Goal: Use online tool/utility: Utilize a website feature to perform a specific function

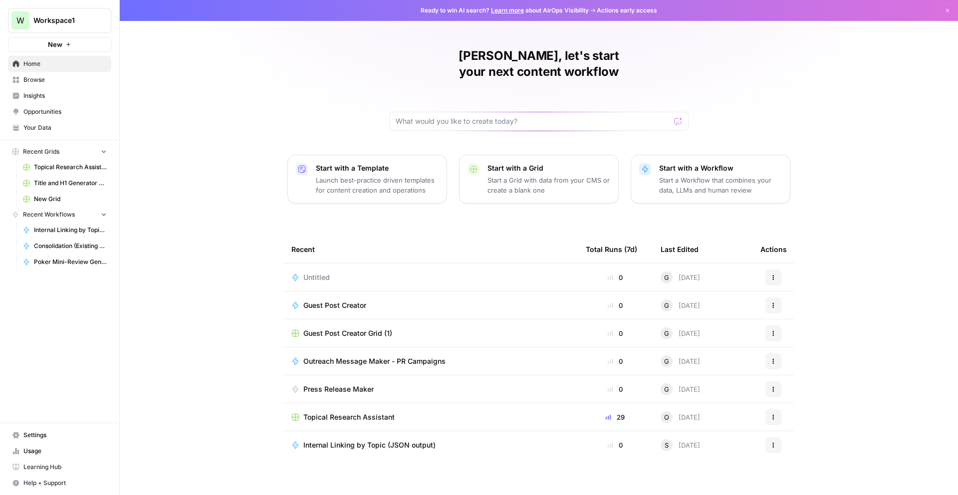
click at [384, 350] on td "Outreach Message Maker - PR Campaigns" at bounding box center [430, 360] width 294 height 27
click at [419, 356] on span "Outreach Message Maker - PR Campaigns" at bounding box center [374, 361] width 142 height 10
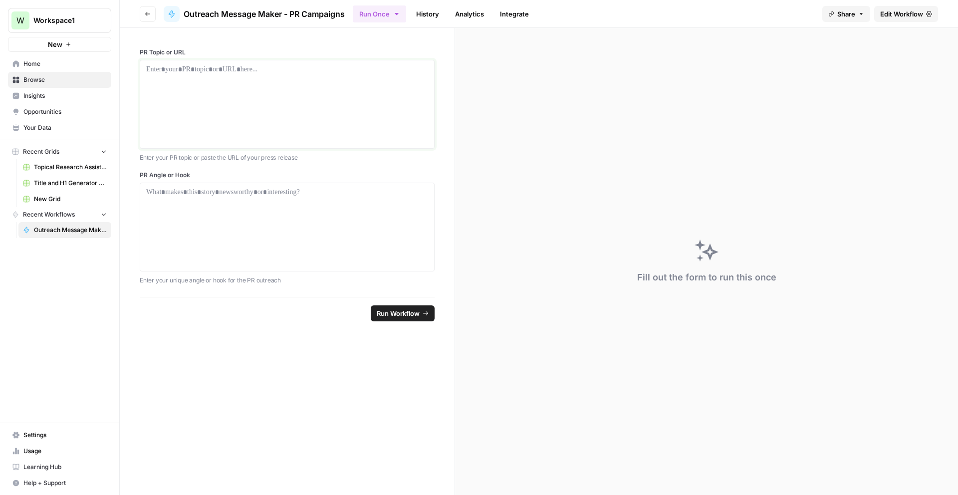
click at [239, 132] on div at bounding box center [287, 104] width 282 height 80
click at [70, 44] on icon "button" at bounding box center [68, 44] width 6 height 6
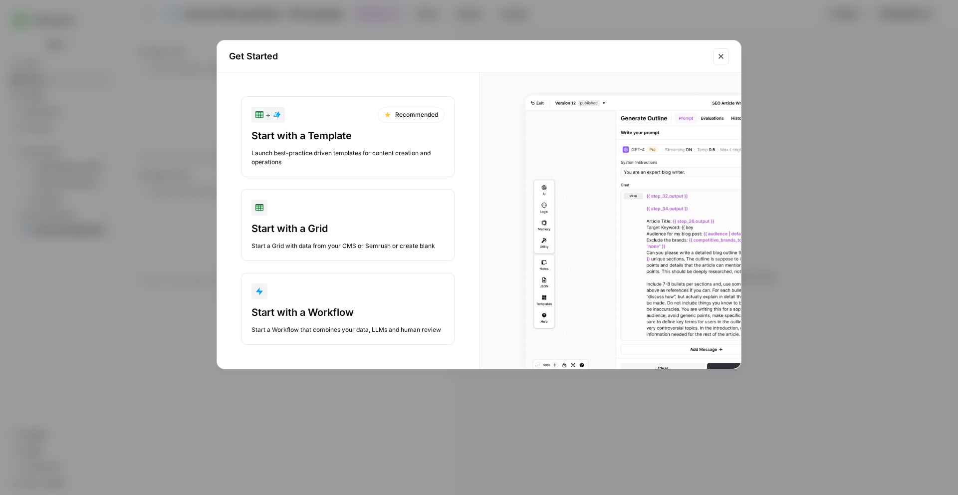
drag, startPoint x: 310, startPoint y: 306, endPoint x: 322, endPoint y: 308, distance: 11.6
click at [310, 306] on div "Start with a Workflow" at bounding box center [347, 312] width 193 height 14
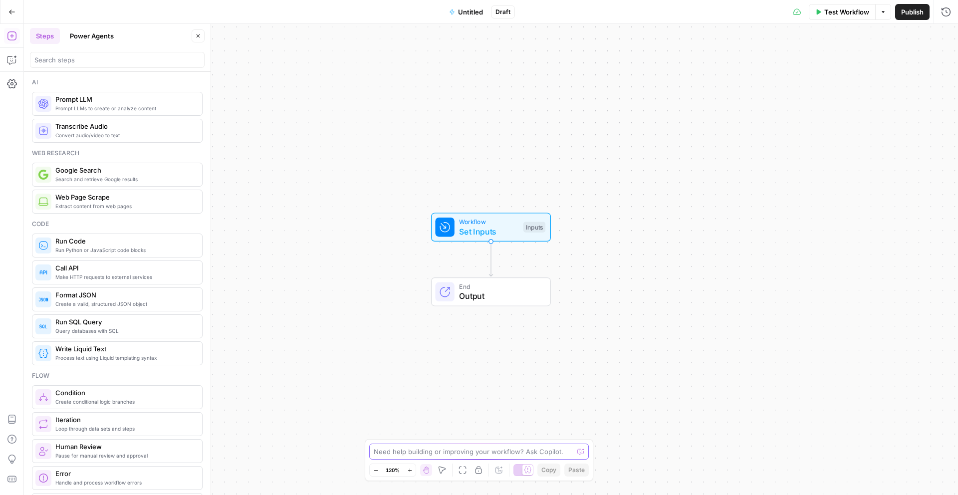
click at [382, 454] on textarea at bounding box center [474, 452] width 200 height 10
type textarea "i"
paste textarea "AirOps workflow (block-by-block) Inputs (2 fields) seed_url (string): the URL w…"
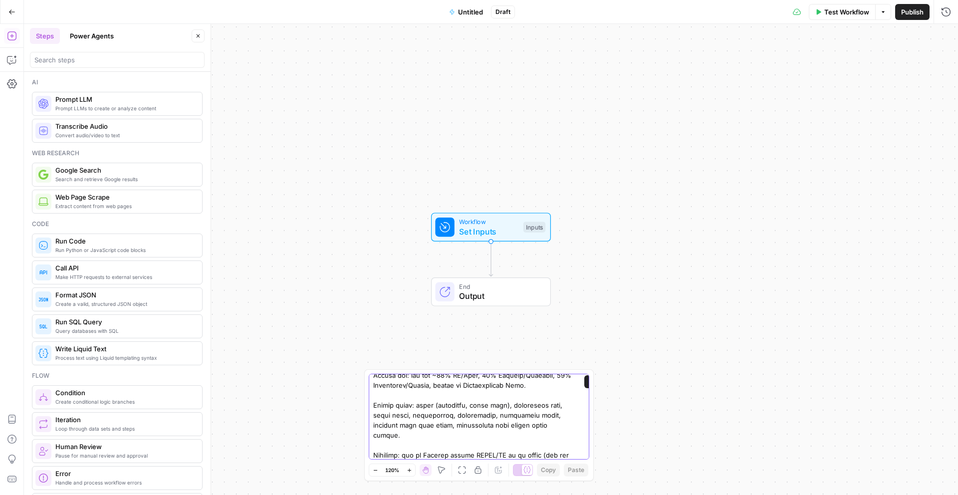
drag, startPoint x: 548, startPoint y: 448, endPoint x: 370, endPoint y: 444, distance: 177.7
click at [370, 444] on div "Send" at bounding box center [479, 417] width 221 height 86
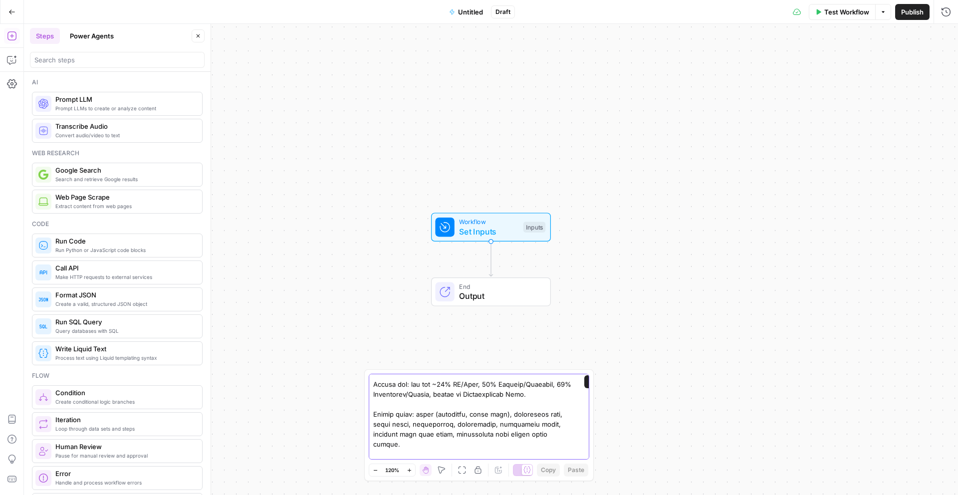
drag, startPoint x: 568, startPoint y: 436, endPoint x: 372, endPoint y: 425, distance: 195.9
click at [372, 425] on div "Send" at bounding box center [479, 417] width 221 height 86
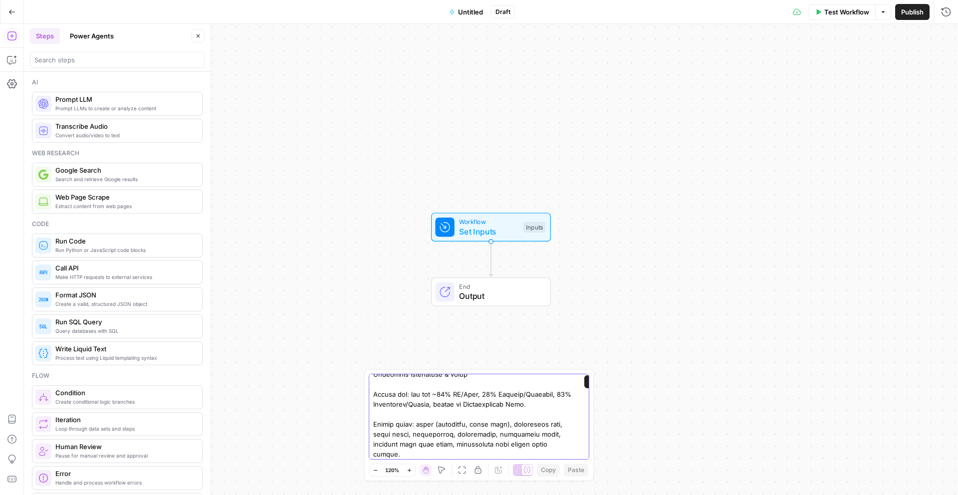
type textarea "AirOps workflow (block-by-block) Inputs (2 fields) seed_url (string): the URL w…"
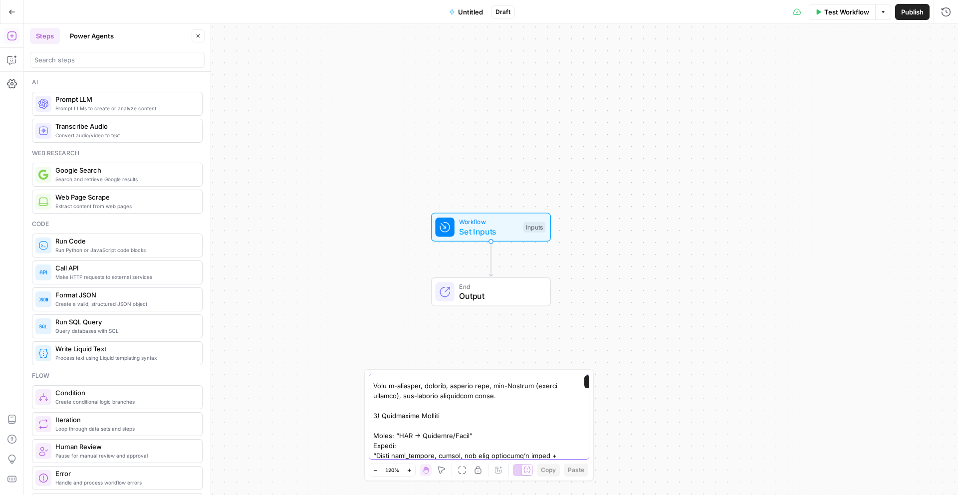
scroll to position [0, 0]
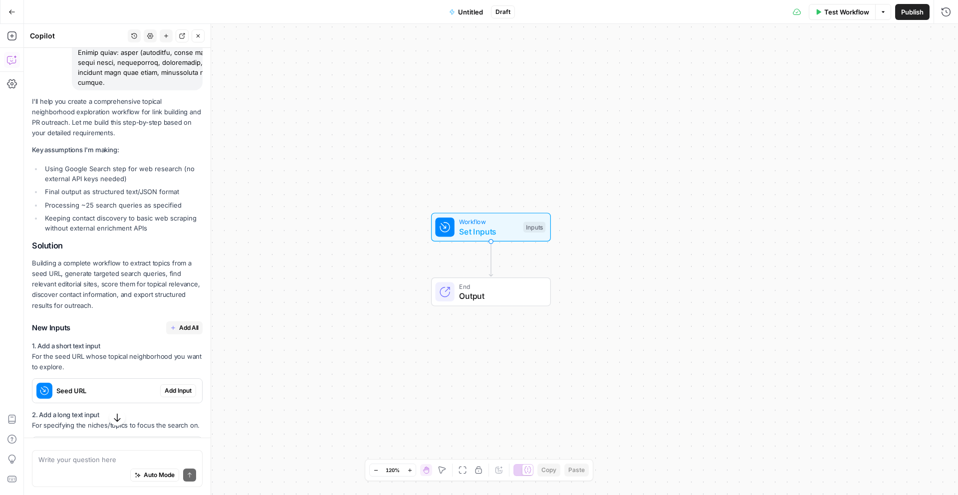
scroll to position [1987, 0]
click at [182, 325] on span "Add All" at bounding box center [188, 329] width 19 height 9
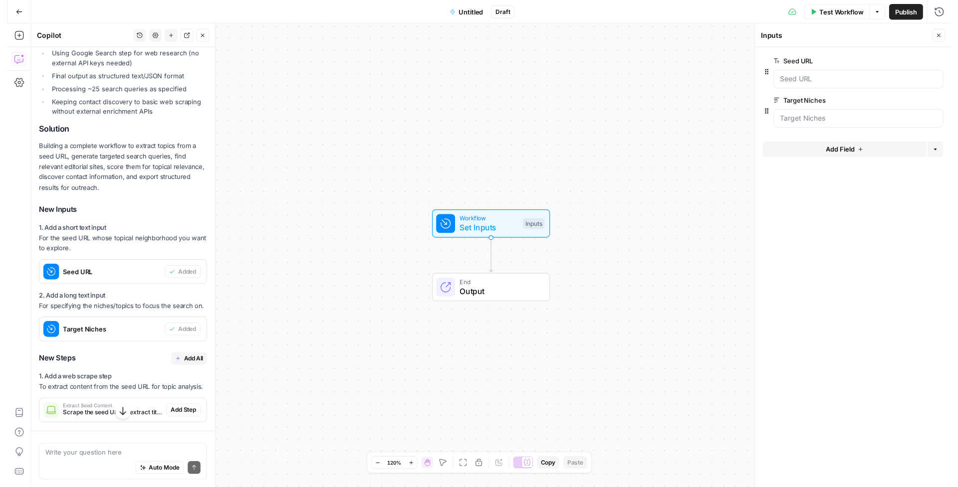
scroll to position [2154, 0]
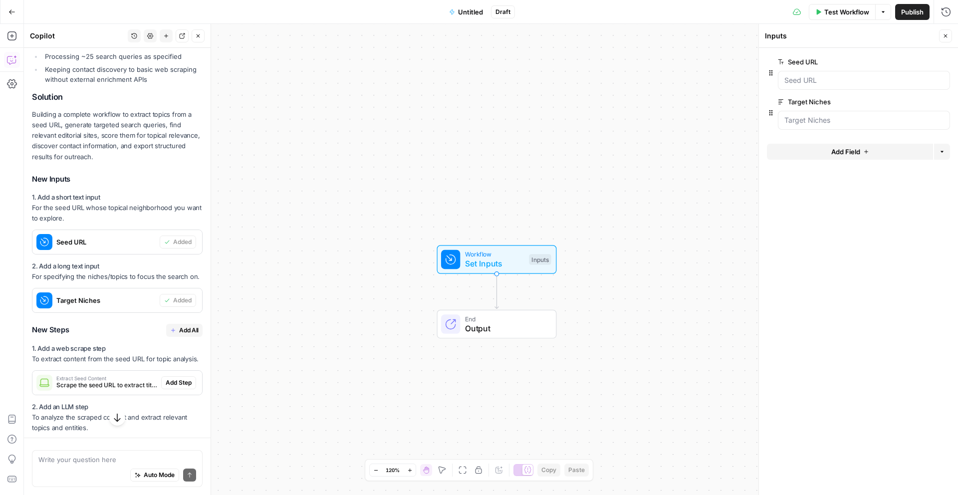
click at [179, 326] on span "Add All" at bounding box center [188, 330] width 19 height 9
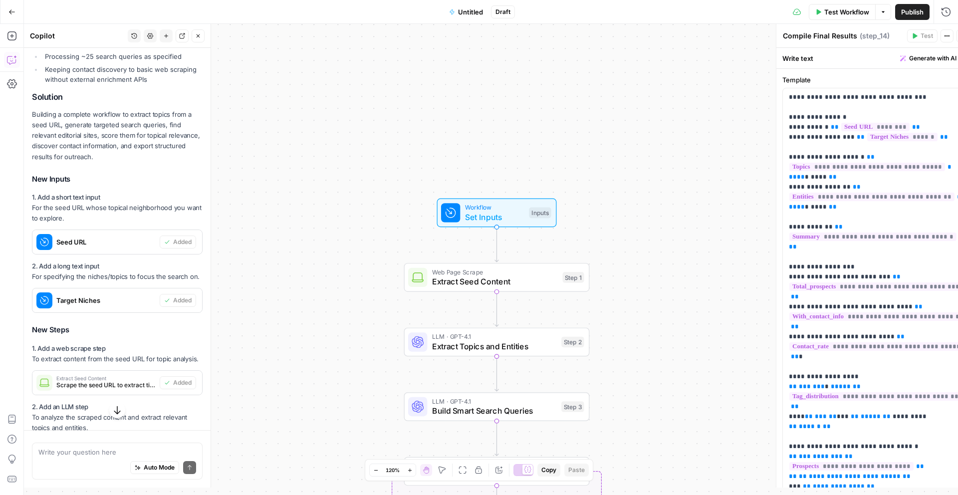
type textarea "Format Final Report"
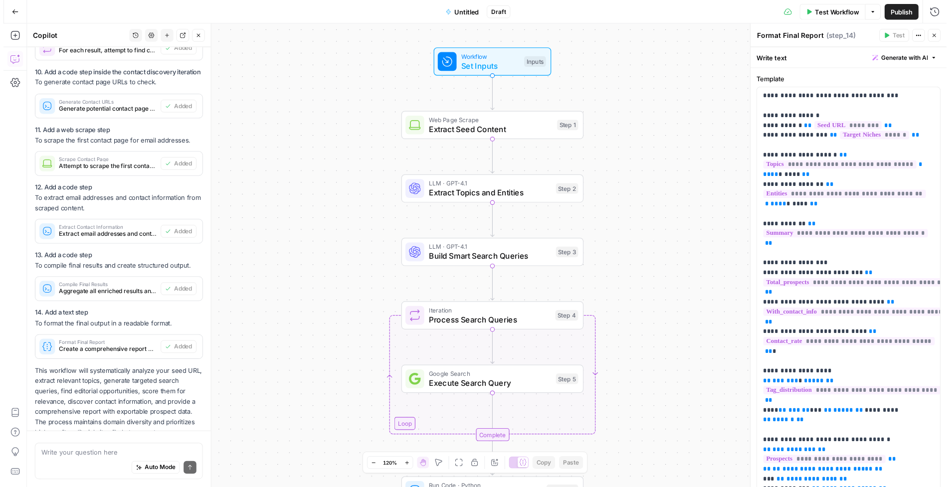
scroll to position [3030, 0]
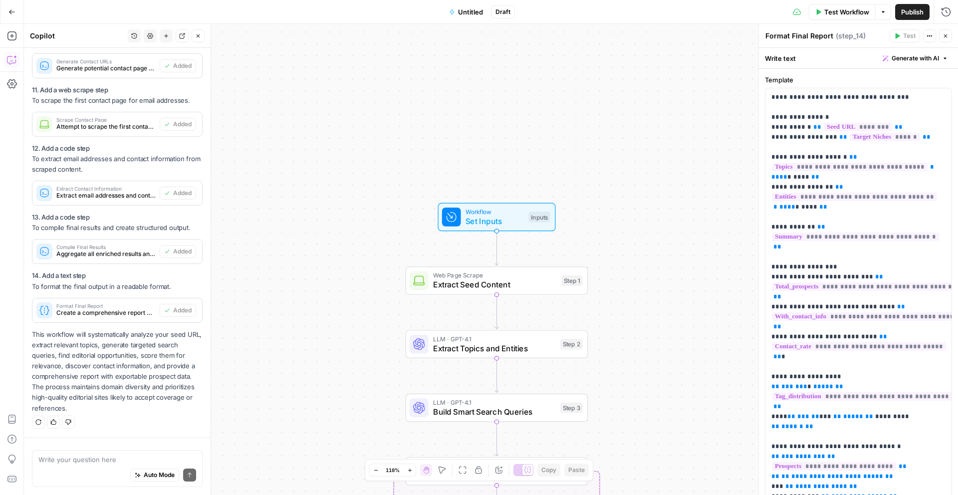
click at [832, 10] on span "Test Workflow" at bounding box center [846, 12] width 45 height 10
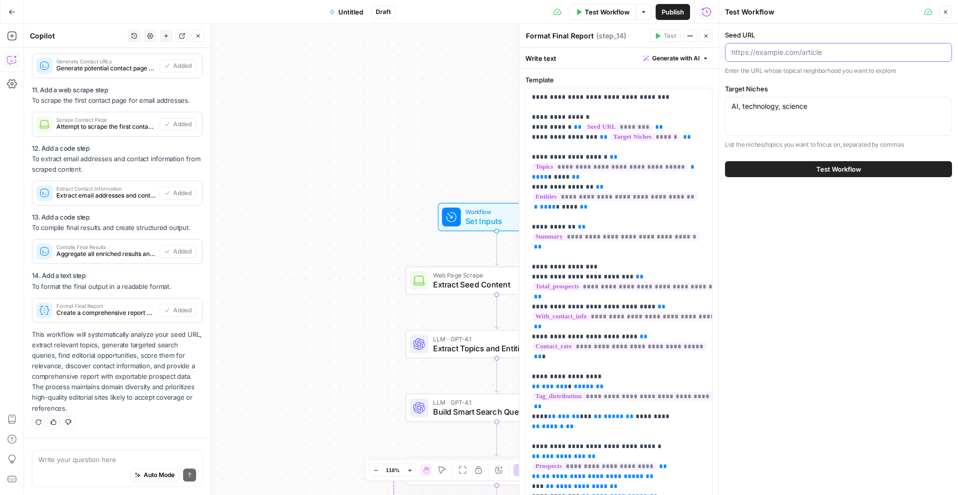
click at [743, 53] on input "Seed URL" at bounding box center [838, 52] width 214 height 10
paste input "https://www.legaluspokersites.com/poker-pro-vs-chatgpt/"
type input "https://www.legaluspokersites.com/poker-pro-vs-chatgpt/"
click at [832, 170] on span "Test Workflow" at bounding box center [838, 169] width 45 height 10
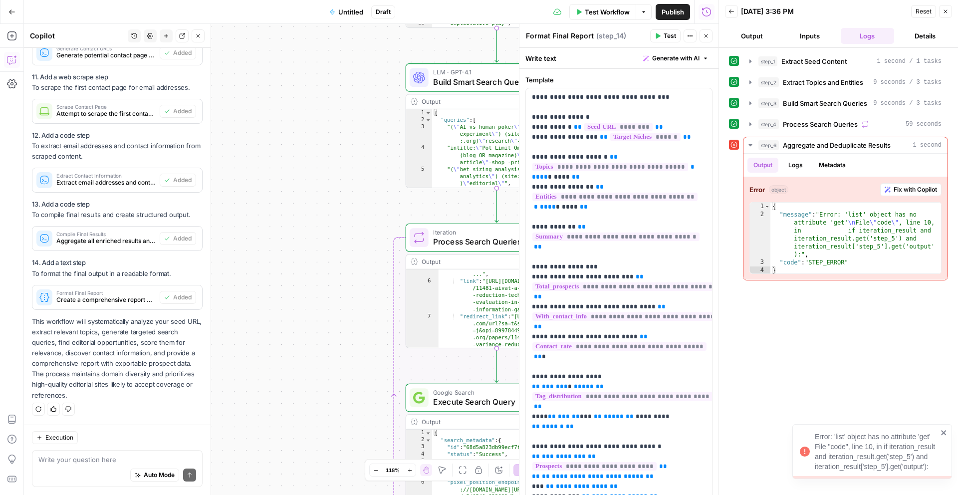
scroll to position [14, 0]
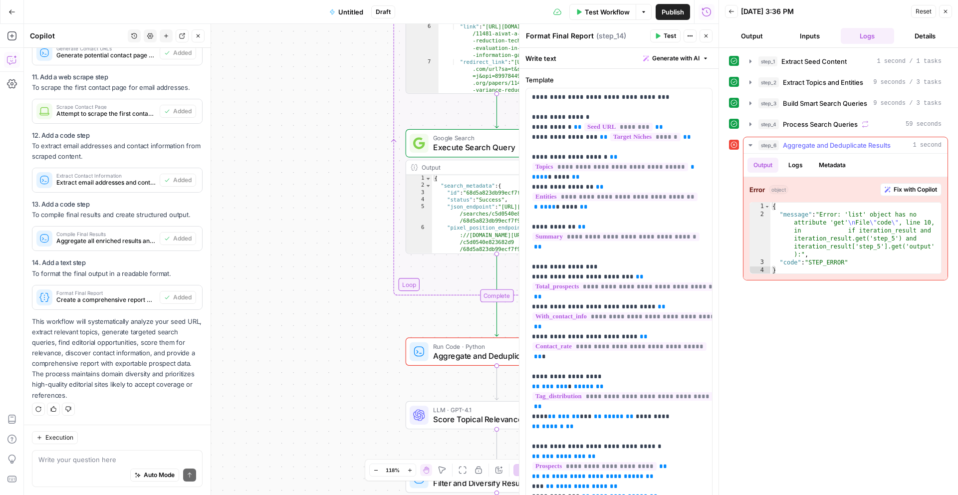
click at [930, 188] on span "Fix with Copilot" at bounding box center [915, 189] width 43 height 9
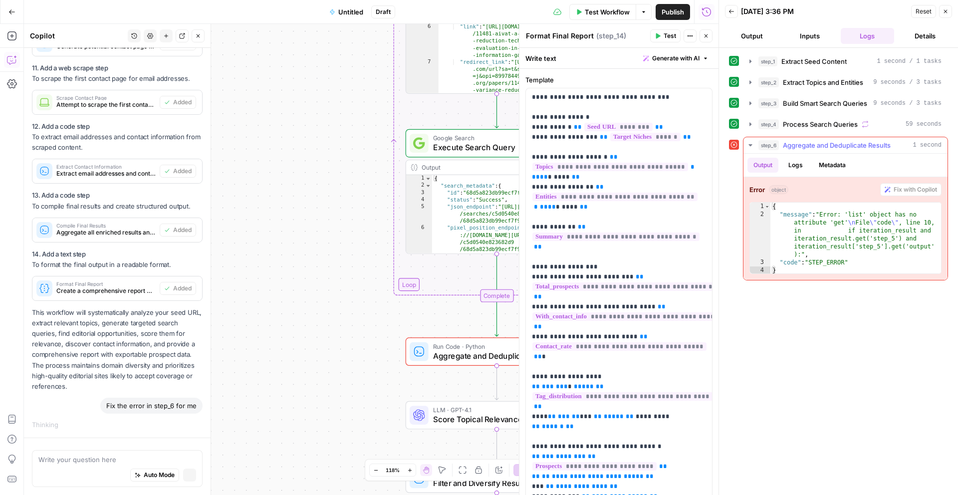
scroll to position [3029, 0]
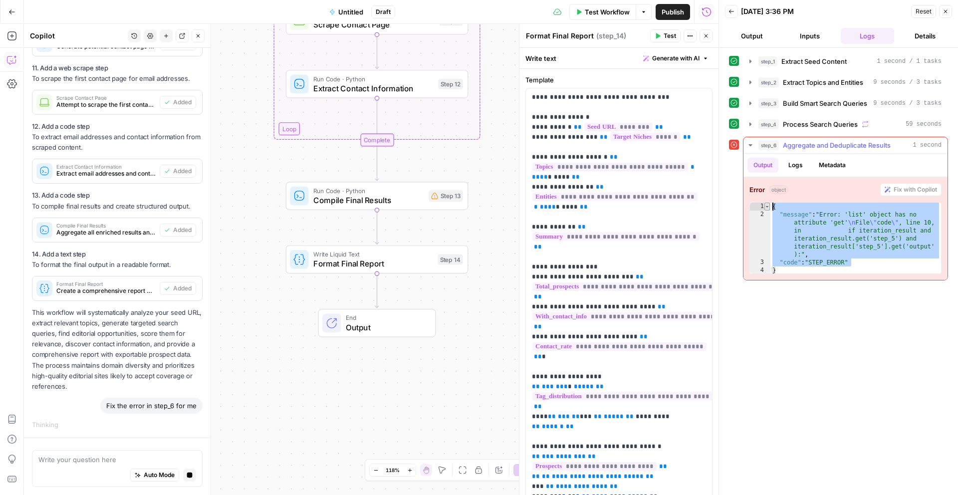
drag, startPoint x: 858, startPoint y: 265, endPoint x: 765, endPoint y: 202, distance: 112.8
click at [765, 202] on div "**********" at bounding box center [845, 238] width 192 height 72
type textarea "**********"
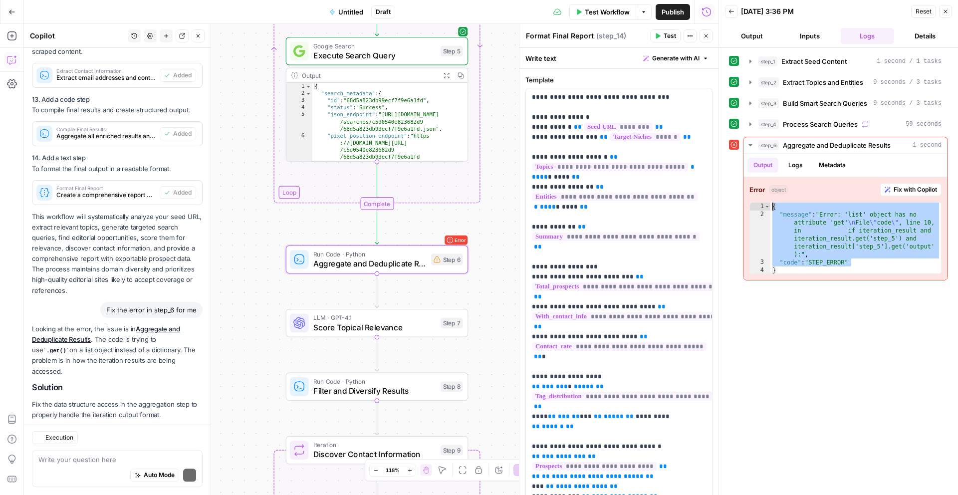
scroll to position [3199, 0]
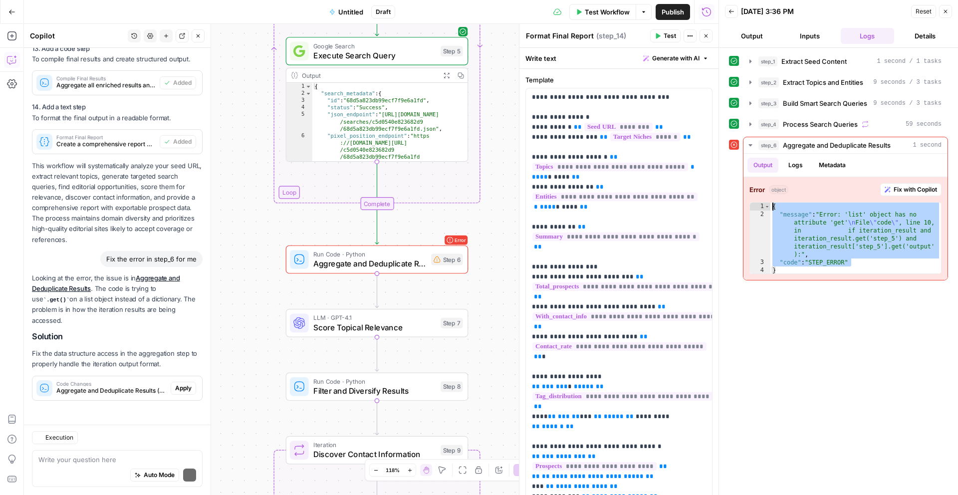
click at [176, 391] on span "Apply" at bounding box center [183, 388] width 16 height 9
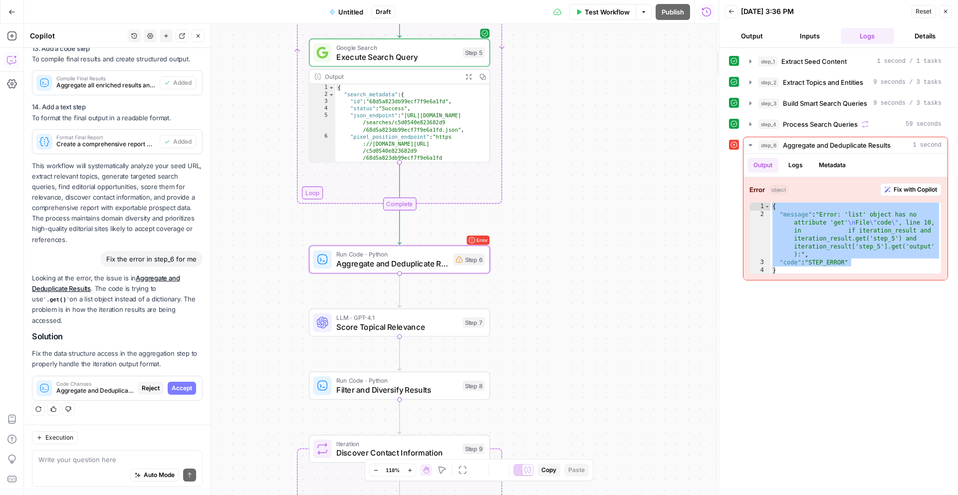
scroll to position [3183, 0]
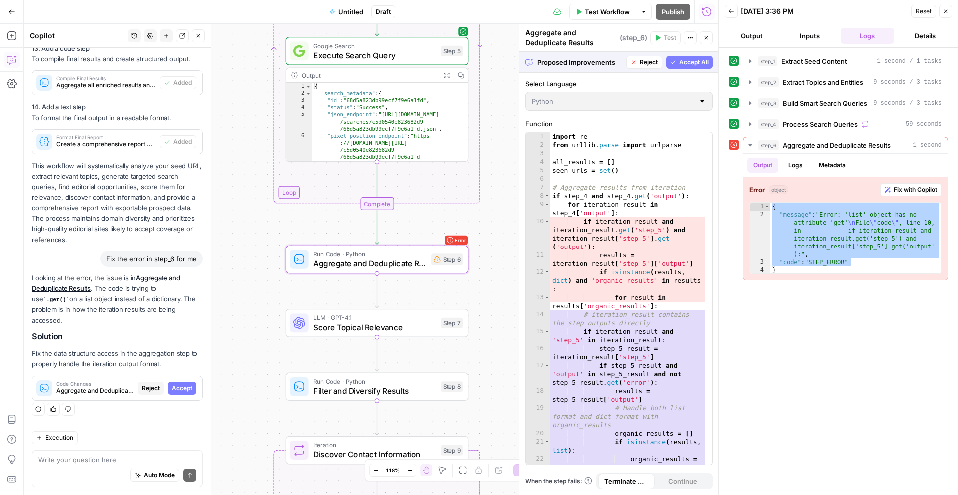
click at [172, 390] on span "Accept" at bounding box center [182, 388] width 20 height 9
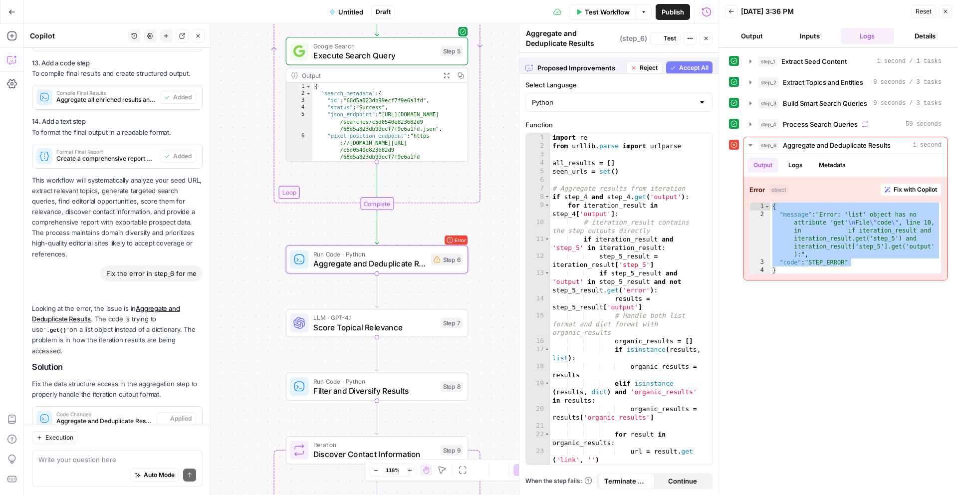
scroll to position [3215, 0]
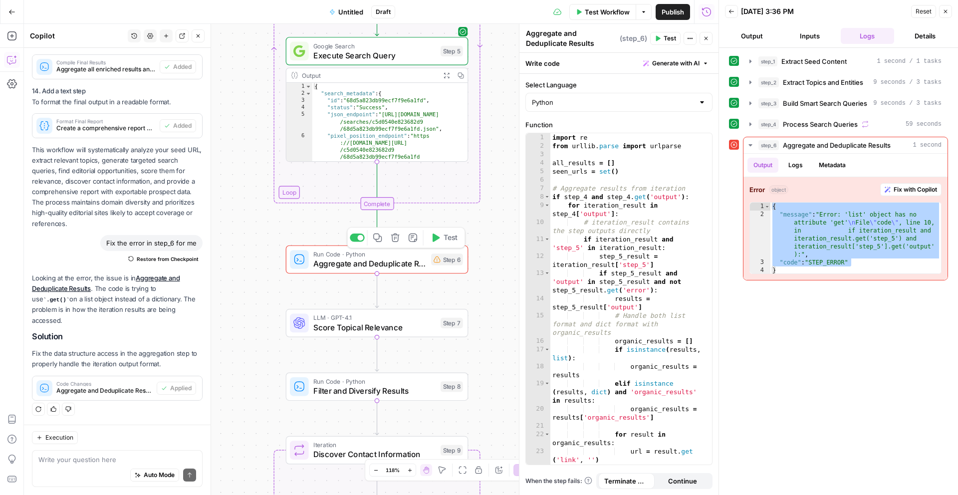
click at [442, 247] on div "Copy step Delete step Add Note Test" at bounding box center [406, 237] width 118 height 21
click at [445, 243] on button "Test" at bounding box center [444, 237] width 36 height 15
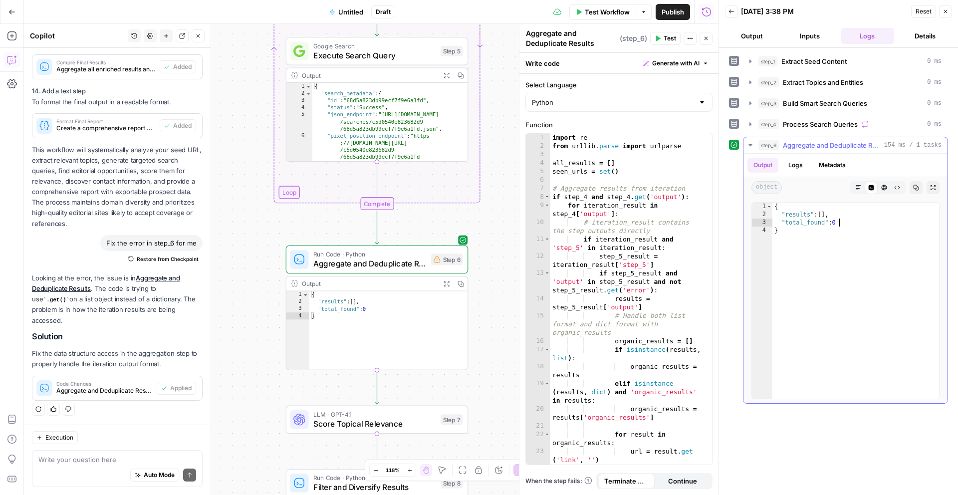
click at [836, 225] on div "{ "results" : [ ] , "total_found" : 0 }" at bounding box center [855, 309] width 167 height 212
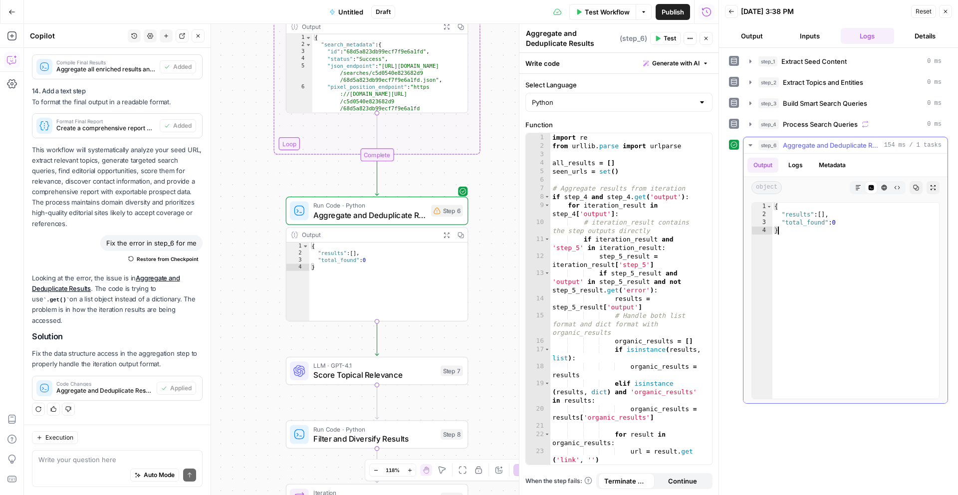
click at [844, 282] on div "{ "results" : [ ] , "total_found" : 0 }" at bounding box center [855, 309] width 167 height 212
type textarea "*"
drag, startPoint x: 849, startPoint y: 226, endPoint x: 836, endPoint y: 226, distance: 13.0
click at [836, 226] on div "{ "results" : [ ] , "total_found" : 0 }" at bounding box center [855, 309] width 167 height 212
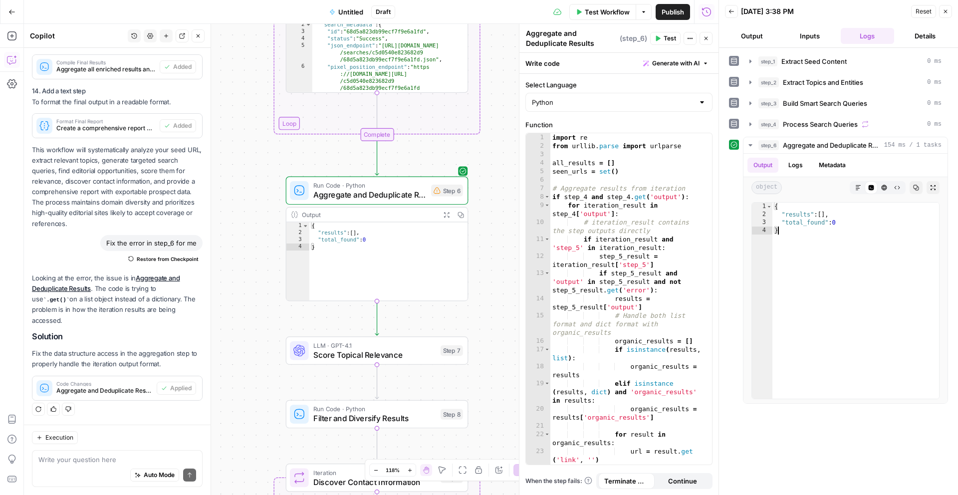
type textarea "*"
drag, startPoint x: 368, startPoint y: 242, endPoint x: 347, endPoint y: 243, distance: 21.5
click at [347, 243] on div "{ "results" : [ ] , "total_found" : 0 }" at bounding box center [388, 268] width 158 height 92
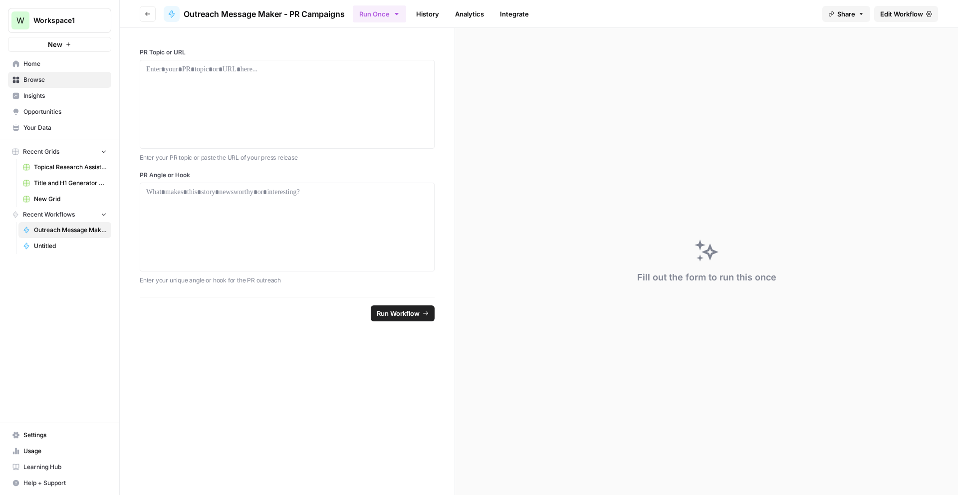
click at [896, 17] on span "Edit Workflow" at bounding box center [901, 14] width 43 height 10
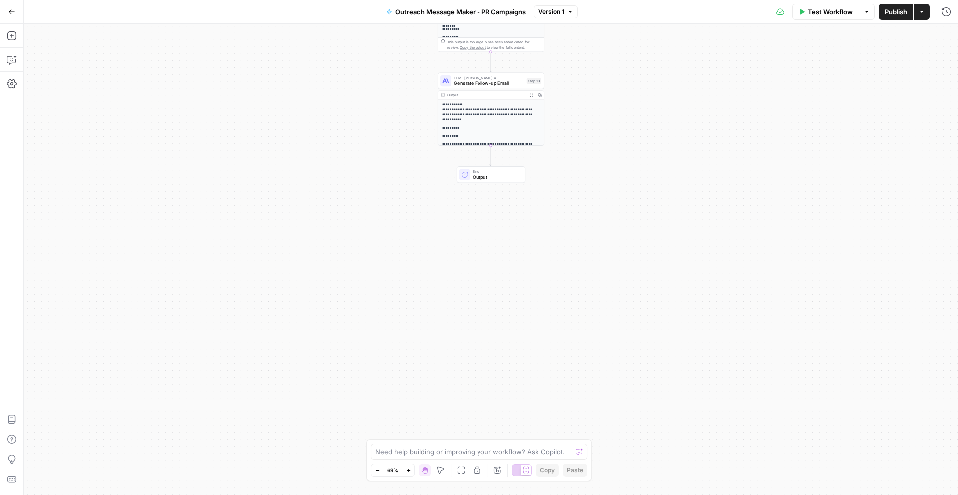
click at [17, 14] on button "Go Back" at bounding box center [12, 12] width 18 height 18
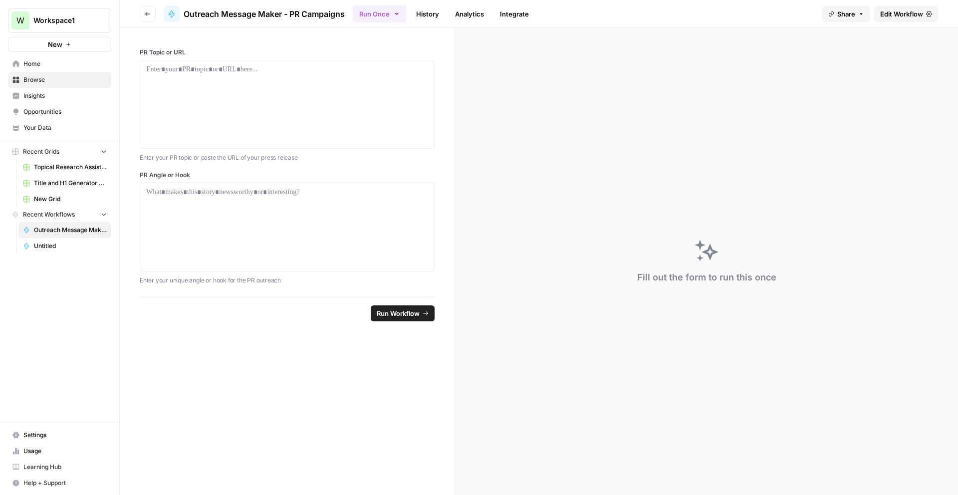
click at [44, 122] on link "Your Data" at bounding box center [59, 128] width 103 height 16
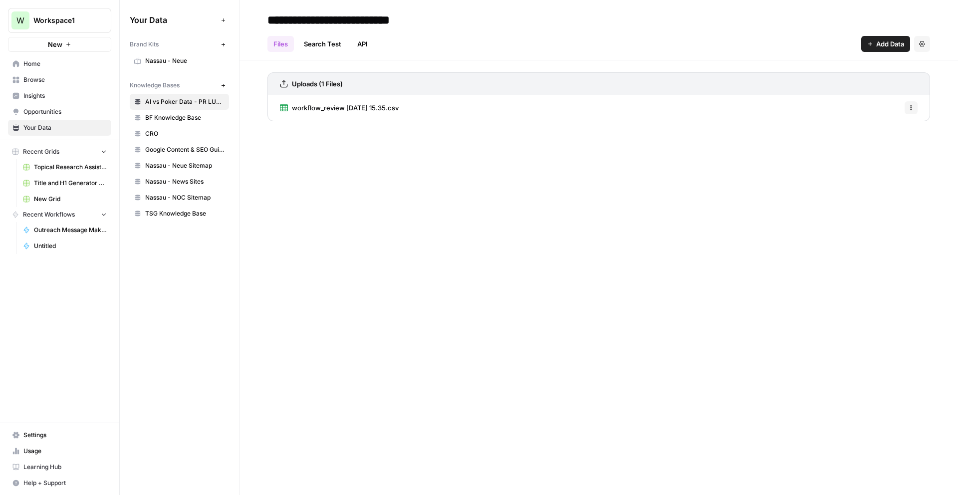
click at [48, 113] on span "Opportunities" at bounding box center [64, 111] width 83 height 9
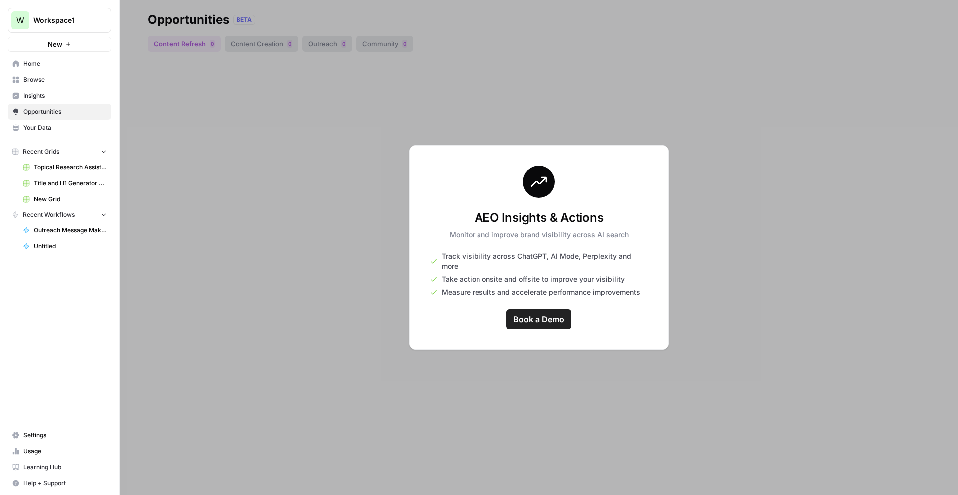
click at [260, 164] on div at bounding box center [539, 247] width 838 height 495
click at [46, 95] on span "Insights" at bounding box center [64, 95] width 83 height 9
click at [42, 76] on span "Browse" at bounding box center [64, 79] width 83 height 9
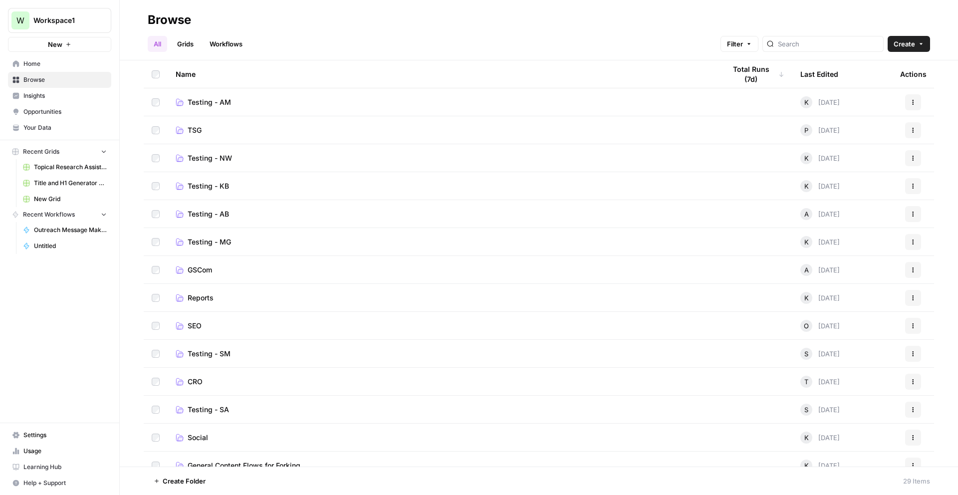
click at [38, 67] on span "Home" at bounding box center [64, 63] width 83 height 9
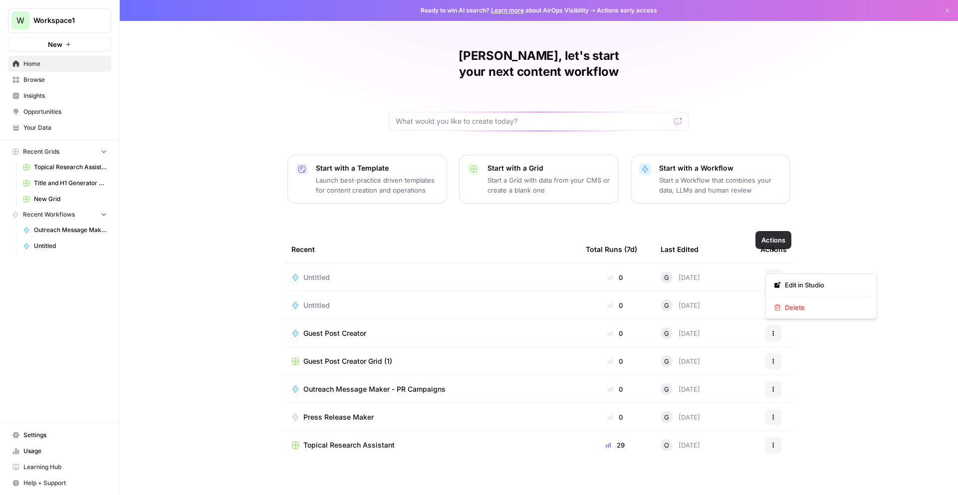
click at [774, 274] on icon "button" at bounding box center [773, 277] width 6 height 6
click at [799, 304] on span "Delete" at bounding box center [825, 307] width 80 height 10
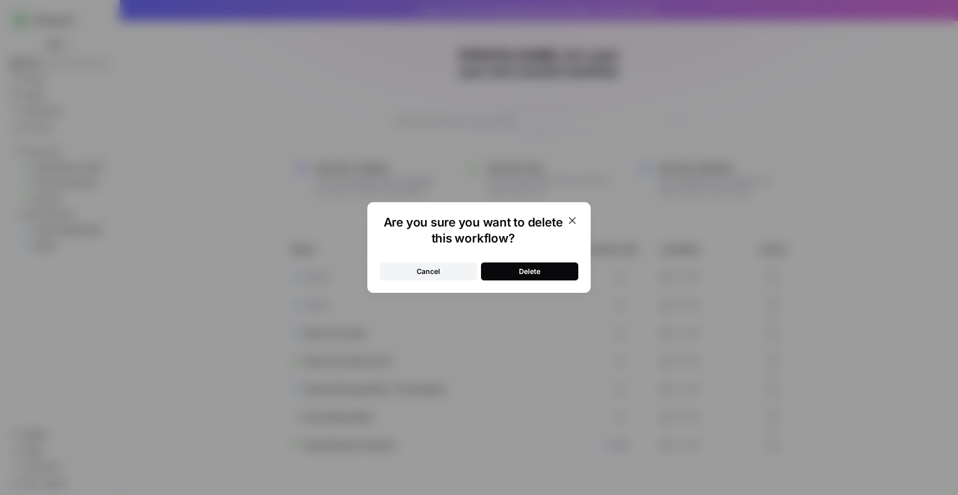
drag, startPoint x: 543, startPoint y: 271, endPoint x: 533, endPoint y: 269, distance: 9.7
click at [543, 271] on button "Delete" at bounding box center [529, 271] width 97 height 18
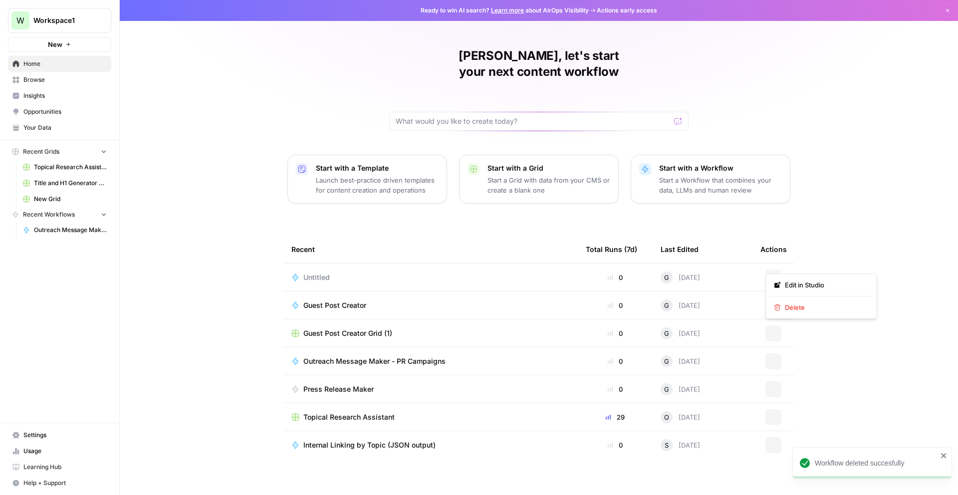
click at [775, 274] on icon "button" at bounding box center [773, 277] width 6 height 6
click at [795, 314] on button "Delete" at bounding box center [821, 307] width 103 height 14
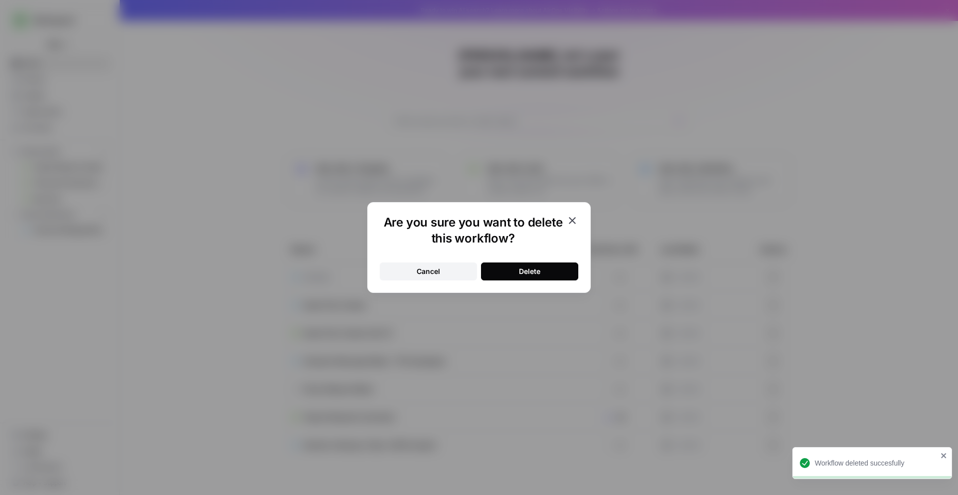
click at [496, 269] on button "Delete" at bounding box center [529, 271] width 97 height 18
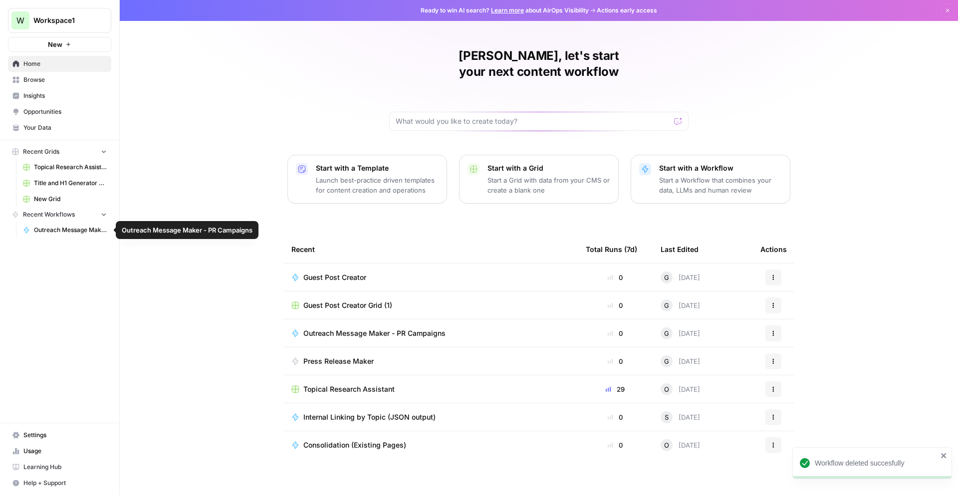
click at [59, 227] on span "Outreach Message Maker - PR Campaigns" at bounding box center [70, 229] width 73 height 9
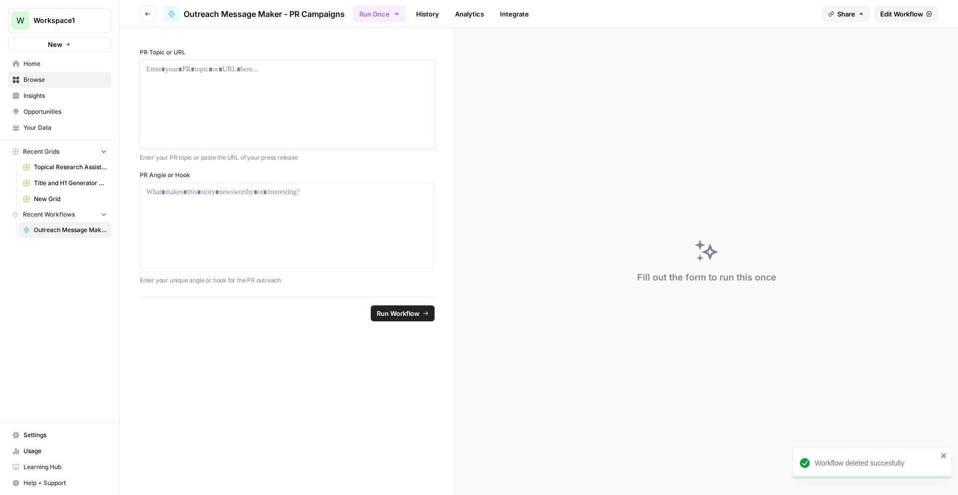
click at [171, 113] on div at bounding box center [287, 104] width 282 height 80
click at [345, 100] on div "To enrich screen reader interactions, please activate Accessibility in Grammarl…" at bounding box center [287, 104] width 282 height 80
drag, startPoint x: 345, startPoint y: 99, endPoint x: 332, endPoint y: 105, distance: 14.1
click at [231, 95] on div "To enrich screen reader interactions, please activate Accessibility in Grammarl…" at bounding box center [287, 104] width 282 height 80
click at [224, 211] on div at bounding box center [287, 227] width 282 height 80
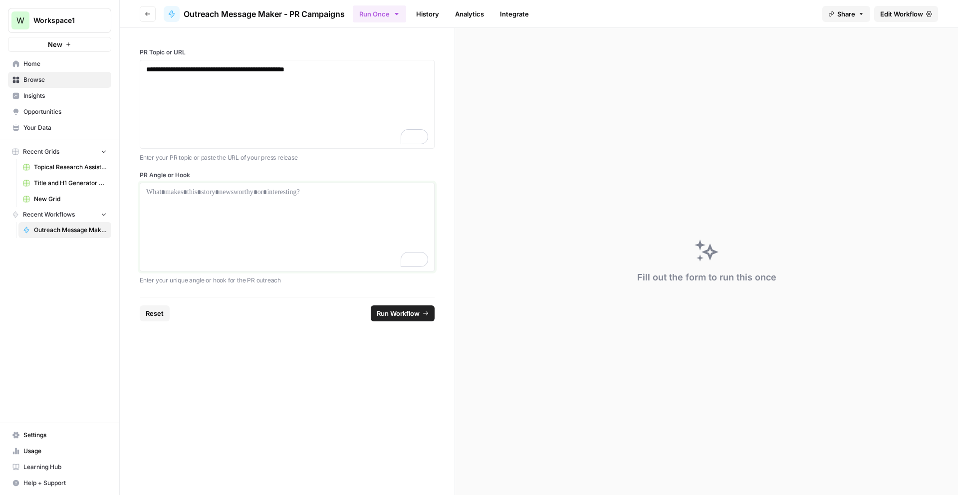
click at [284, 213] on div "To enrich screen reader interactions, please activate Accessibility in Grammarl…" at bounding box center [287, 227] width 282 height 80
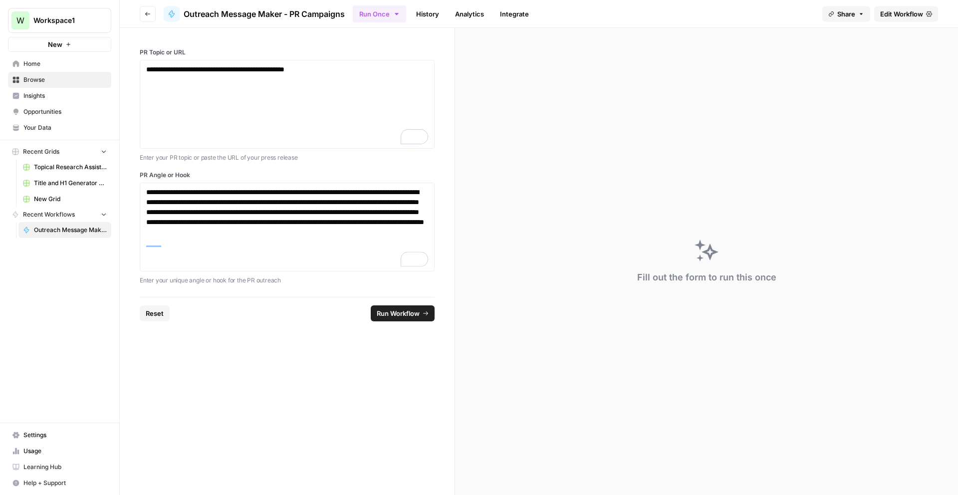
click at [402, 314] on span "Run Workflow" at bounding box center [398, 313] width 43 height 10
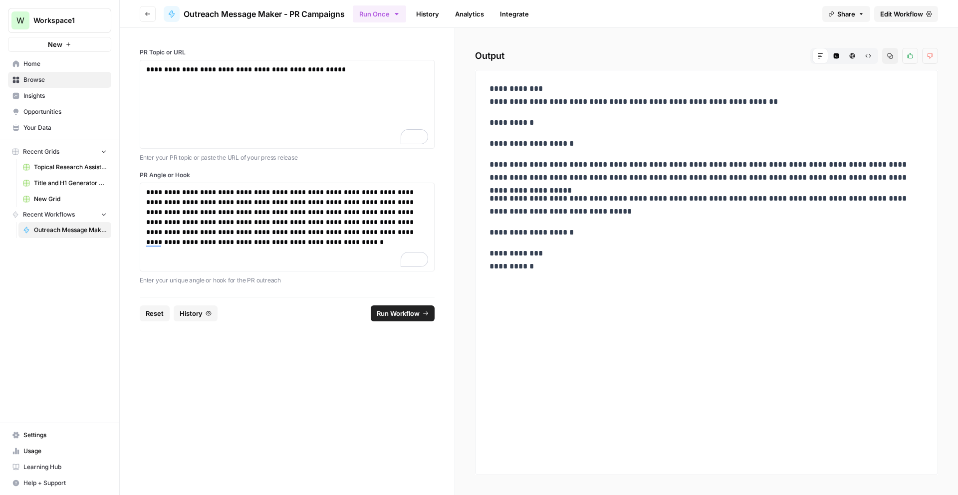
drag, startPoint x: 555, startPoint y: 207, endPoint x: 572, endPoint y: 205, distance: 17.1
click at [555, 207] on p "**********" at bounding box center [706, 205] width 434 height 26
click at [601, 219] on div "**********" at bounding box center [706, 177] width 446 height 199
click at [590, 130] on div "**********" at bounding box center [706, 177] width 446 height 199
click at [838, 56] on icon "button" at bounding box center [836, 55] width 5 height 5
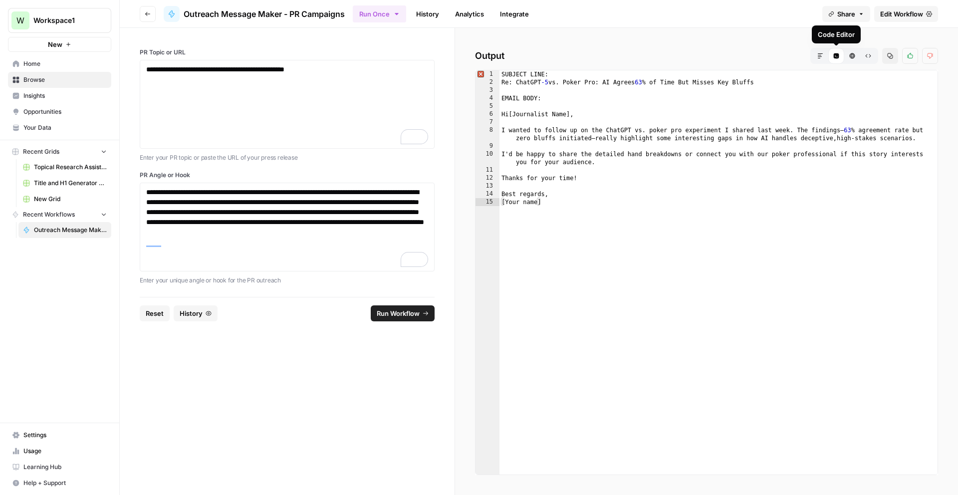
click at [824, 57] on button "Markdown" at bounding box center [820, 56] width 16 height 16
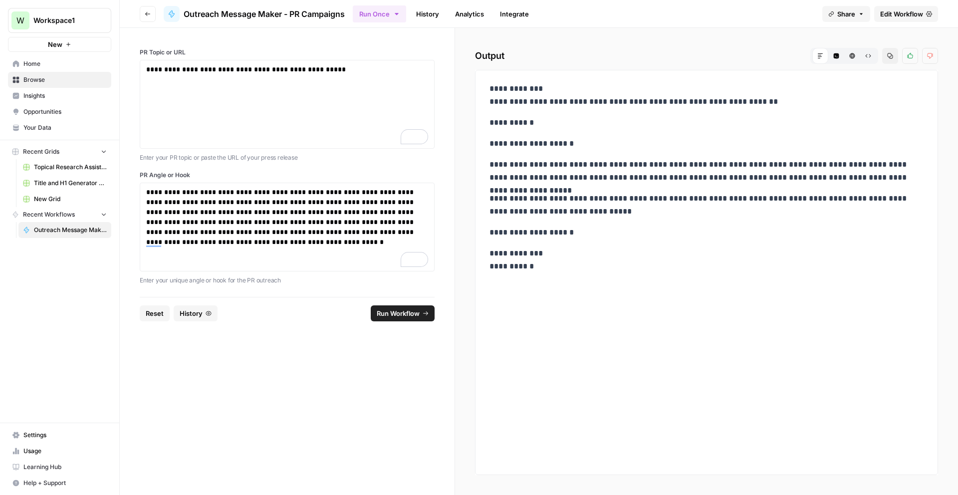
click at [913, 21] on link "Edit Workflow" at bounding box center [906, 14] width 64 height 16
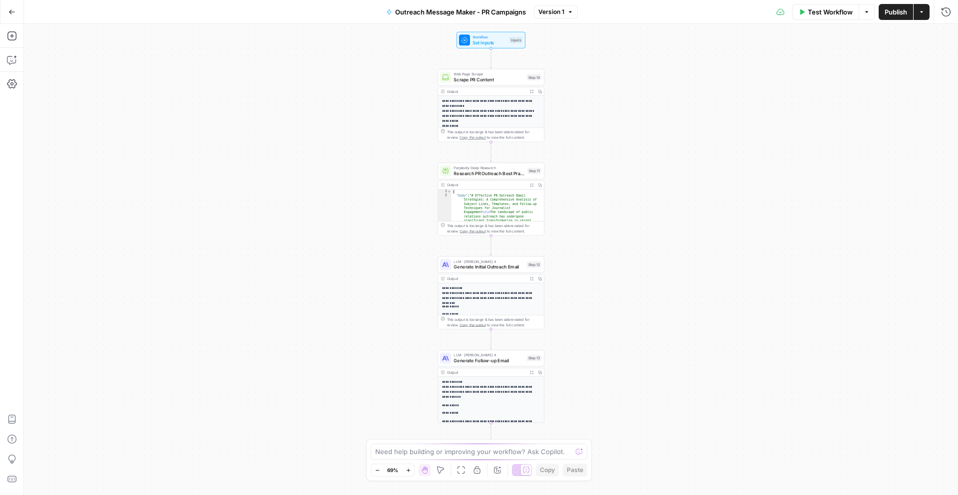
click at [512, 291] on p "**********" at bounding box center [488, 293] width 93 height 15
click at [530, 277] on icon "button" at bounding box center [531, 278] width 3 height 3
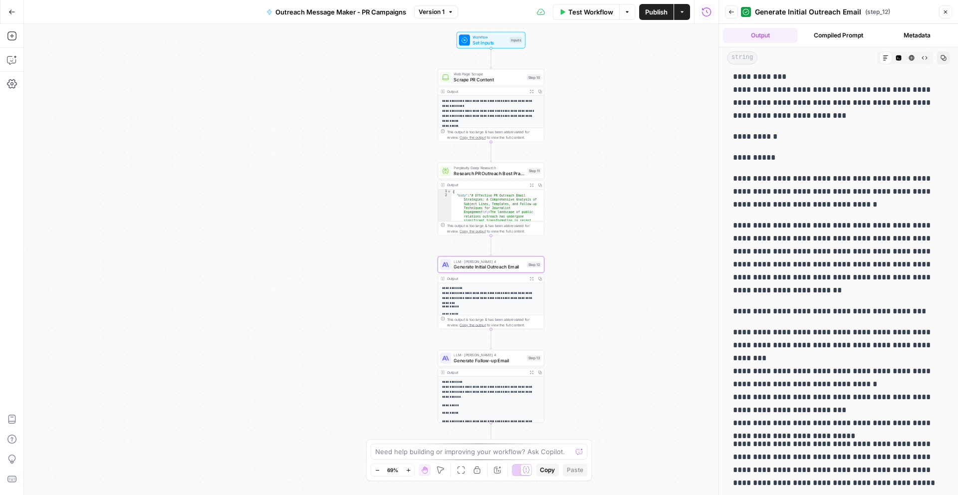
scroll to position [16, 0]
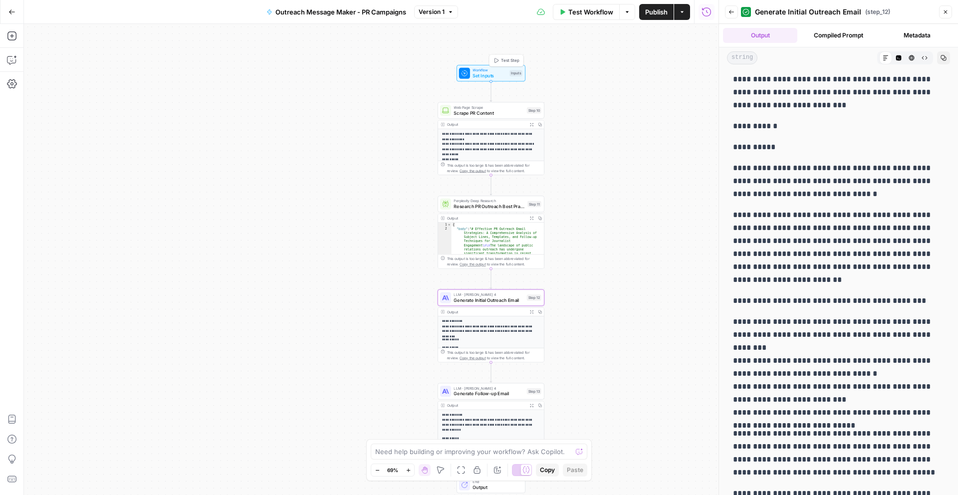
click at [503, 78] on span "Set Inputs" at bounding box center [489, 75] width 34 height 7
click at [594, 81] on URL "PR Topic or URL" at bounding box center [624, 80] width 159 height 10
click at [591, 15] on span "Test Workflow" at bounding box center [590, 12] width 45 height 10
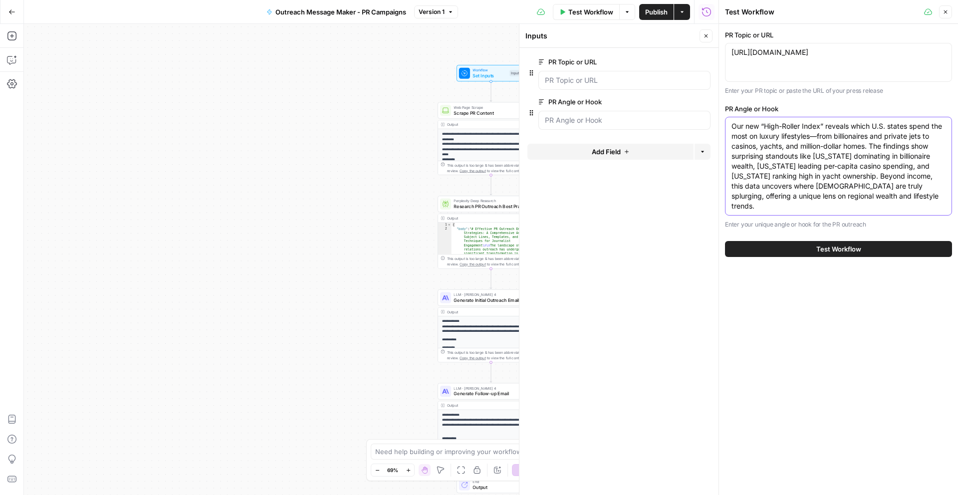
click at [779, 178] on textarea "Our new “High-Roller Index” reveals which U.S. states spend the most on luxury …" at bounding box center [838, 166] width 214 height 90
paste textarea "As AI tools like ChatGPT become more sophisticated, they’re starting to square …"
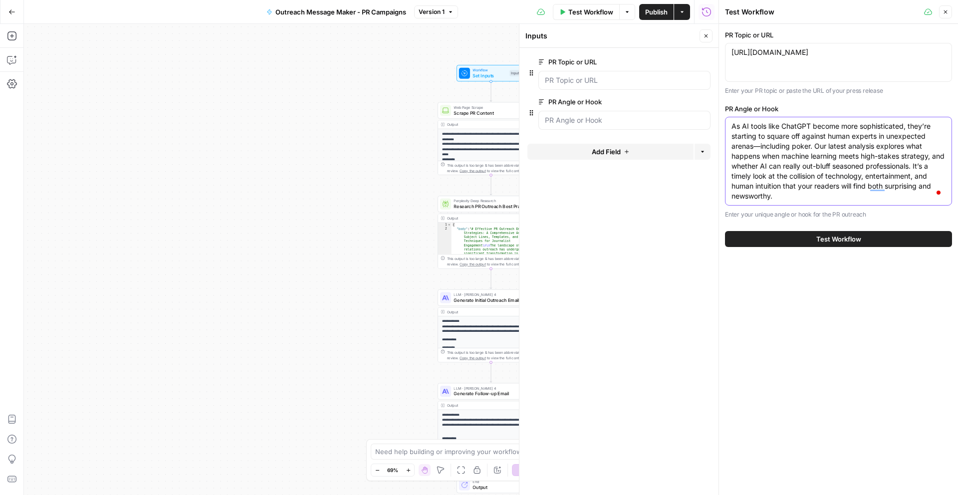
type textarea "As AI tools like ChatGPT become more sophisticated, they’re starting to square …"
click at [751, 57] on textarea "https://www.legaluspokersites.com/which-us-states-spend-the-most/" at bounding box center [838, 52] width 214 height 10
drag, startPoint x: 756, startPoint y: 64, endPoint x: 730, endPoint y: 52, distance: 28.1
click at [730, 52] on div "https://www.legaluspokersites.com/which-us-states-spend-the-most/ https://www.l…" at bounding box center [838, 62] width 227 height 39
paste textarea "poker-pro-vs-chatgp"
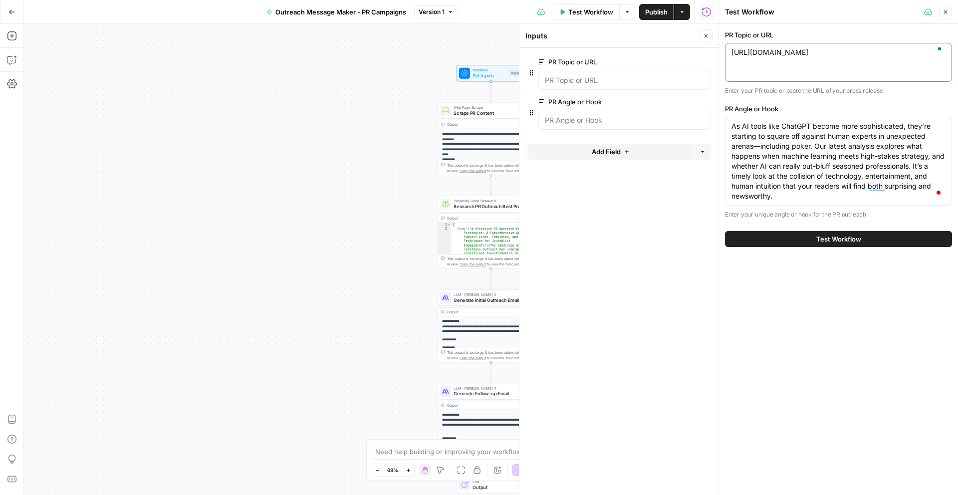
type textarea "[URL][DOMAIN_NAME]"
click at [871, 239] on button "Test Workflow" at bounding box center [838, 239] width 227 height 16
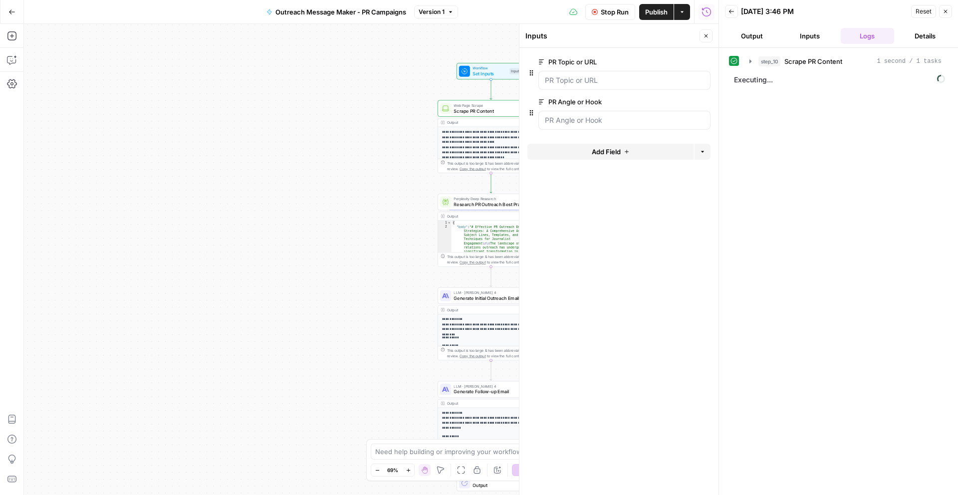
click at [411, 470] on button "Zoom In" at bounding box center [408, 470] width 12 height 12
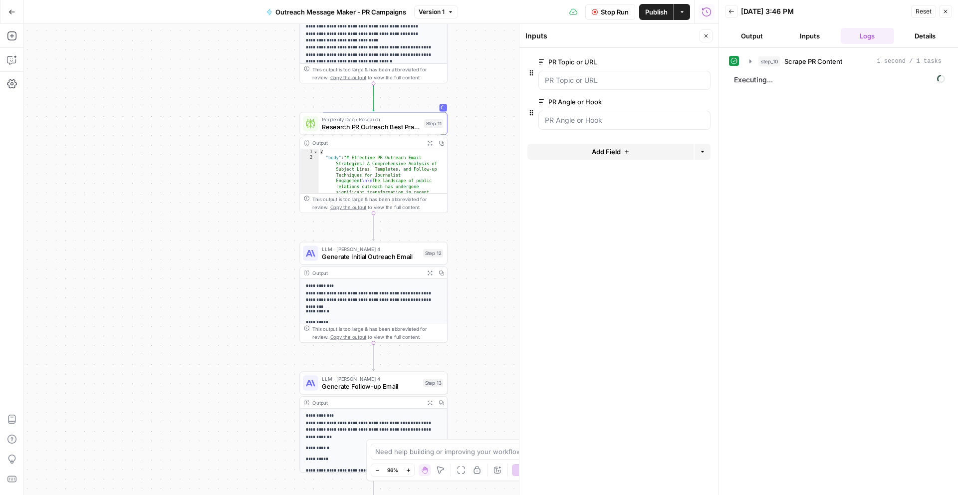
drag, startPoint x: 399, startPoint y: 393, endPoint x: 237, endPoint y: 333, distance: 172.4
click at [234, 334] on div "**********" at bounding box center [371, 259] width 694 height 471
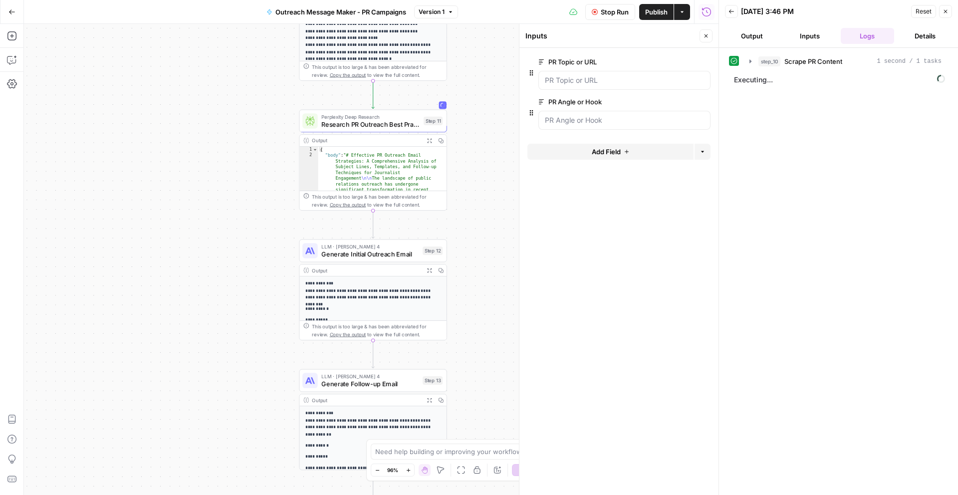
click at [407, 472] on icon "button" at bounding box center [408, 469] width 5 height 5
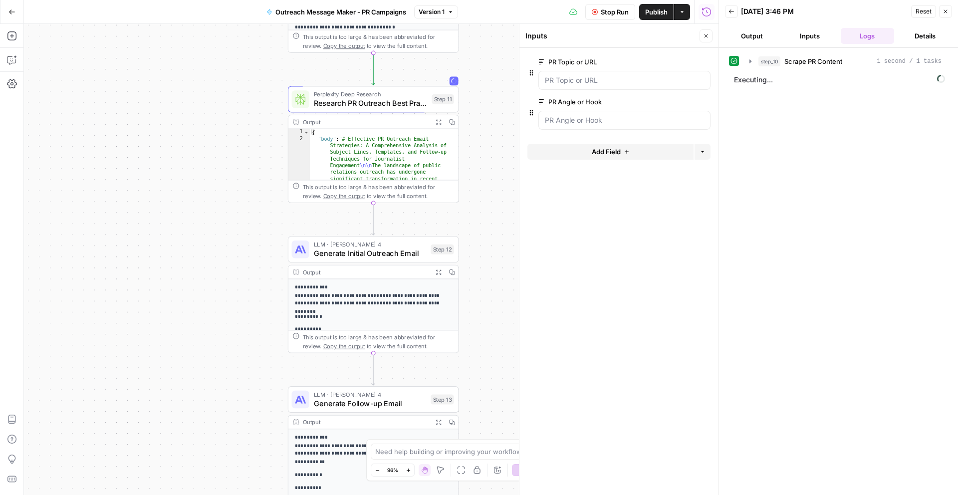
click at [407, 472] on icon "button" at bounding box center [408, 469] width 5 height 5
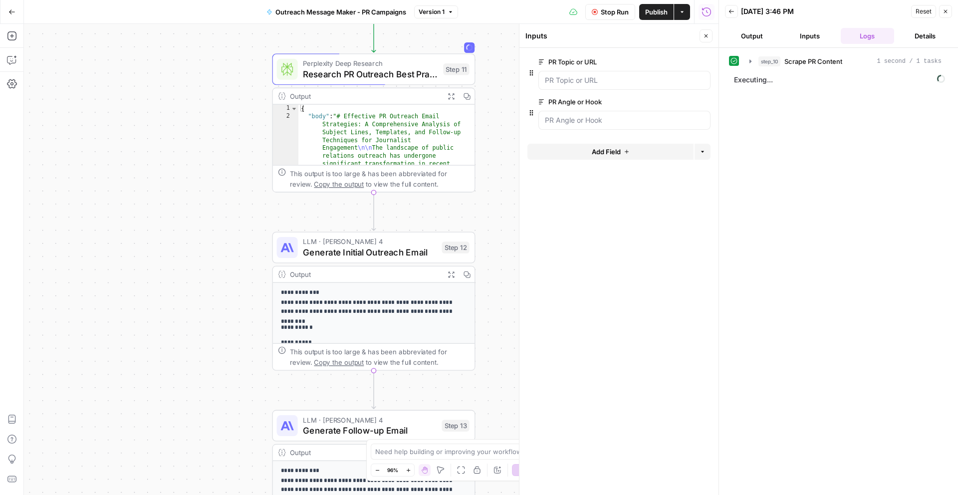
click at [407, 472] on icon "button" at bounding box center [408, 469] width 5 height 5
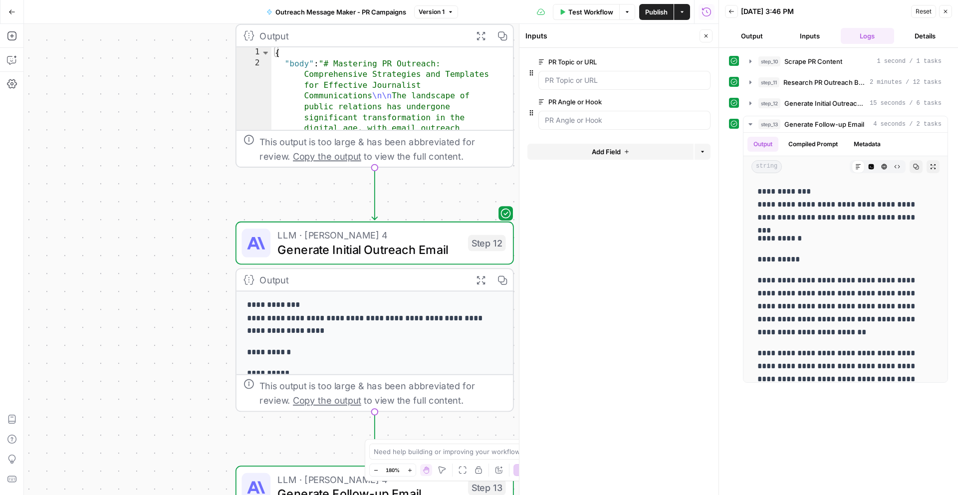
click at [474, 273] on button "Expand Output" at bounding box center [480, 279] width 21 height 21
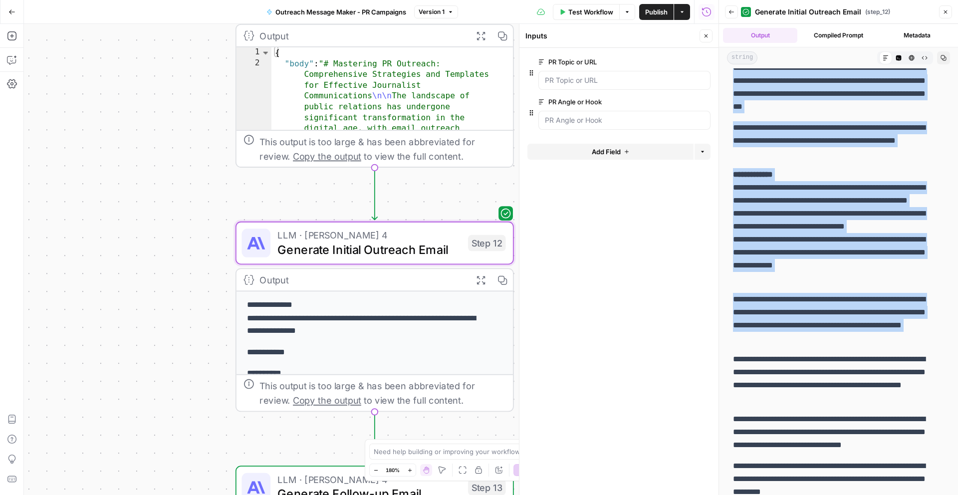
scroll to position [149, 0]
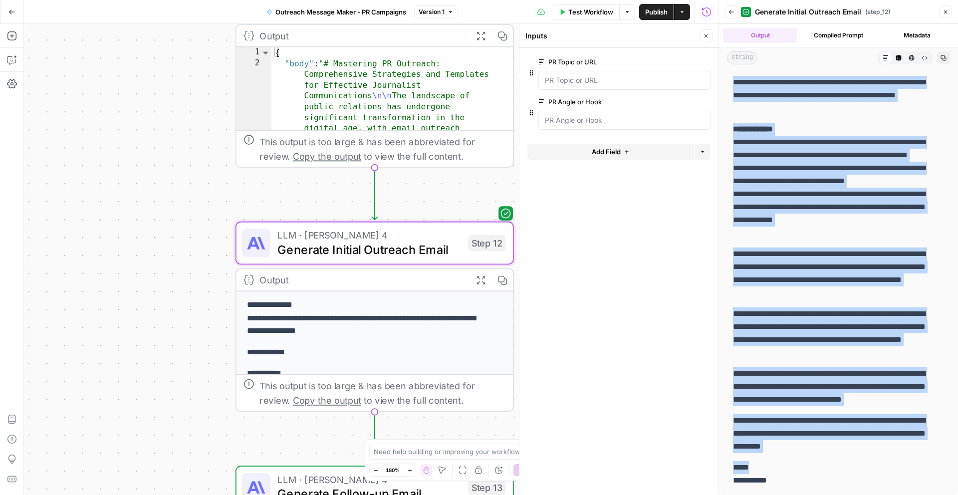
drag, startPoint x: 733, startPoint y: 153, endPoint x: 877, endPoint y: 466, distance: 344.9
click at [877, 466] on div "**********" at bounding box center [838, 207] width 223 height 568
copy div "**********"
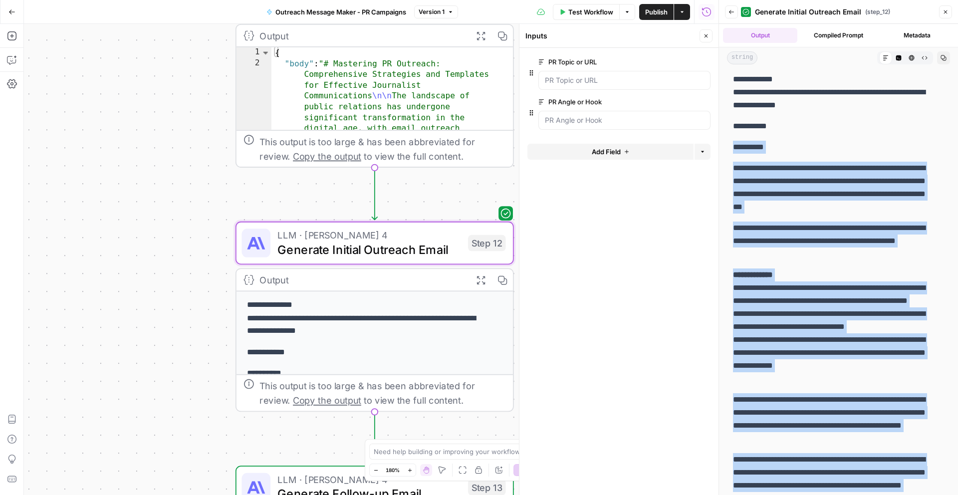
scroll to position [0, 0]
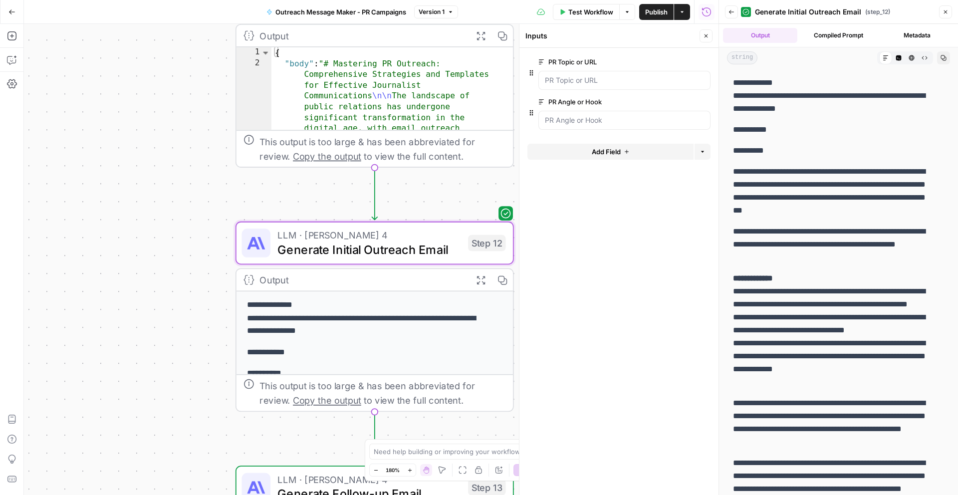
click at [827, 105] on p "**********" at bounding box center [835, 95] width 204 height 39
drag, startPoint x: 837, startPoint y: 108, endPoint x: 733, endPoint y: 97, distance: 103.8
click at [733, 97] on p "**********" at bounding box center [835, 95] width 204 height 39
copy p "**********"
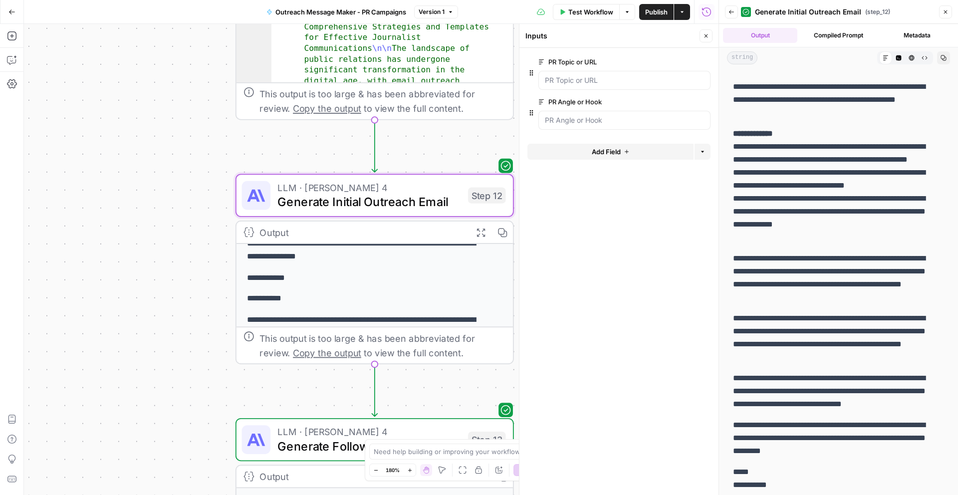
scroll to position [149, 0]
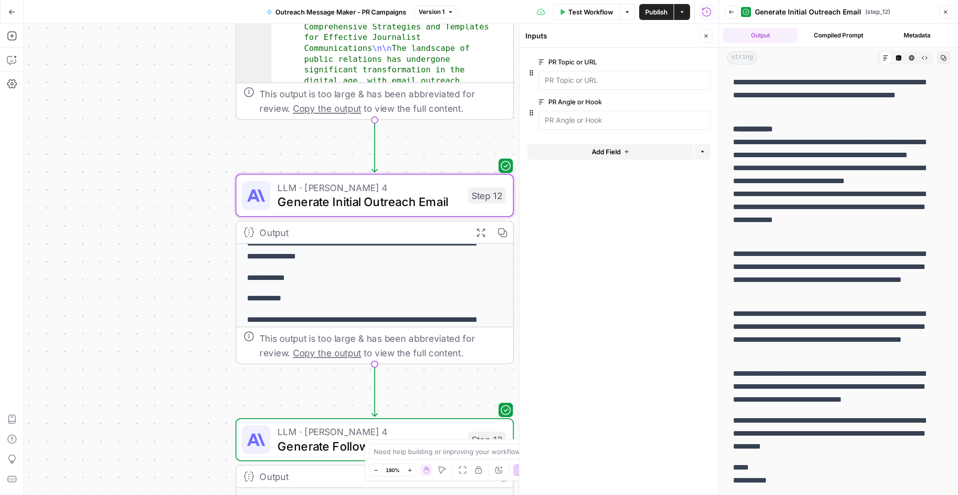
drag, startPoint x: 564, startPoint y: 312, endPoint x: 578, endPoint y: 312, distance: 14.0
click at [570, 312] on form "PR Topic or URL edit field Delete group PR Angle or Hook edit field Delete grou…" at bounding box center [618, 271] width 199 height 447
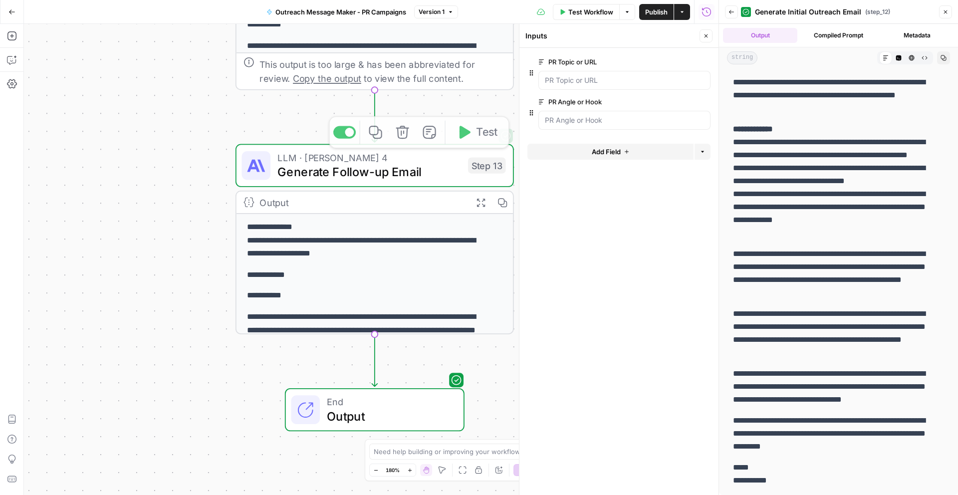
click at [480, 198] on icon "button" at bounding box center [480, 203] width 10 height 10
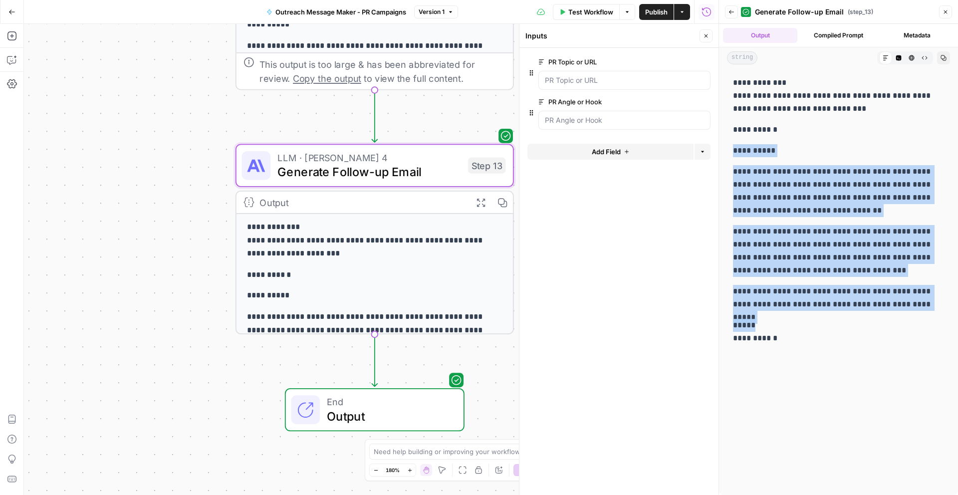
drag, startPoint x: 731, startPoint y: 150, endPoint x: 821, endPoint y: 320, distance: 192.6
click at [821, 320] on div "**********" at bounding box center [838, 210] width 223 height 276
copy div "**********"
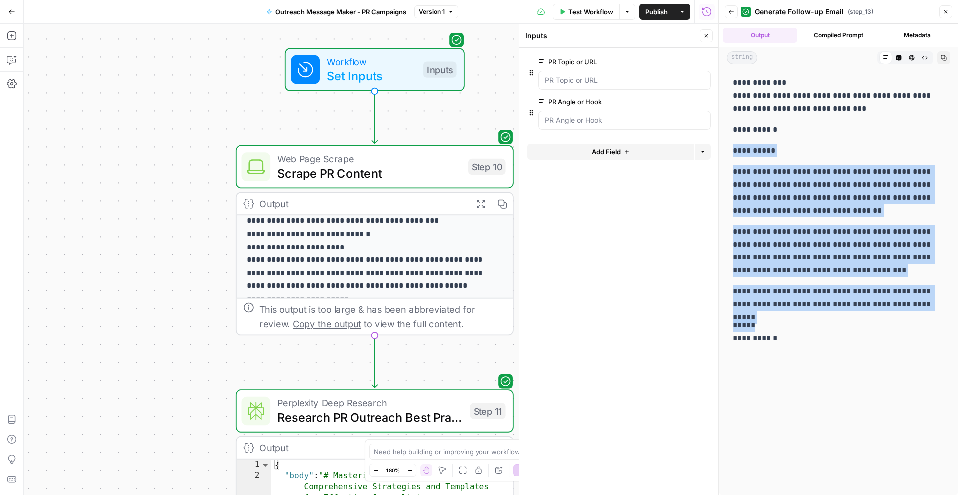
scroll to position [123, 0]
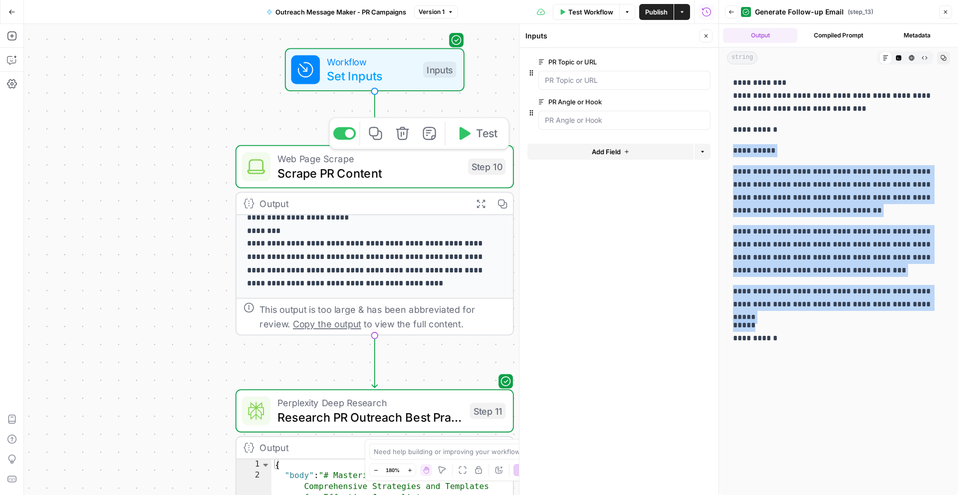
click at [397, 79] on span "Set Inputs" at bounding box center [371, 76] width 89 height 18
click at [587, 13] on span "Test Workflow" at bounding box center [590, 12] width 45 height 10
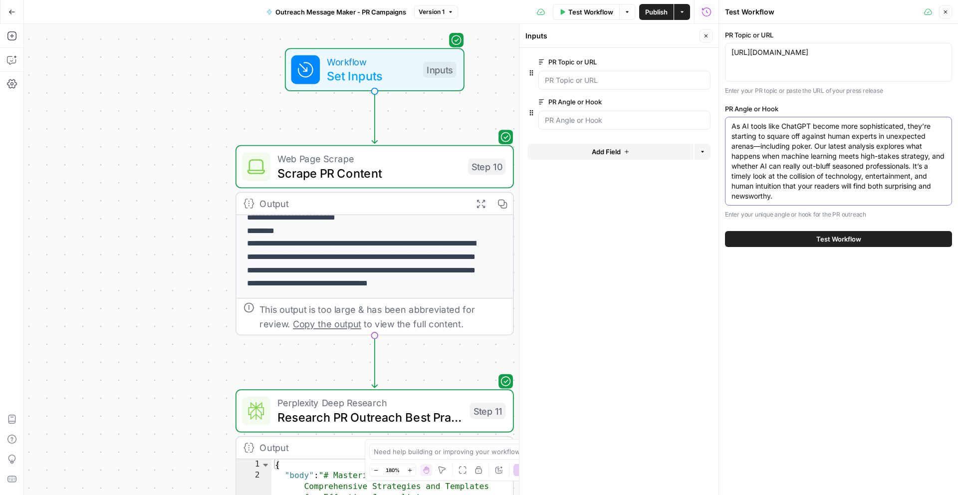
click at [802, 179] on textarea "As AI tools like ChatGPT become more sophisticated, they’re starting to square …" at bounding box center [838, 161] width 214 height 80
click at [16, 18] on button "Go Back" at bounding box center [12, 12] width 18 height 18
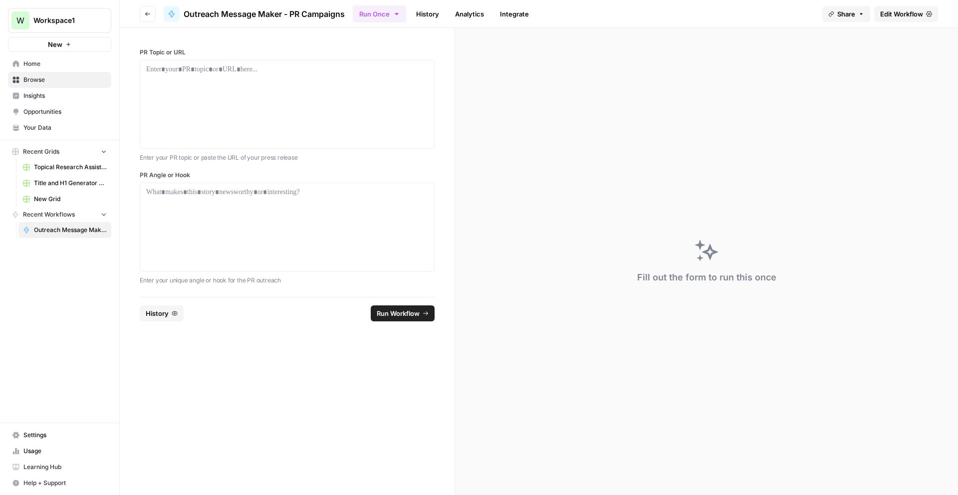
click at [35, 63] on span "Home" at bounding box center [64, 63] width 83 height 9
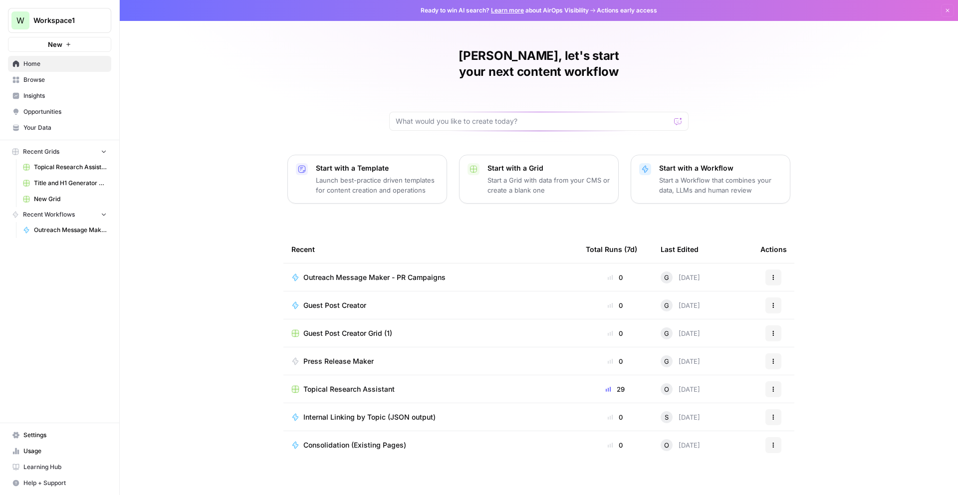
click at [33, 42] on button "New" at bounding box center [59, 44] width 103 height 15
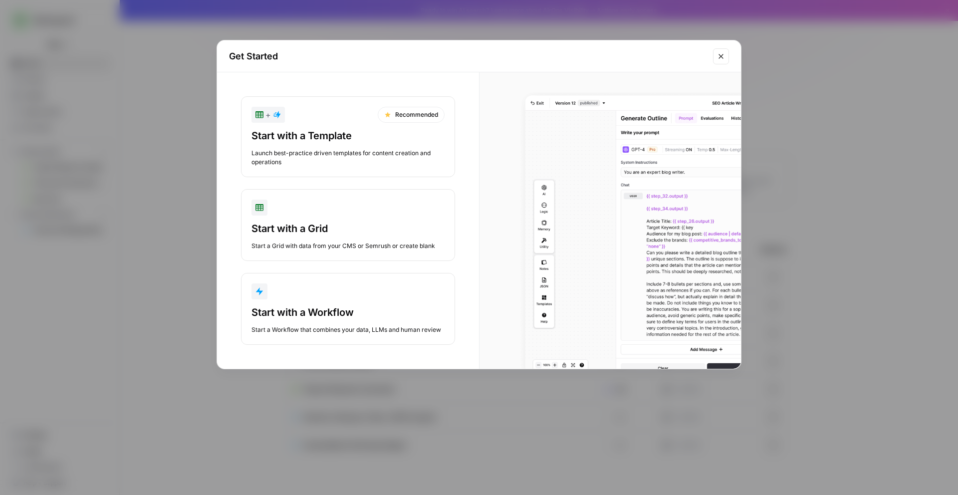
click at [347, 298] on div "button" at bounding box center [347, 291] width 193 height 16
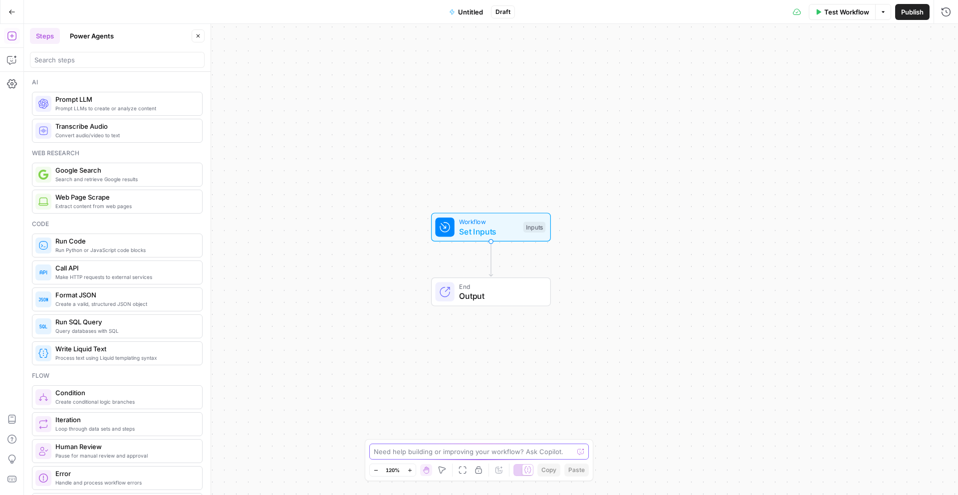
click at [437, 456] on textarea at bounding box center [474, 452] width 200 height 10
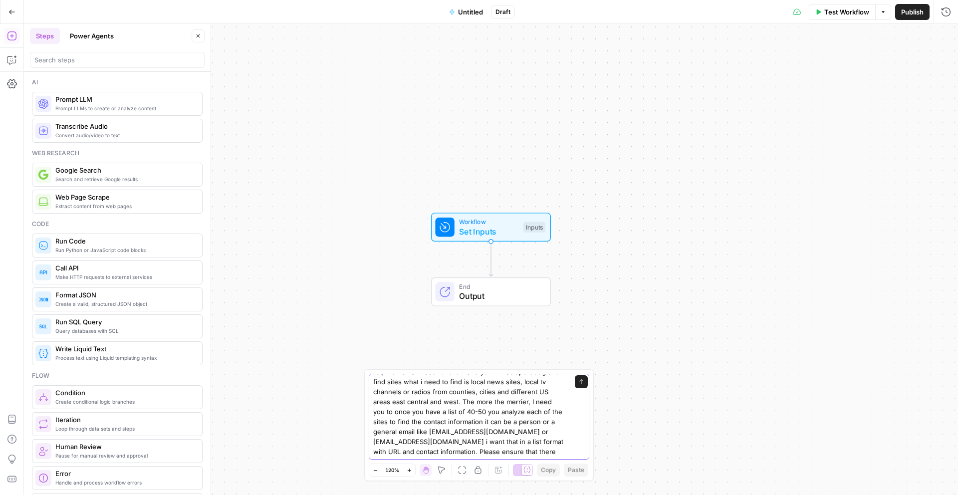
scroll to position [40, 0]
click at [550, 456] on textarea "i need you to help me find local news sites from USA I will provide the inputs …" at bounding box center [469, 402] width 192 height 130
type textarea "i need you to help me find local news sites from USA I will provide the inputs …"
click at [578, 383] on icon "submit" at bounding box center [581, 382] width 6 height 6
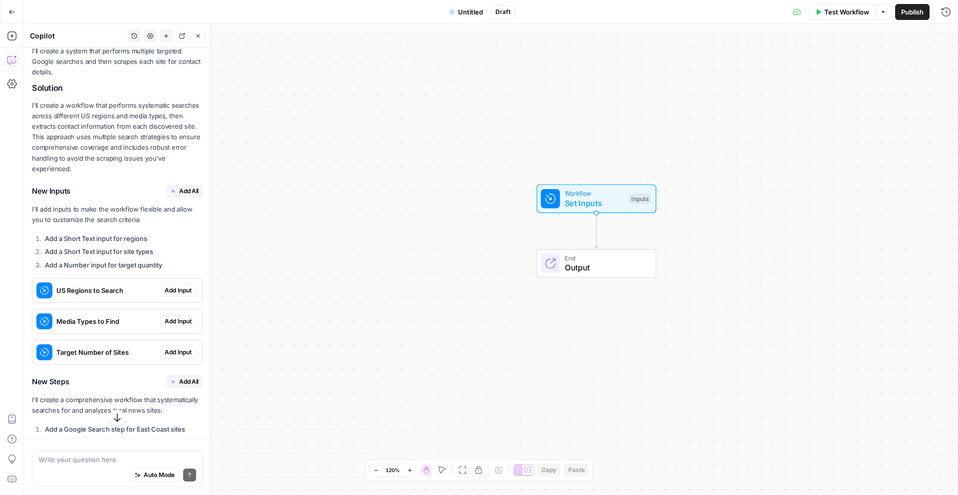
scroll to position [323, 0]
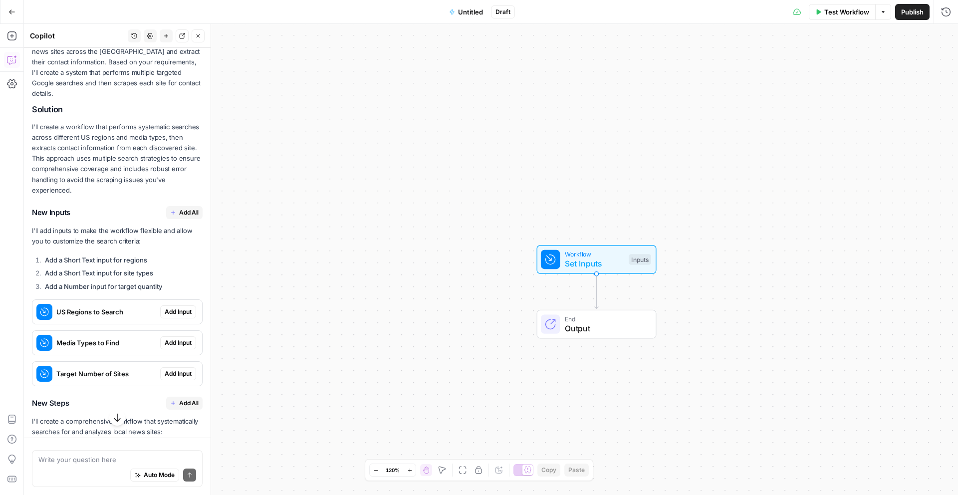
click at [182, 208] on span "Add All" at bounding box center [188, 212] width 19 height 9
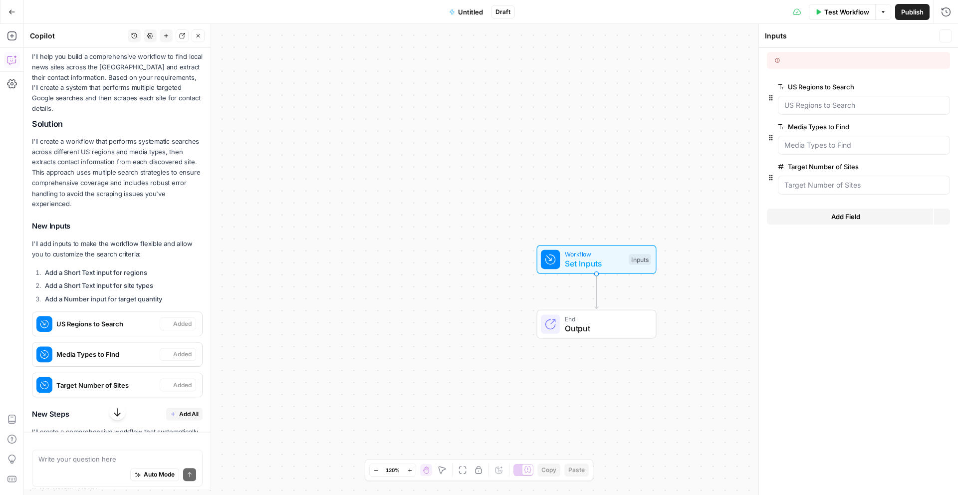
scroll to position [339, 0]
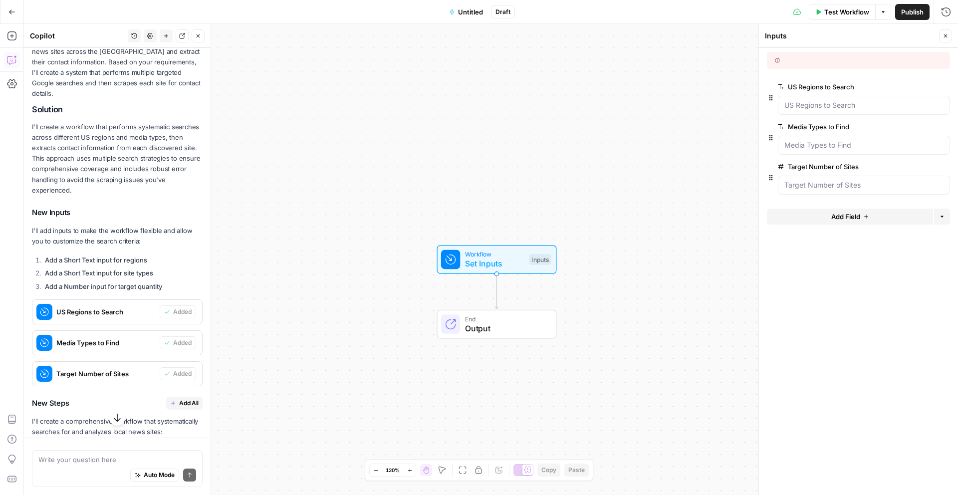
drag, startPoint x: 806, startPoint y: 61, endPoint x: 811, endPoint y: 59, distance: 5.4
click at [806, 61] on div at bounding box center [818, 60] width 86 height 9
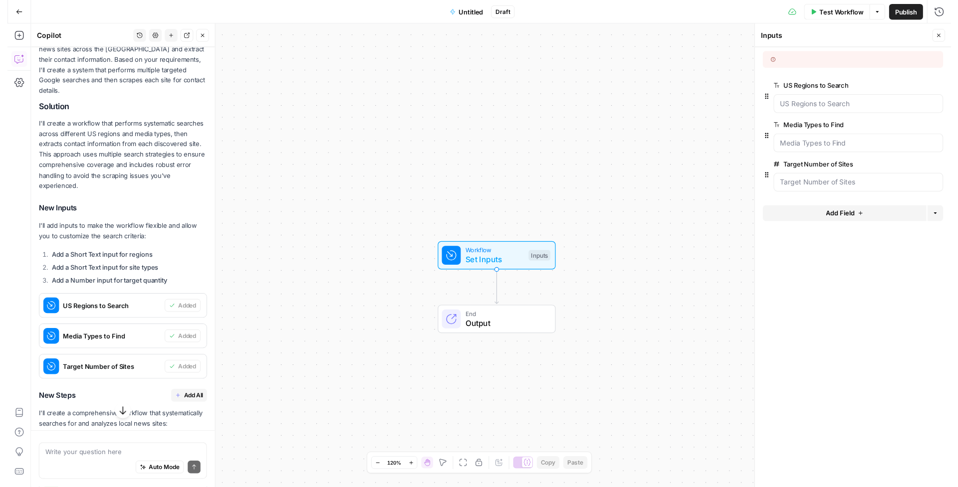
scroll to position [341, 0]
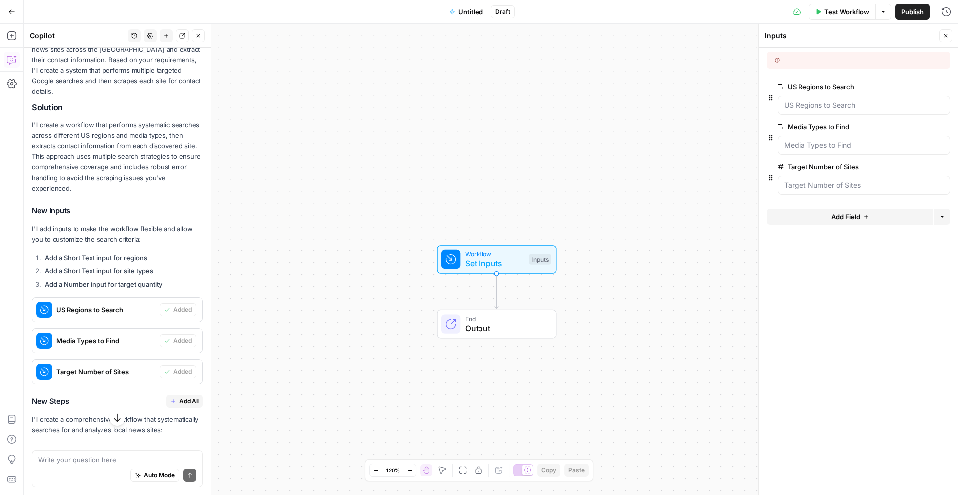
click at [180, 397] on span "Add All" at bounding box center [188, 401] width 19 height 9
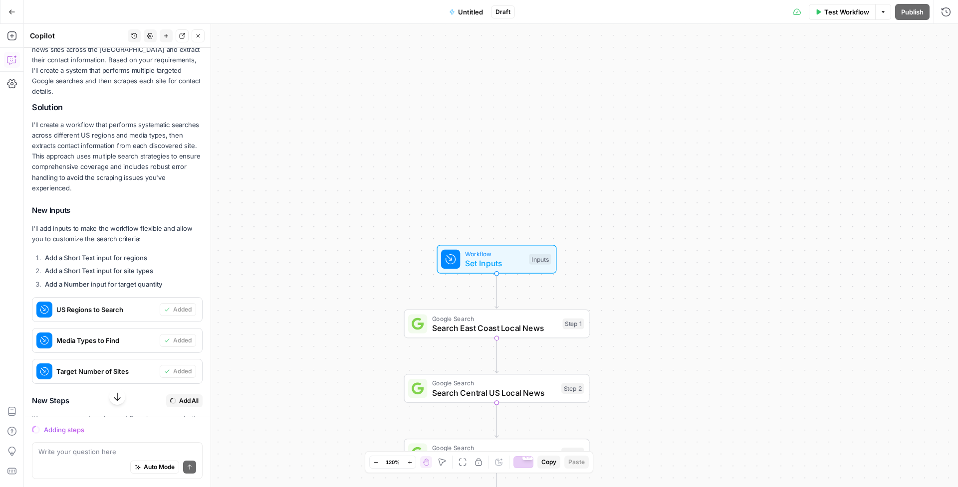
click at [498, 262] on span "Set Inputs" at bounding box center [494, 263] width 59 height 12
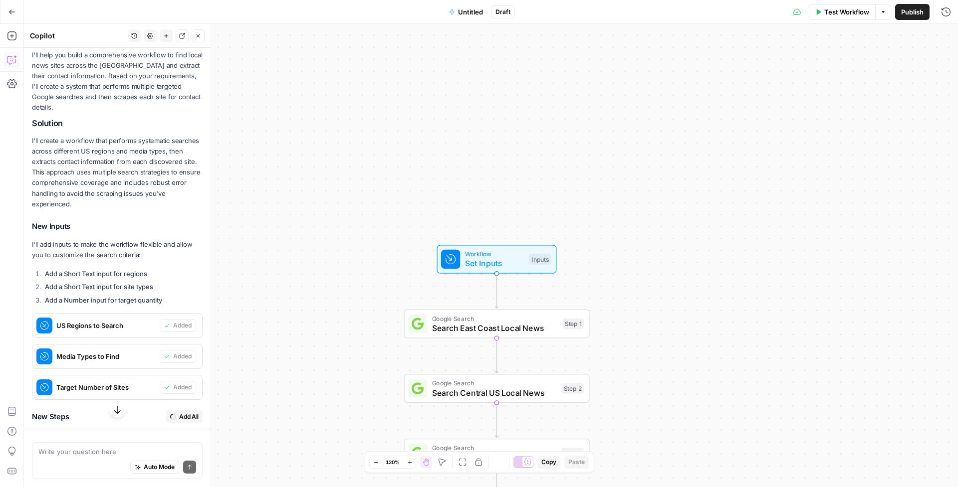
type textarea "Compile Final Results List"
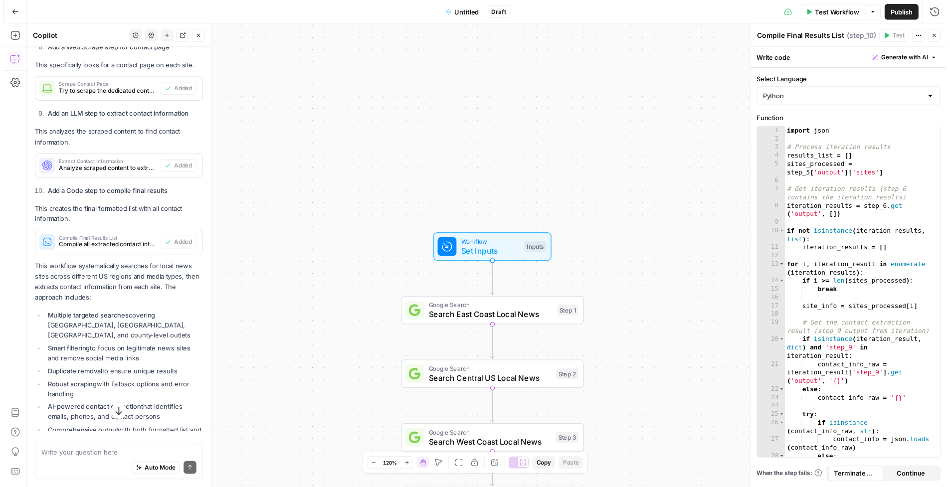
scroll to position [1357, 0]
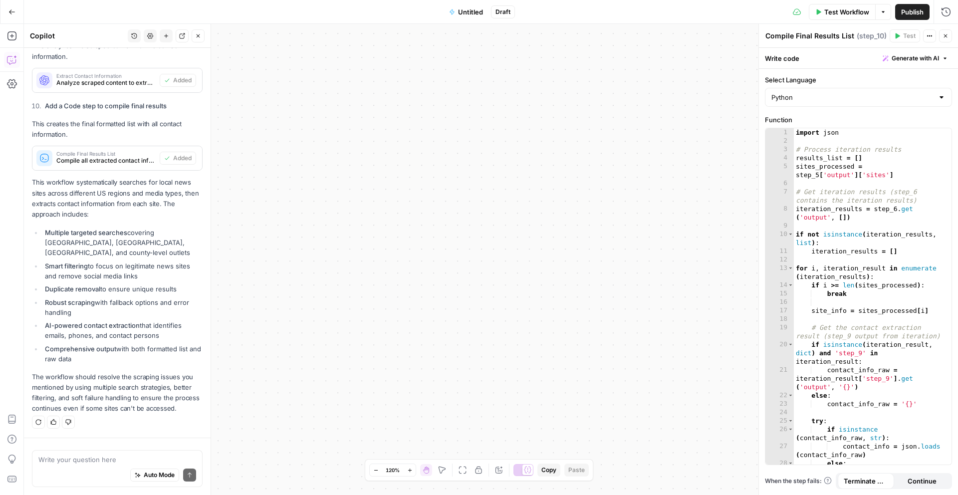
click at [839, 16] on span "Test Workflow" at bounding box center [846, 12] width 45 height 10
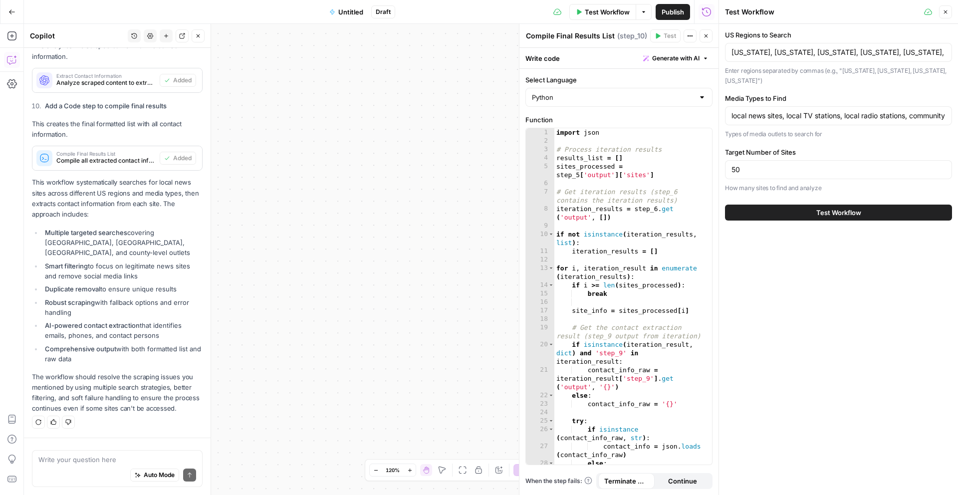
click at [792, 205] on button "Test Workflow" at bounding box center [838, 213] width 227 height 16
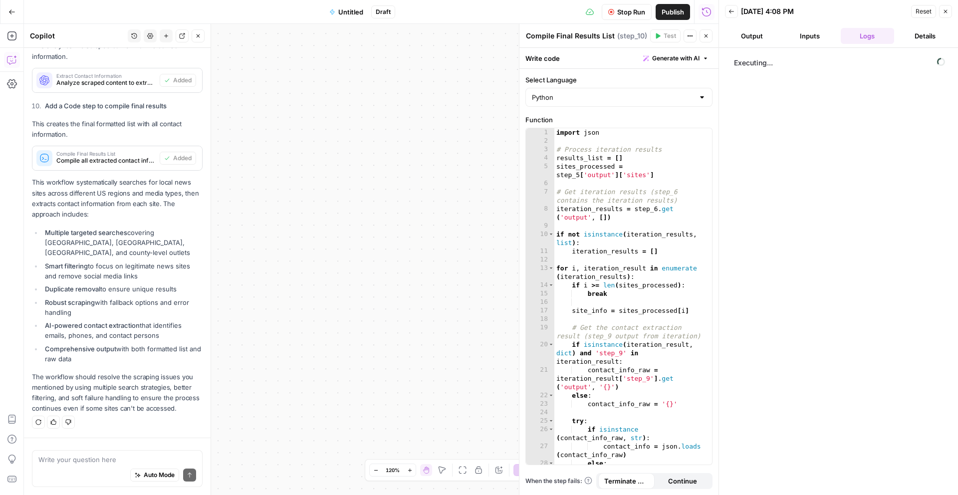
click at [412, 473] on button "Zoom In" at bounding box center [410, 470] width 12 height 12
drag, startPoint x: 412, startPoint y: 473, endPoint x: 420, endPoint y: 449, distance: 25.4
click at [412, 473] on button "Zoom In" at bounding box center [410, 470] width 12 height 12
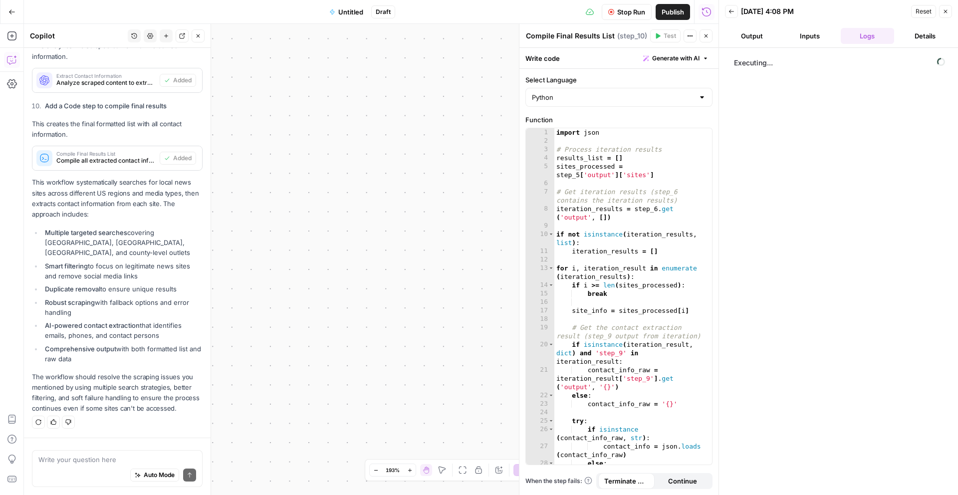
drag, startPoint x: 388, startPoint y: 245, endPoint x: 281, endPoint y: 65, distance: 210.0
click at [281, 65] on div "Workflow Set Inputs Inputs Google Search Search East Coast Local News Step 1 Go…" at bounding box center [371, 259] width 694 height 471
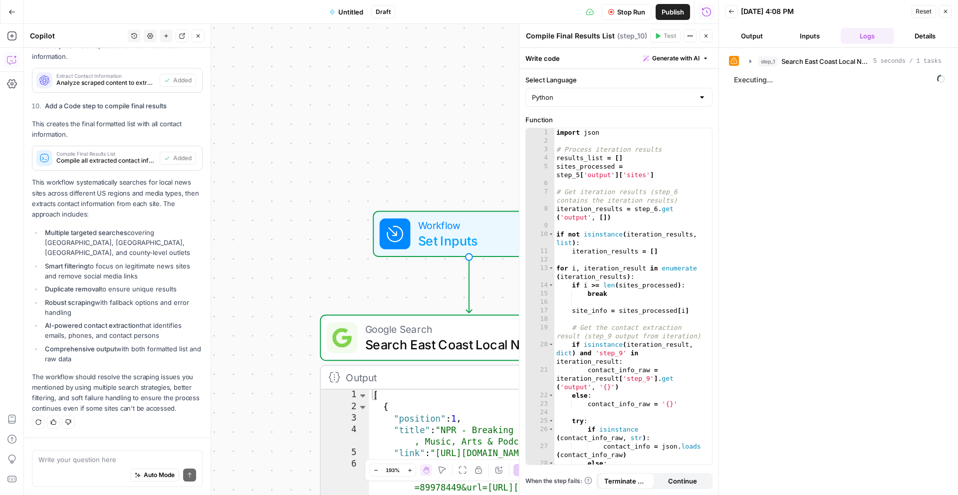
drag, startPoint x: 273, startPoint y: 248, endPoint x: 311, endPoint y: 215, distance: 50.9
click at [311, 215] on div "Workflow Set Inputs Inputs Google Search Search East Coast Local News Step 1 Ou…" at bounding box center [371, 259] width 694 height 471
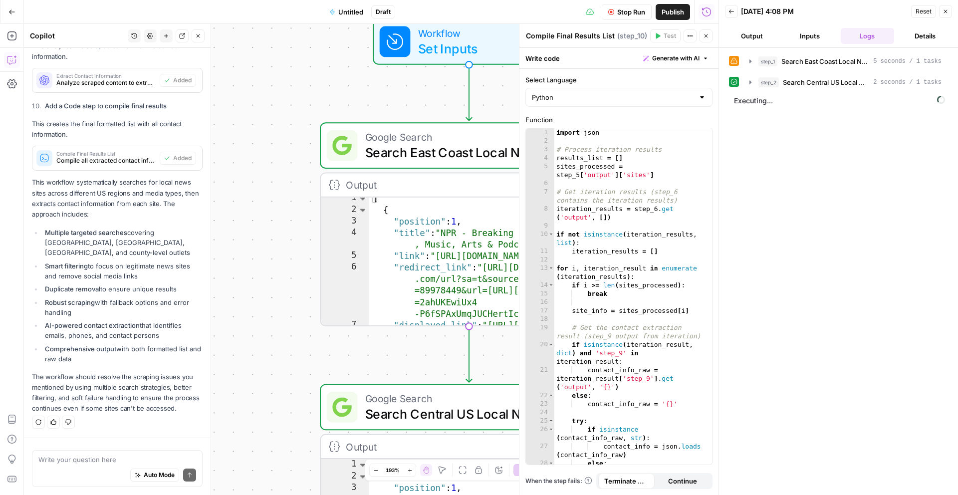
scroll to position [12, 0]
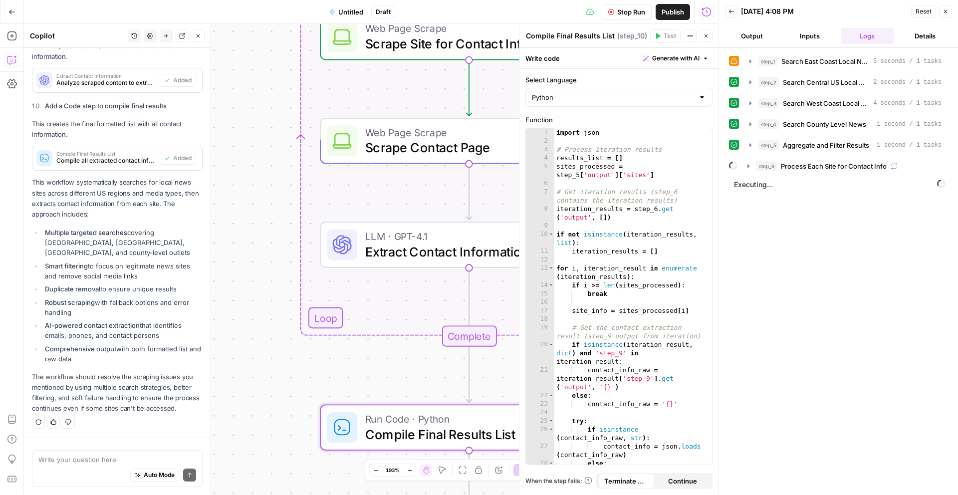
click at [378, 471] on button "Zoom Out" at bounding box center [376, 470] width 12 height 12
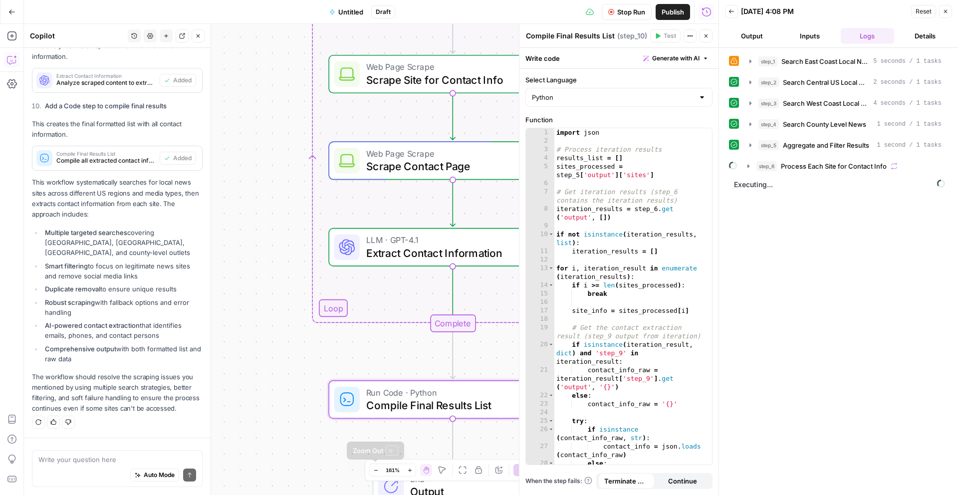
click at [375, 470] on icon "button" at bounding box center [375, 470] width 3 height 0
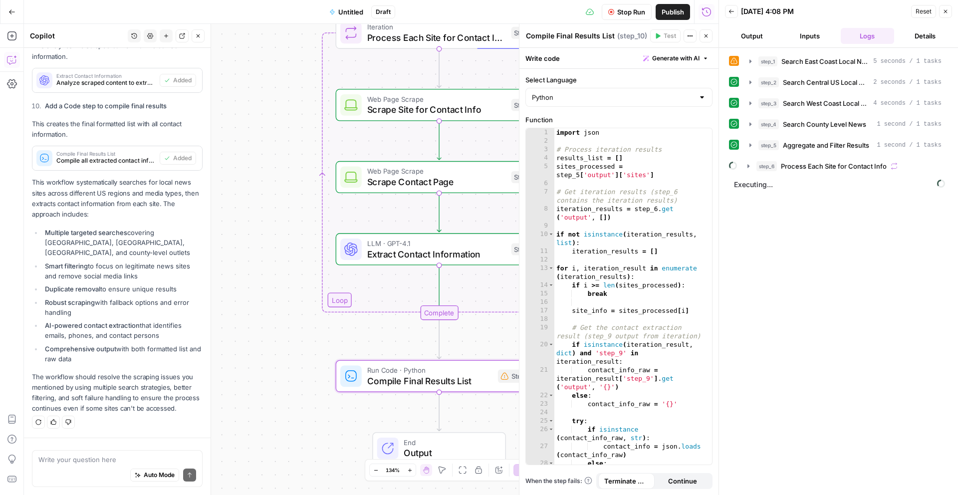
click at [375, 470] on icon "button" at bounding box center [375, 470] width 3 height 0
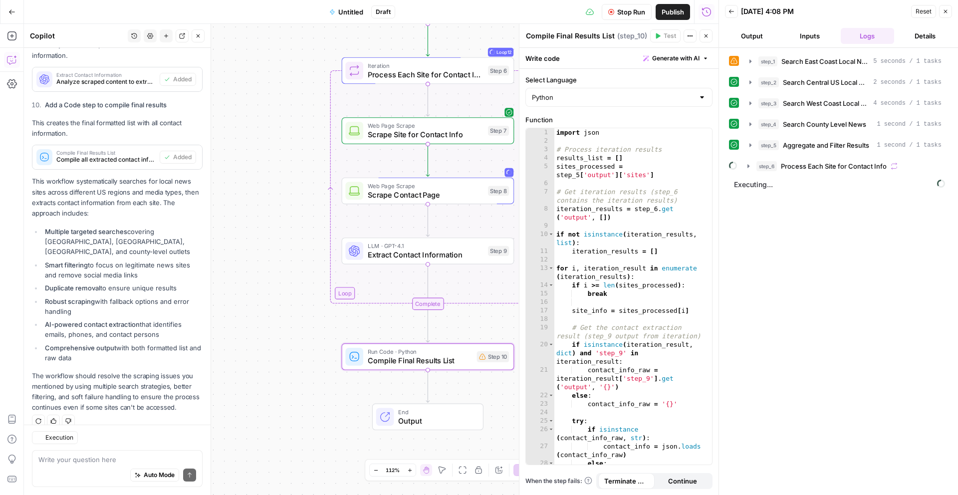
scroll to position [1364, 0]
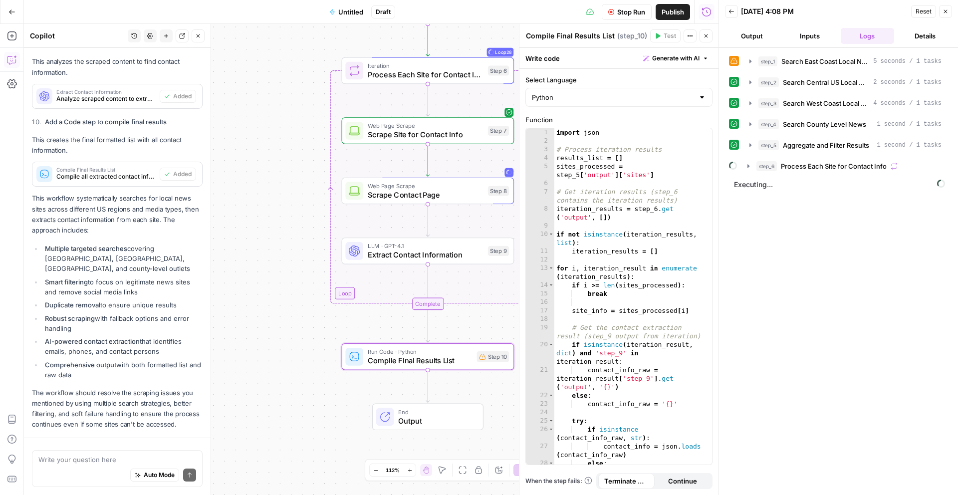
scroll to position [1370, 0]
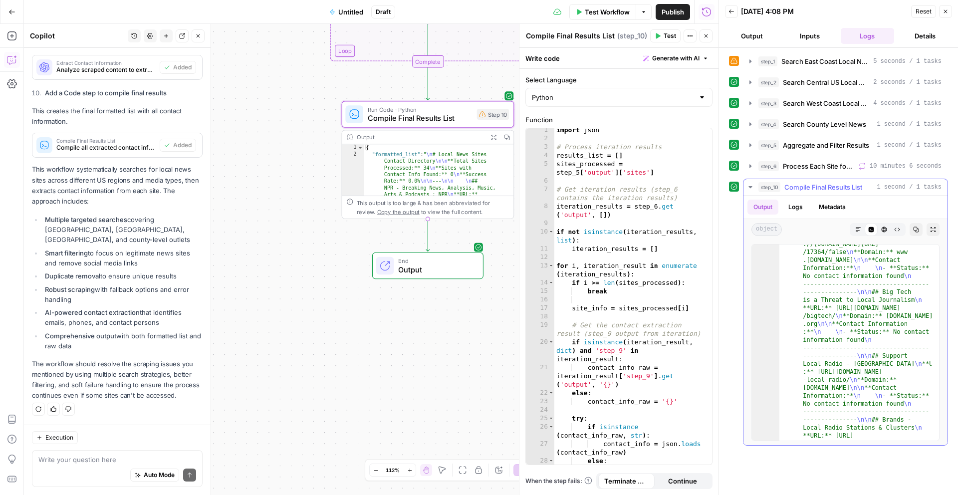
scroll to position [196, 0]
click at [746, 40] on button "Output" at bounding box center [752, 36] width 54 height 16
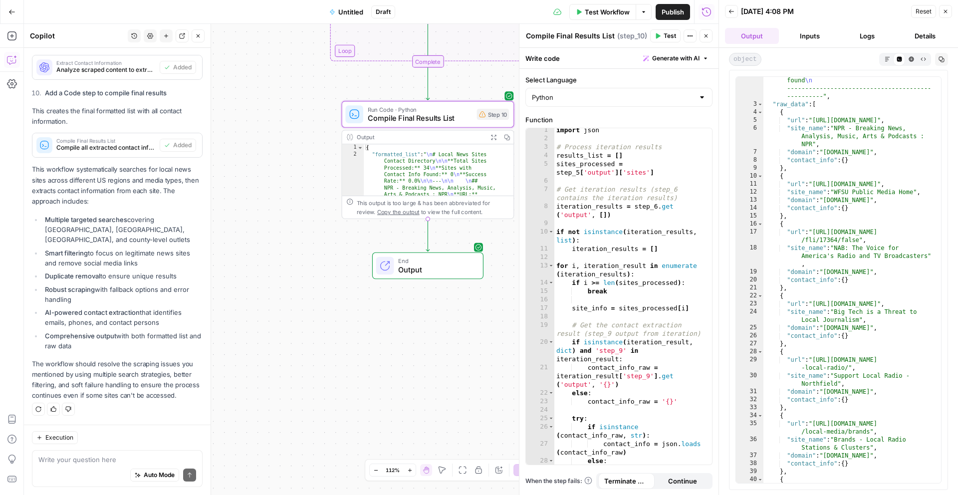
scroll to position [2334, 0]
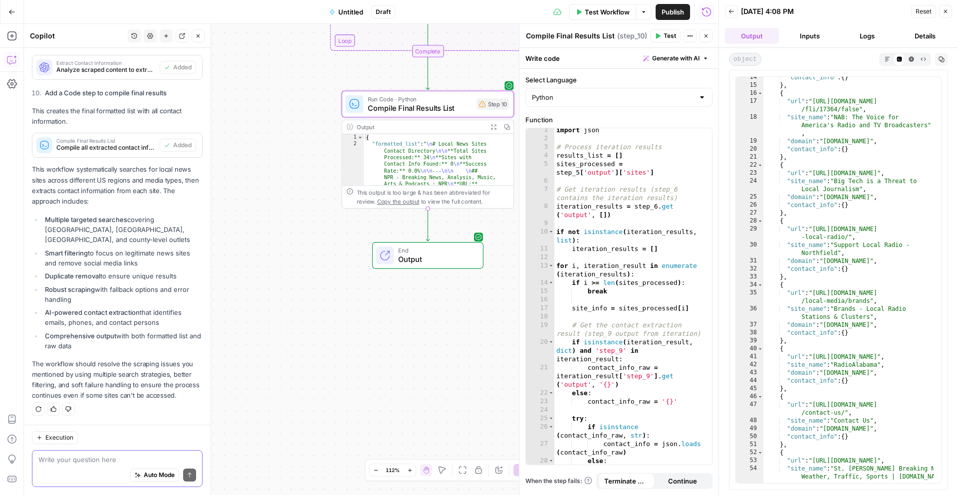
click at [65, 460] on textarea at bounding box center [117, 459] width 158 height 10
type textarea "give me the output in a text list format"
click at [188, 474] on icon "submit" at bounding box center [190, 474] width 4 height 5
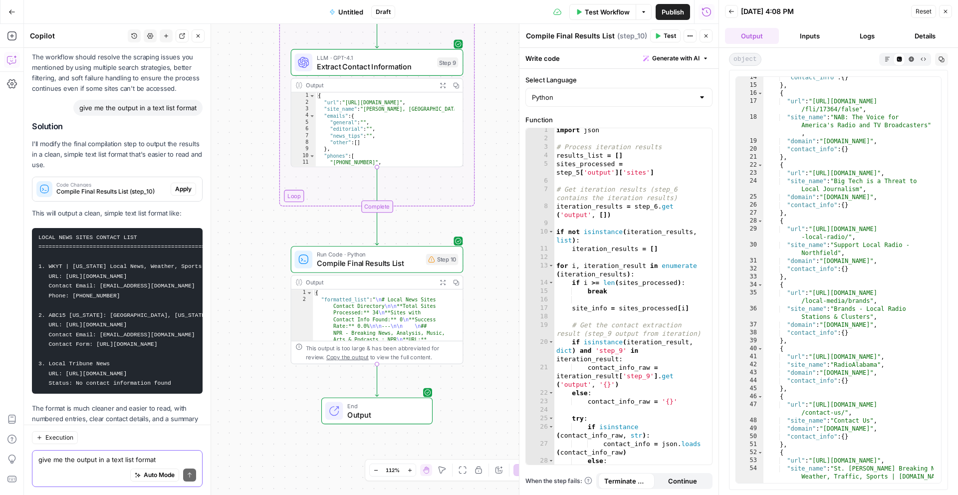
scroll to position [1728, 0]
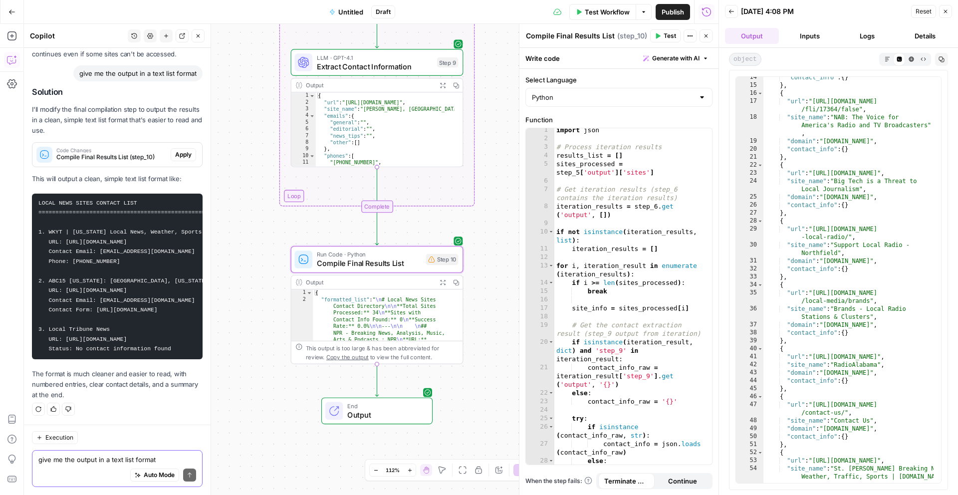
click at [175, 151] on span "Apply" at bounding box center [183, 154] width 16 height 9
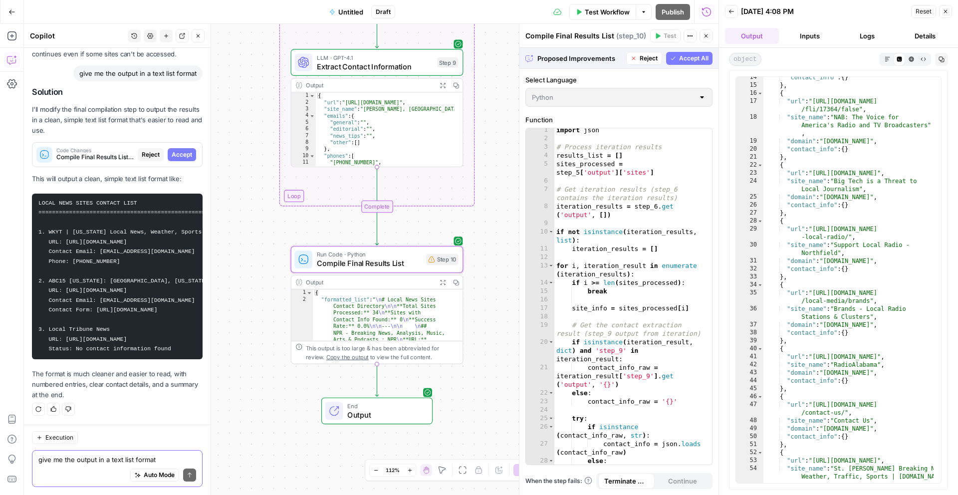
click at [175, 150] on span "Accept" at bounding box center [182, 154] width 20 height 9
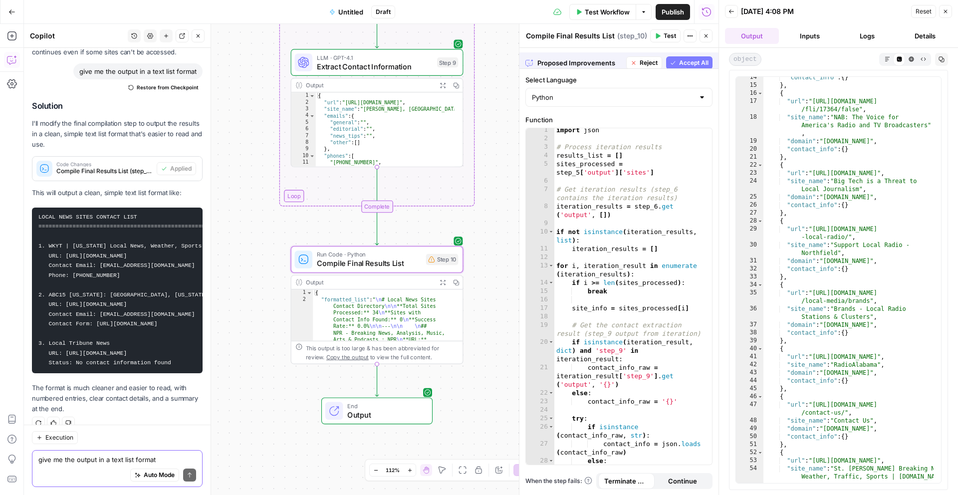
scroll to position [1744, 0]
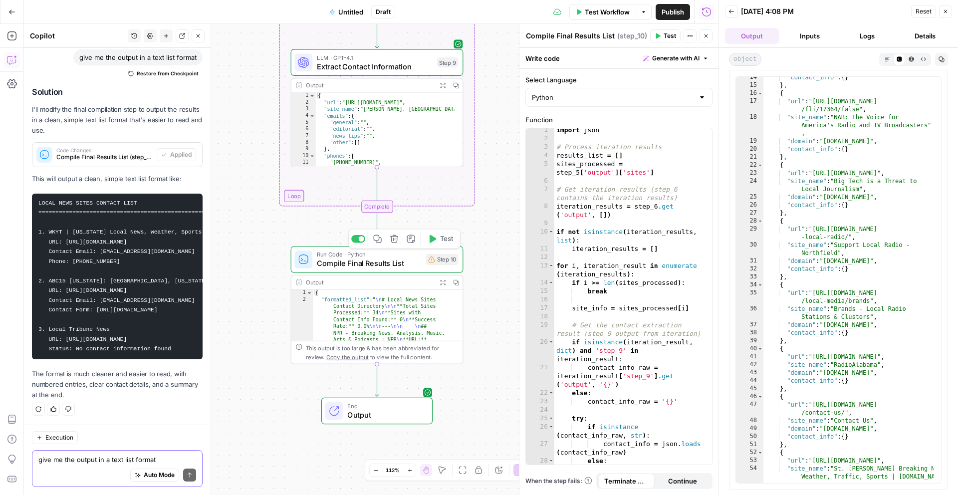
click at [441, 247] on div "Copy step Delete step Add Note Test" at bounding box center [404, 239] width 112 height 20
click at [443, 243] on span "Test" at bounding box center [446, 239] width 13 height 10
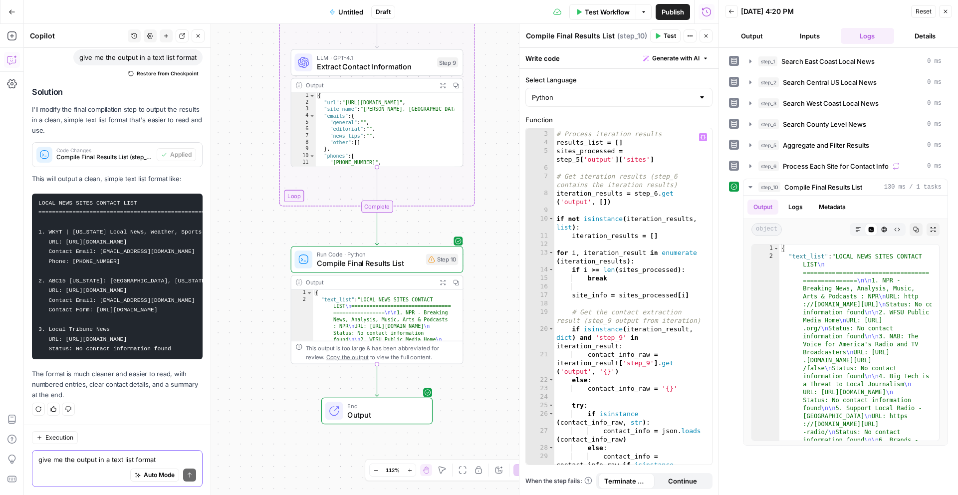
scroll to position [15, 0]
click at [757, 38] on button "Output" at bounding box center [752, 36] width 54 height 16
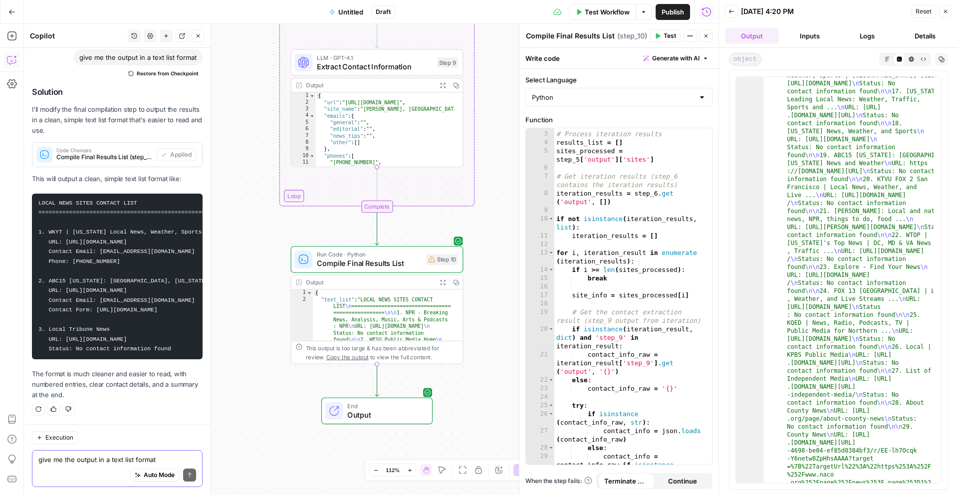
scroll to position [452, 0]
click at [886, 63] on button "Markdown" at bounding box center [887, 59] width 12 height 12
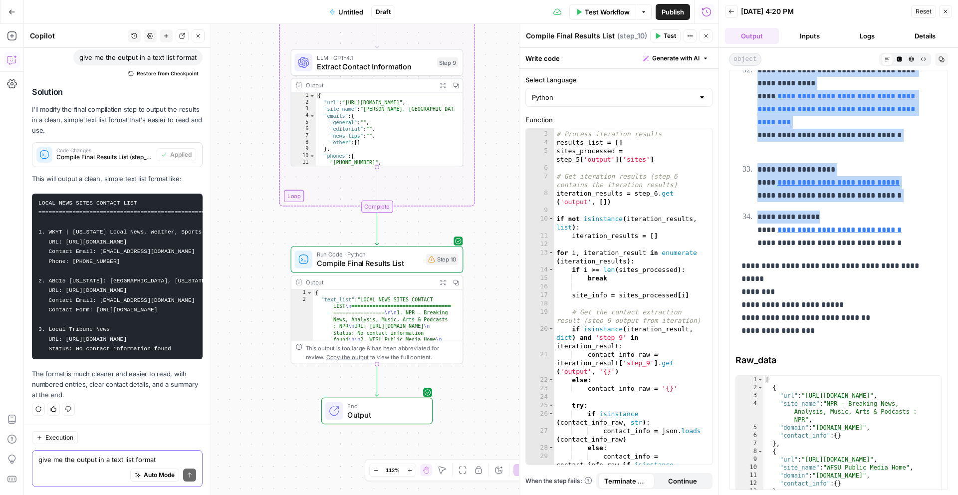
scroll to position [2093, 0]
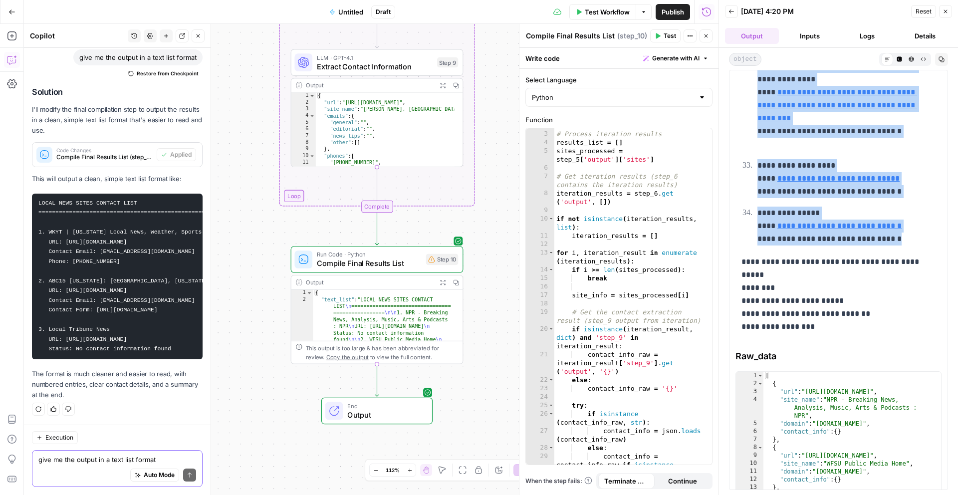
drag, startPoint x: 743, startPoint y: 109, endPoint x: 911, endPoint y: 239, distance: 212.7
copy div "**********"
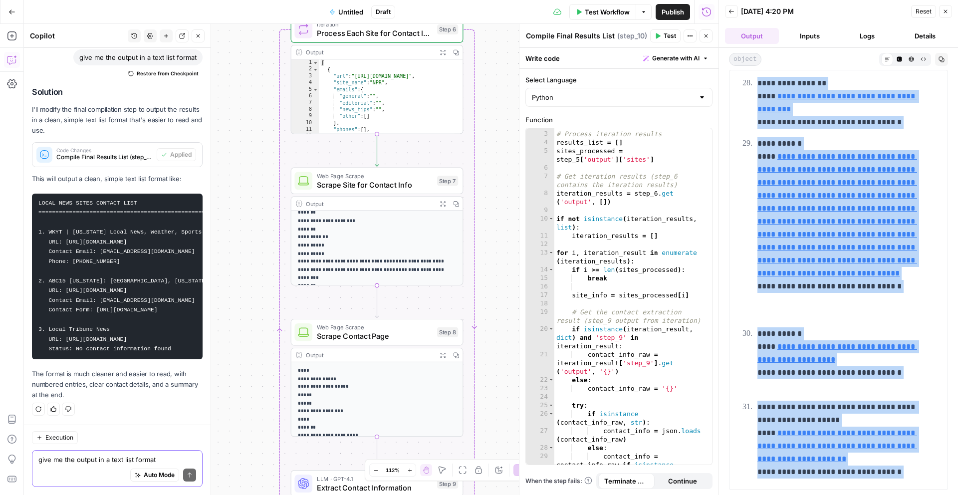
scroll to position [0, 0]
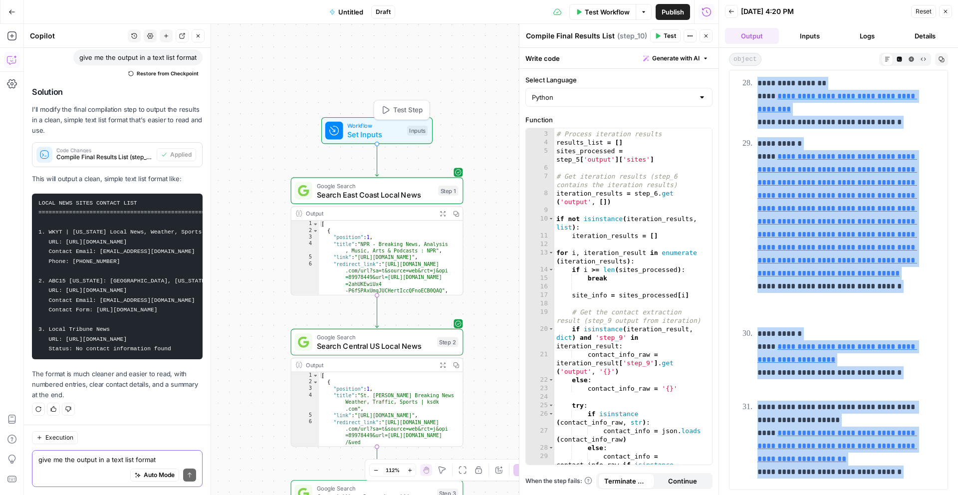
click at [388, 136] on span "Set Inputs" at bounding box center [374, 134] width 55 height 11
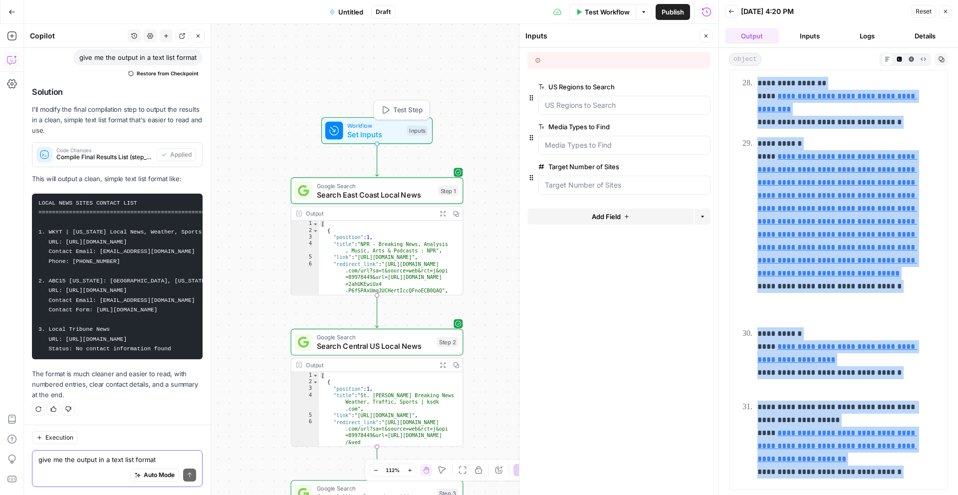
click at [391, 109] on button "Test Step" at bounding box center [401, 110] width 51 height 14
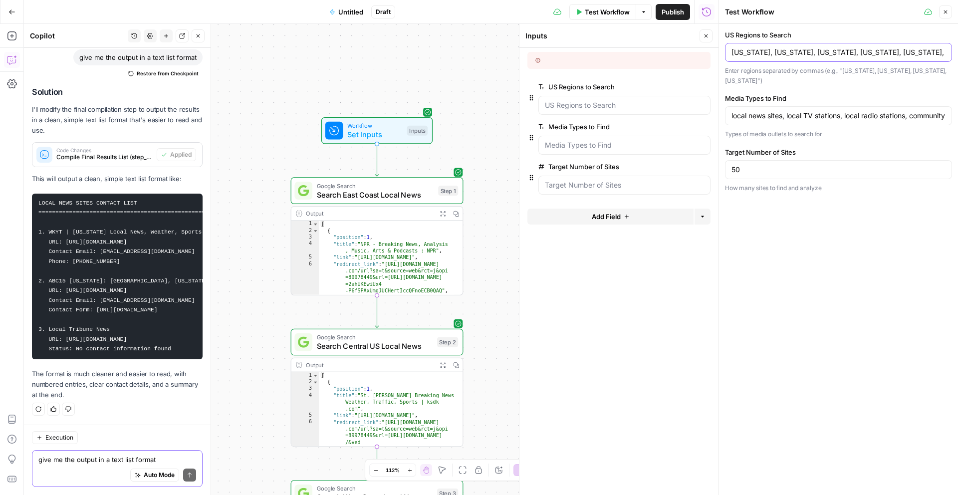
click at [782, 49] on input "California, Texas, New York, Florida, Illinois, Pennsylvania, Ohio, Georgia, No…" at bounding box center [838, 52] width 214 height 10
click at [853, 49] on input "California, Texas, New York, Florida, Illinois, Pennsylvania, Ohio, Georgia, No…" at bounding box center [838, 52] width 214 height 10
click at [800, 111] on input "local news sites, local TV stations, local radio stations, community newspapers…" at bounding box center [838, 116] width 214 height 10
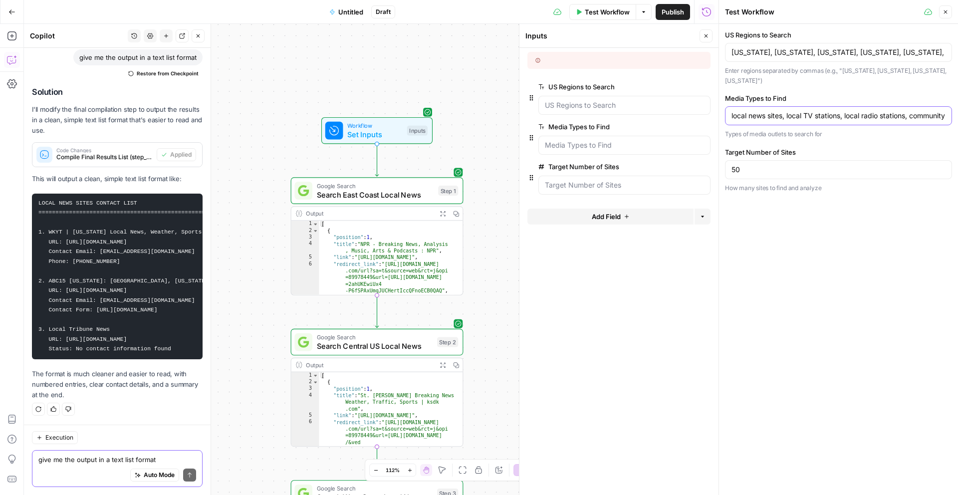
click at [800, 111] on input "local news sites, local TV stations, local radio stations, community newspapers…" at bounding box center [838, 116] width 214 height 10
type input "tech blog, crypto blog, fintech blog, ai blog, ai technology blog"
click at [615, 8] on span "Test Workflow" at bounding box center [607, 12] width 45 height 10
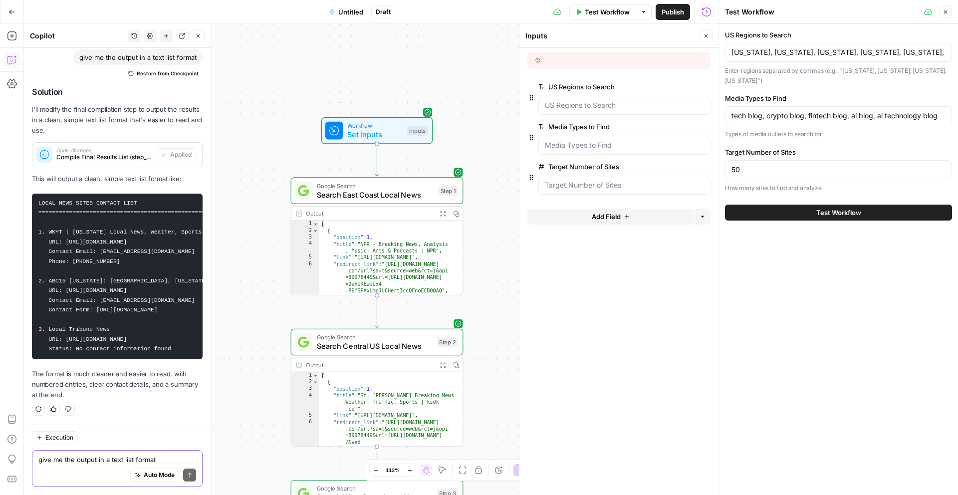
click at [820, 208] on span "Test Workflow" at bounding box center [838, 213] width 45 height 10
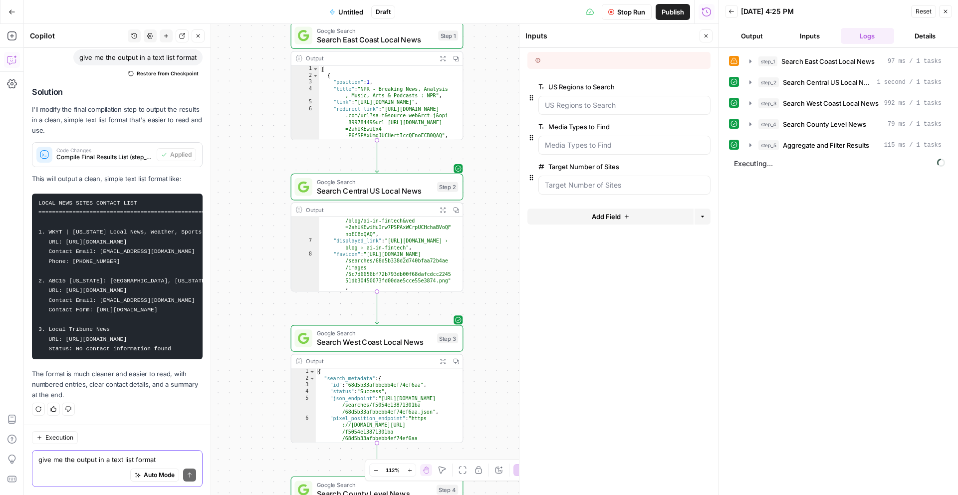
scroll to position [181, 0]
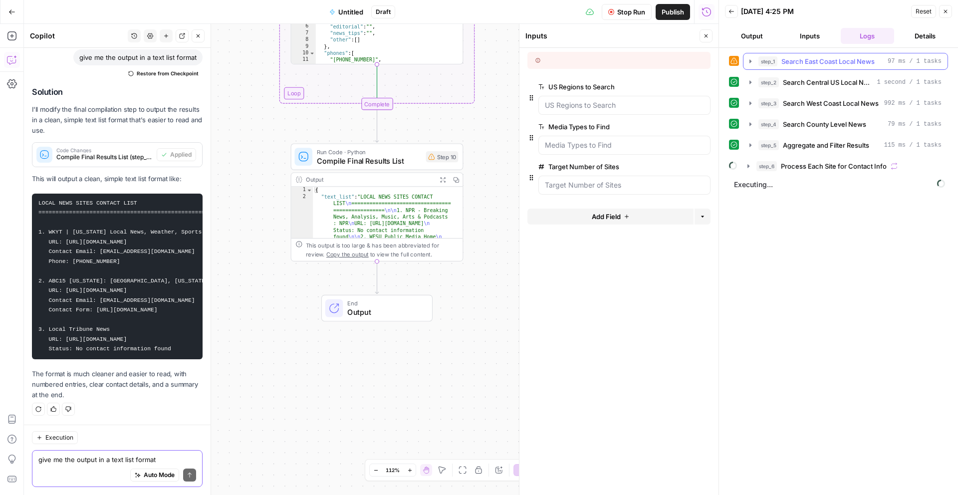
click at [809, 65] on span "Search East Coast Local News" at bounding box center [827, 61] width 93 height 10
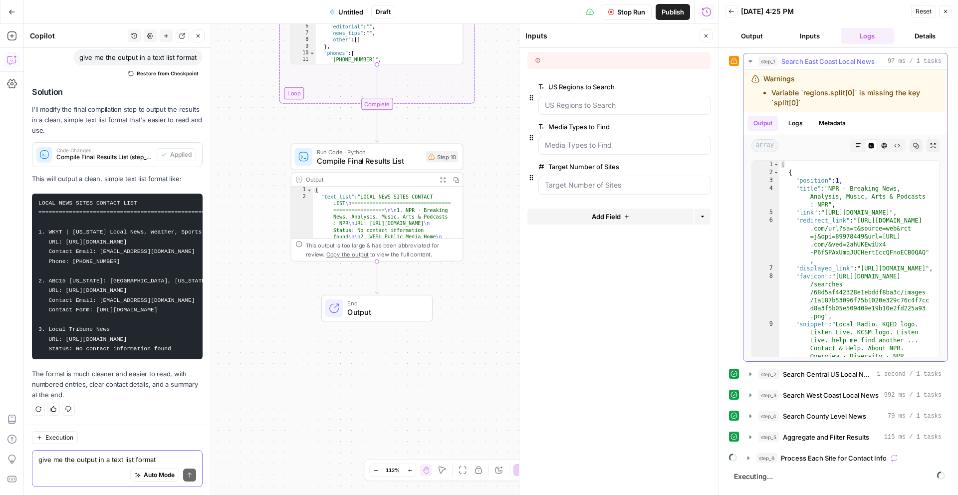
click at [840, 98] on li "Variable `regions.split[0]` is missing the key `split[0]`" at bounding box center [855, 98] width 168 height 20
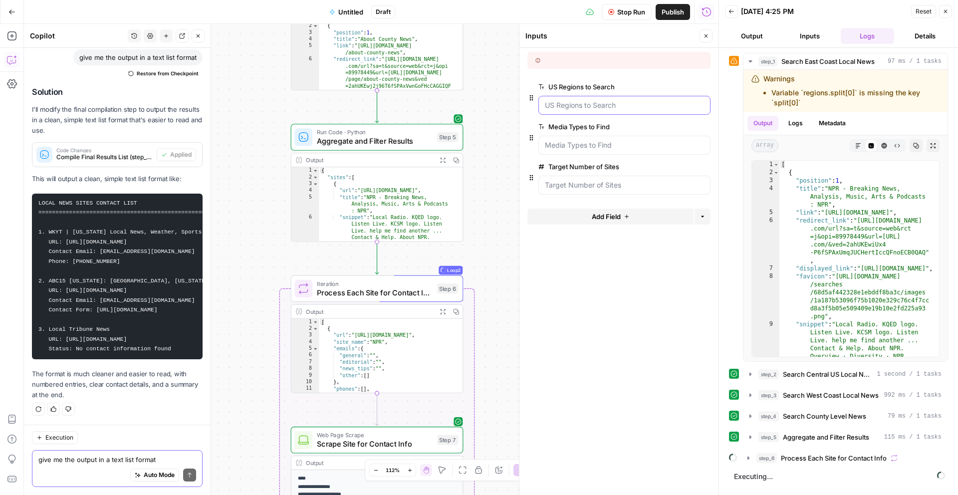
click at [570, 108] on Search "US Regions to Search" at bounding box center [624, 105] width 159 height 10
click at [795, 38] on button "Inputs" at bounding box center [810, 36] width 54 height 16
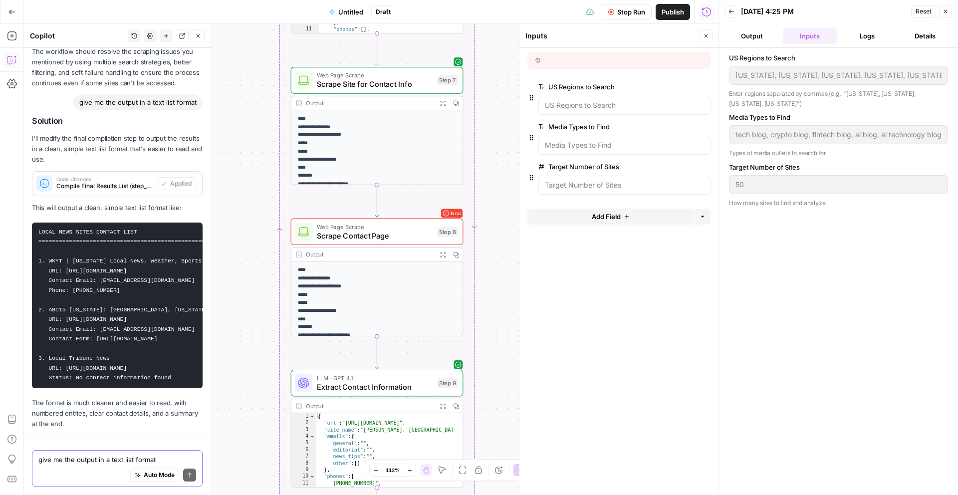
scroll to position [1744, 0]
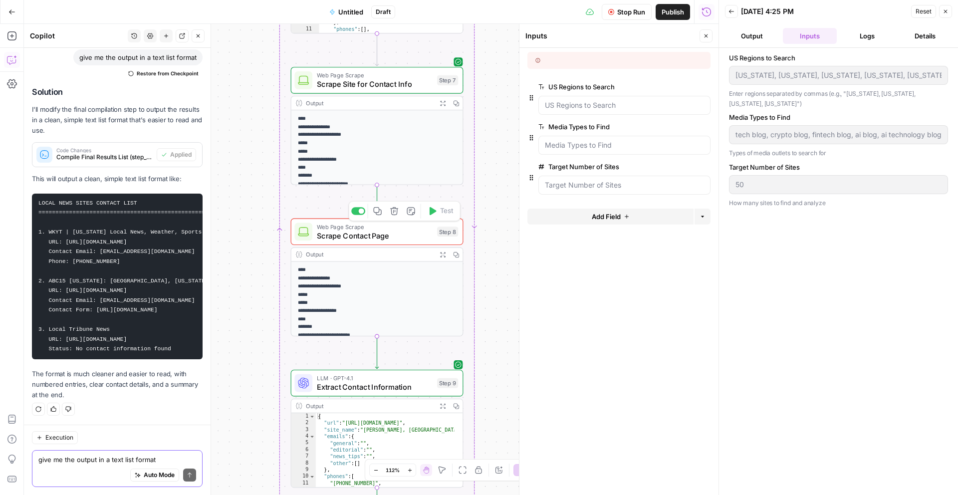
click at [410, 236] on span "Scrape Contact Page" at bounding box center [375, 235] width 116 height 11
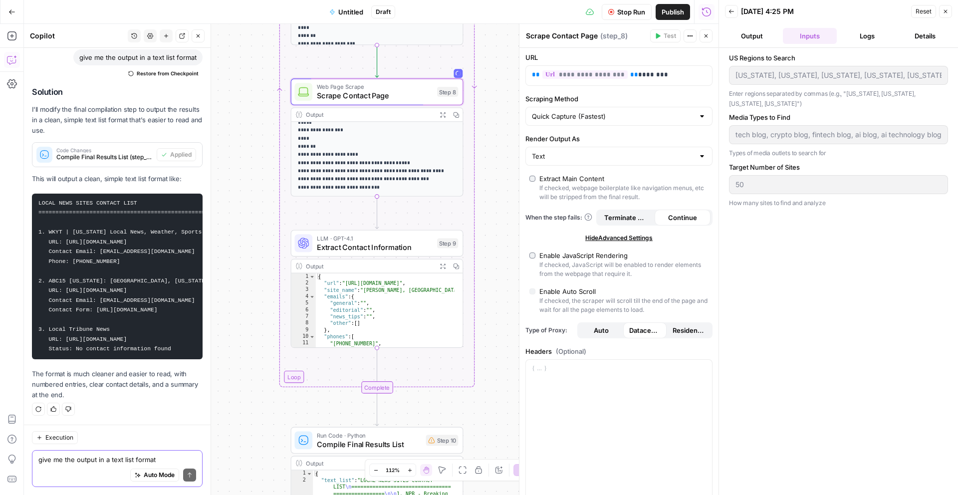
scroll to position [0, 0]
click at [643, 121] on input "Scraping Method" at bounding box center [613, 118] width 162 height 10
type input "Quick Capture (Fastest)"
click at [492, 323] on div "Workflow Set Inputs Inputs Google Search Search East Coast Local News Step 1 Ou…" at bounding box center [371, 259] width 694 height 471
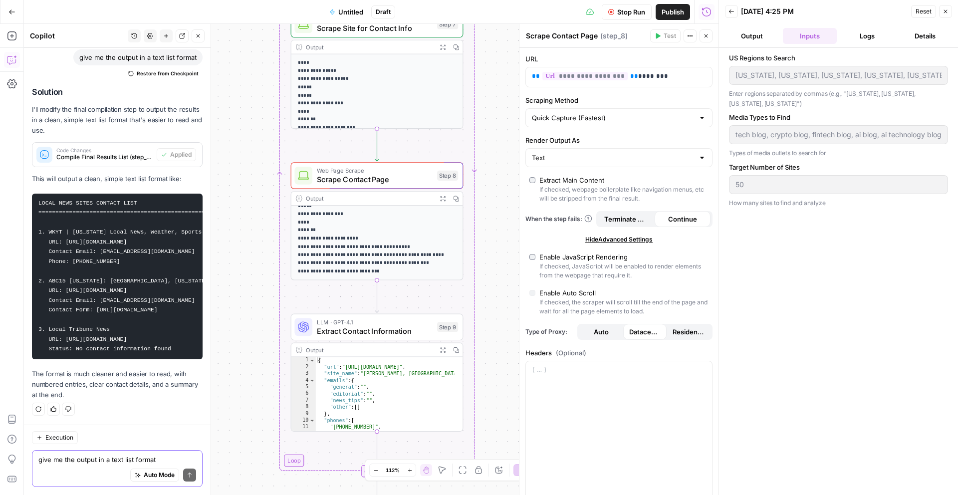
scroll to position [14, 0]
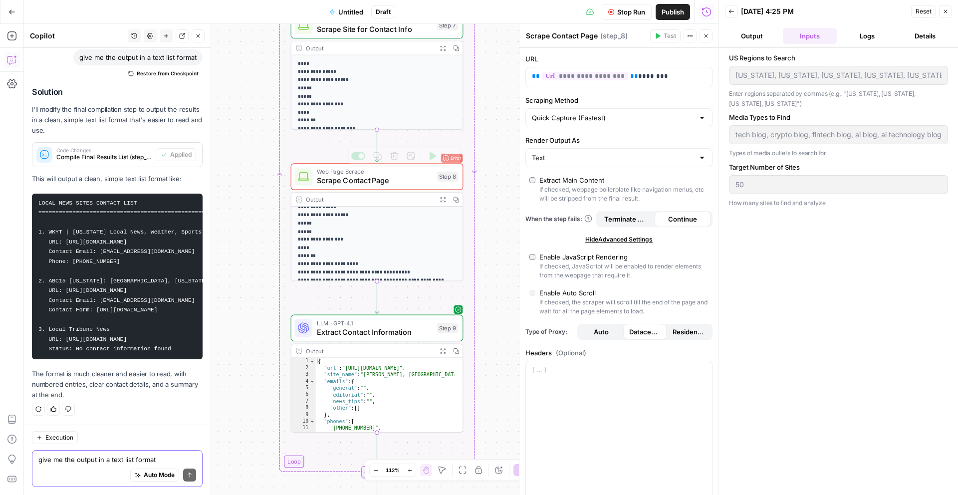
click at [437, 181] on div "Step 8" at bounding box center [447, 177] width 21 height 10
click at [418, 181] on span "Scrape Contact Page" at bounding box center [375, 180] width 116 height 11
click at [769, 43] on button "Output" at bounding box center [752, 36] width 54 height 16
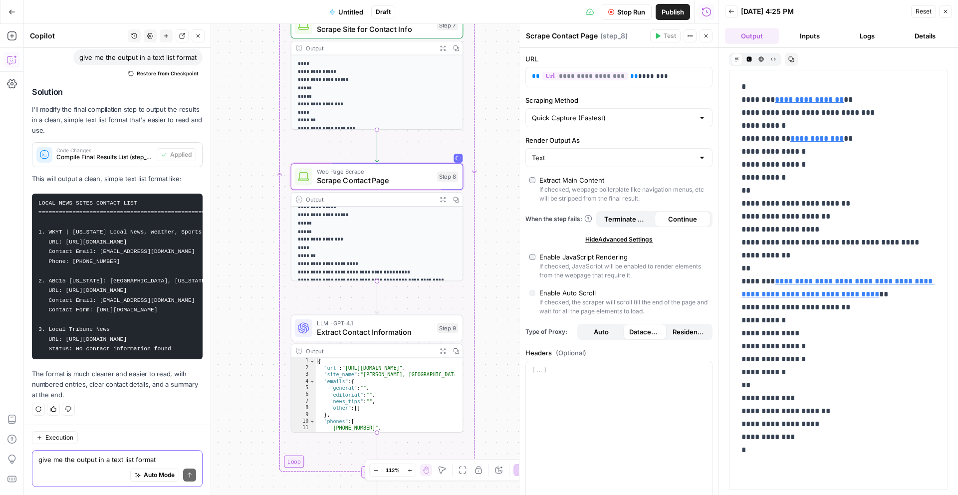
click at [860, 30] on button "Logs" at bounding box center [868, 36] width 54 height 16
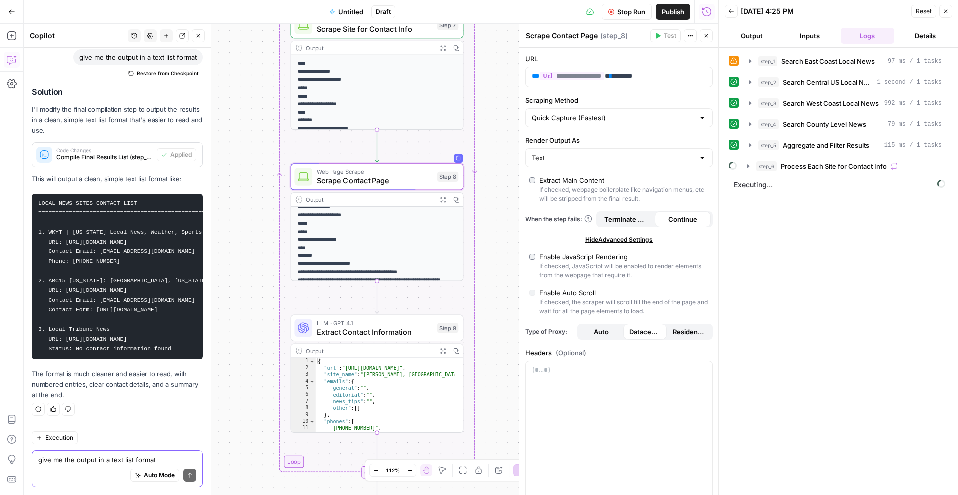
click at [922, 37] on button "Details" at bounding box center [925, 36] width 54 height 16
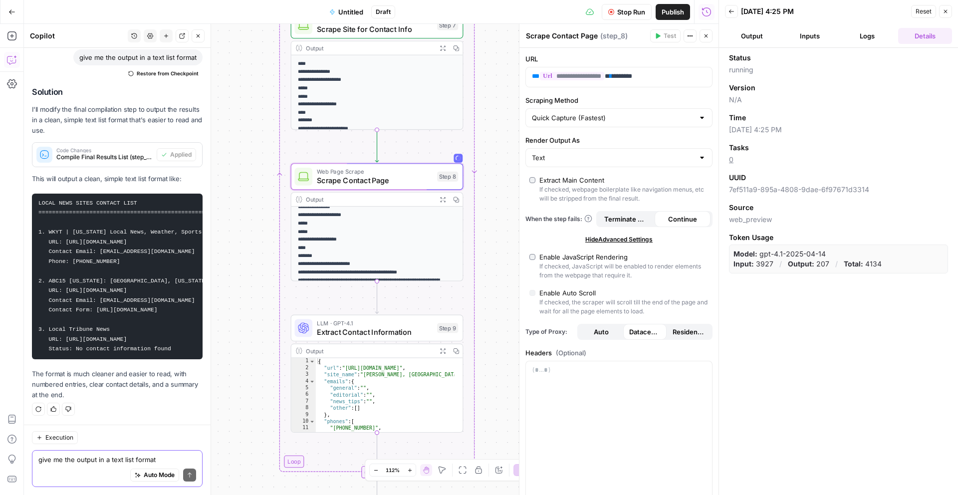
click at [822, 32] on button "Inputs" at bounding box center [810, 36] width 54 height 16
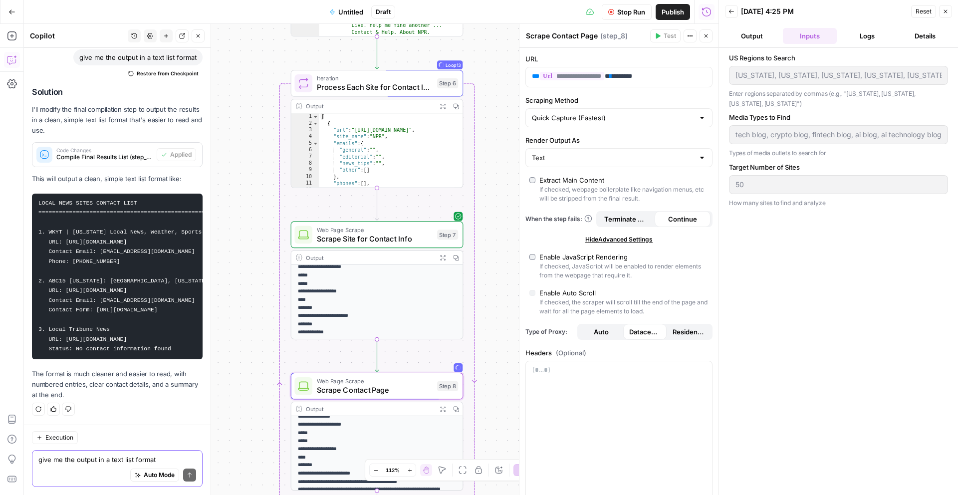
scroll to position [153, 0]
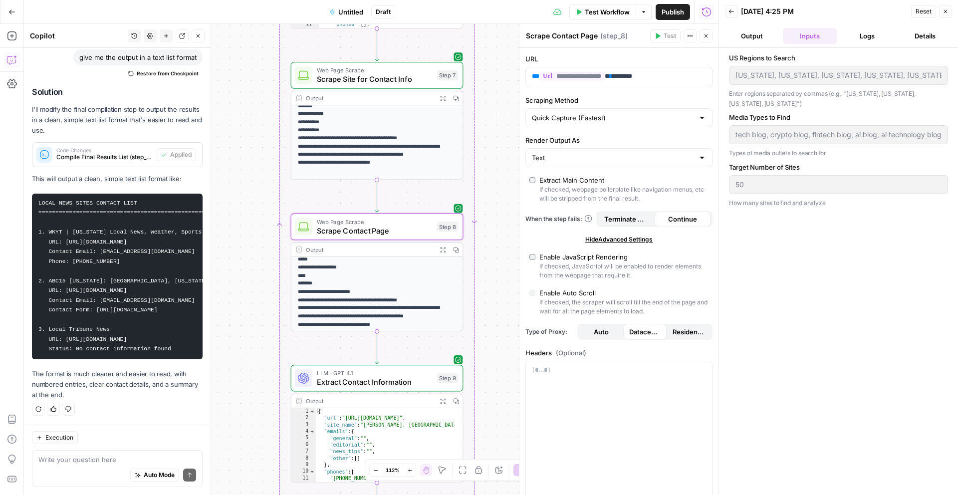
scroll to position [36, 0]
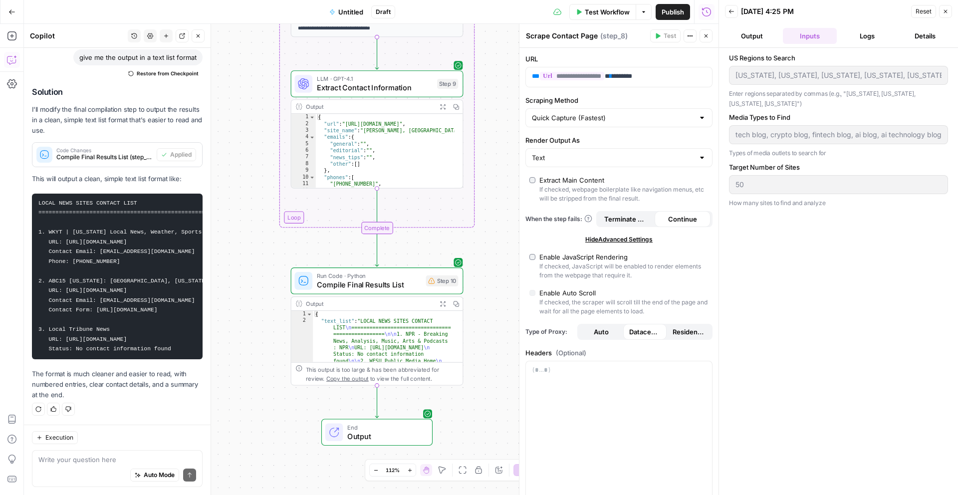
click at [758, 36] on button "Output" at bounding box center [752, 36] width 54 height 16
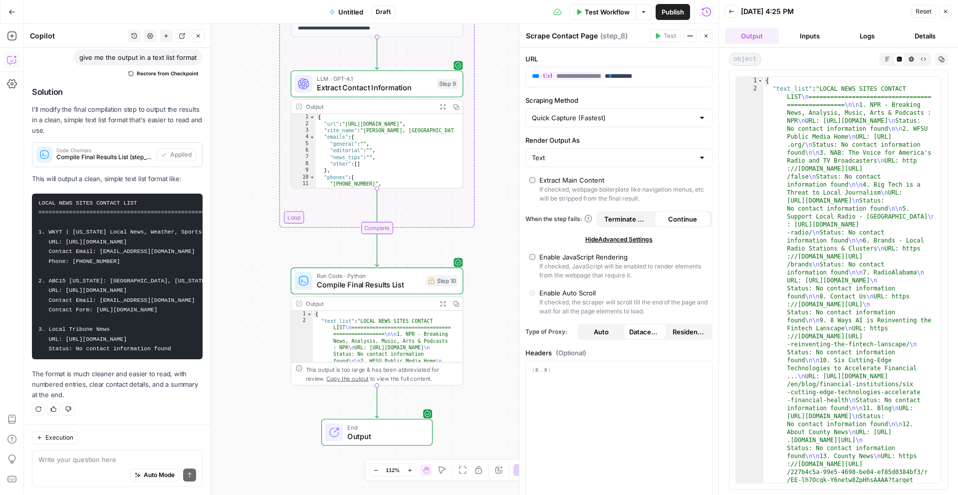
click at [887, 57] on icon "button" at bounding box center [887, 58] width 5 height 5
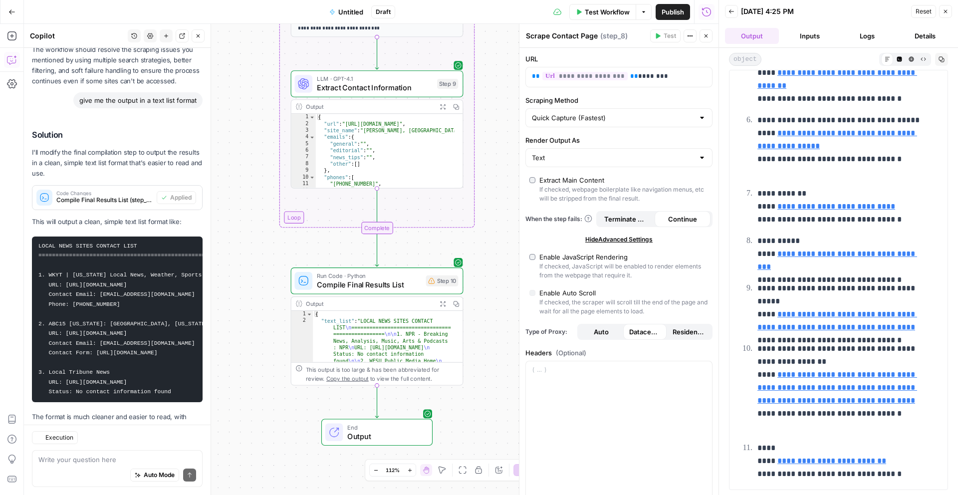
scroll to position [1744, 0]
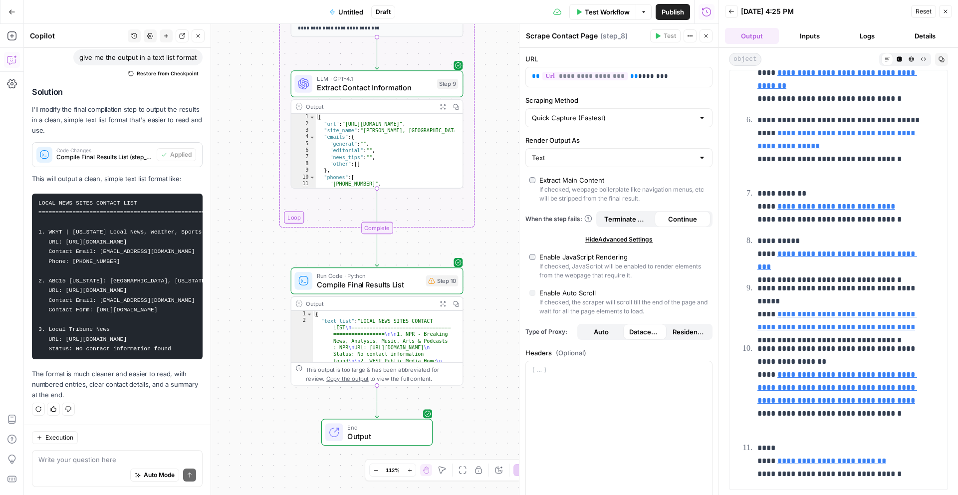
click at [675, 12] on span "Publish" at bounding box center [673, 12] width 22 height 10
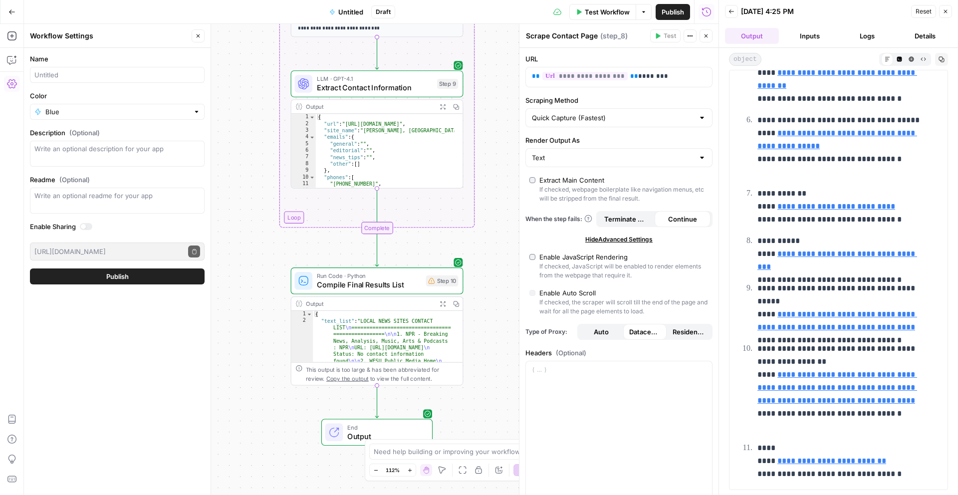
click at [680, 11] on span "Publish" at bounding box center [673, 12] width 22 height 10
click at [670, 16] on span "Publish" at bounding box center [673, 12] width 22 height 10
click at [89, 70] on input "Name" at bounding box center [117, 75] width 166 height 10
type input "F"
type input "K"
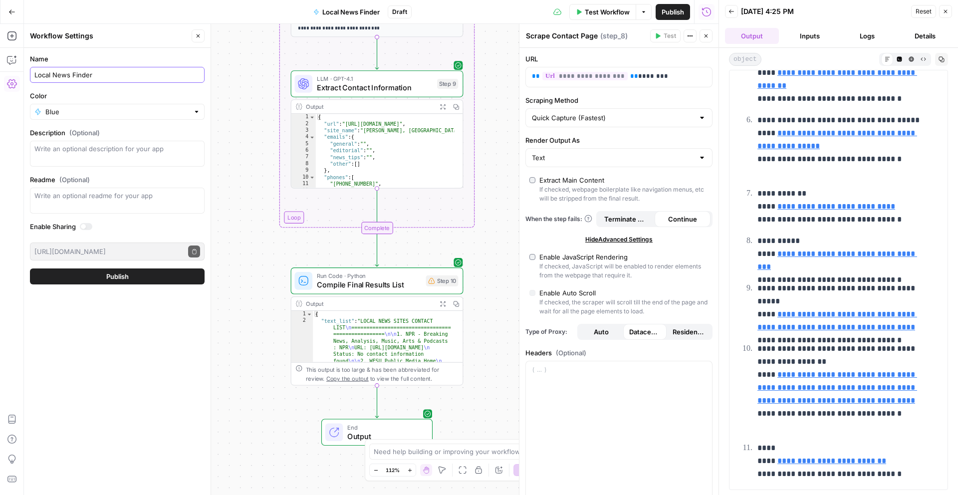
type input "Local News Finder"
click at [55, 157] on textarea "Description (Optional)" at bounding box center [117, 154] width 166 height 20
click at [87, 156] on textarea "Description (Optional)" at bounding box center [117, 154] width 166 height 20
click at [63, 201] on div "Write an optional readme for your app" at bounding box center [117, 201] width 175 height 26
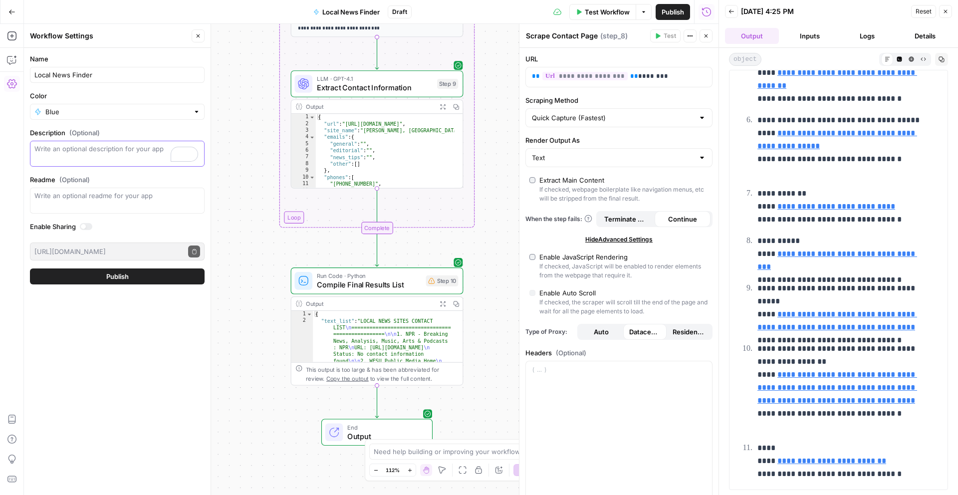
click at [60, 159] on textarea "Description (Optional)" at bounding box center [117, 154] width 166 height 20
click at [108, 272] on span "Publish" at bounding box center [117, 276] width 22 height 10
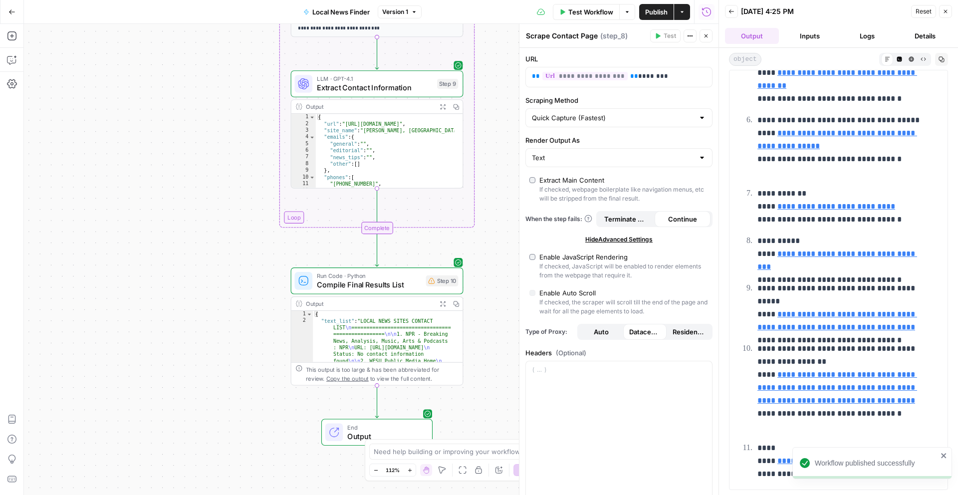
click at [683, 14] on icon "button" at bounding box center [682, 12] width 6 height 6
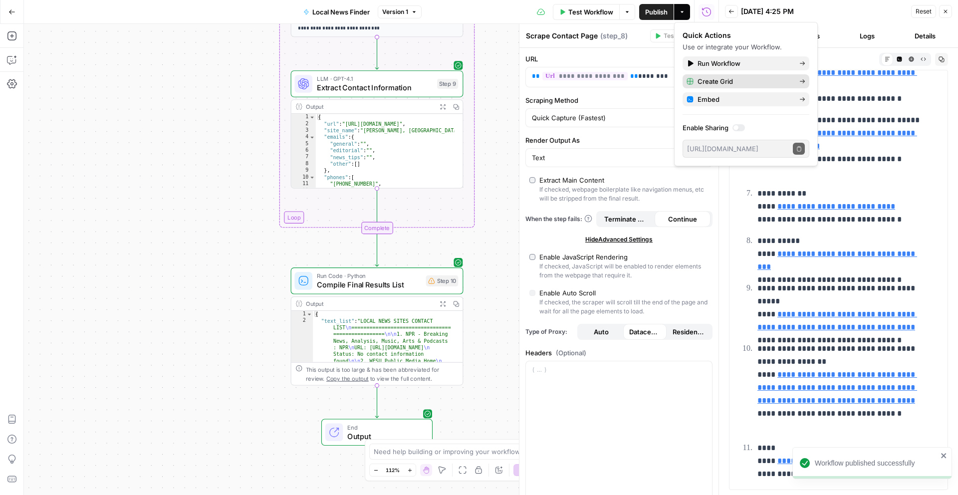
click at [722, 78] on span "Create Grid" at bounding box center [744, 81] width 94 height 10
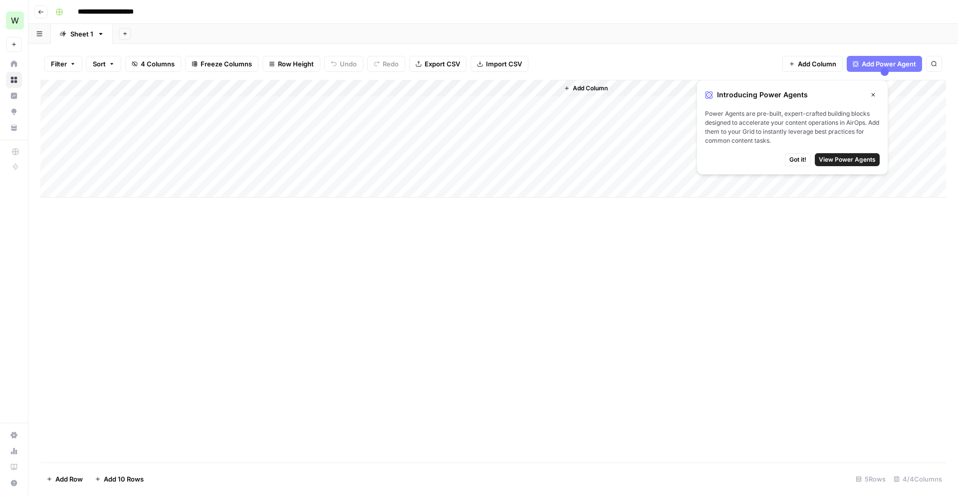
click at [114, 108] on div "Add Column" at bounding box center [492, 139] width 905 height 118
click at [122, 107] on div "Add Column" at bounding box center [492, 139] width 905 height 118
type textarea "*"
type textarea "**********"
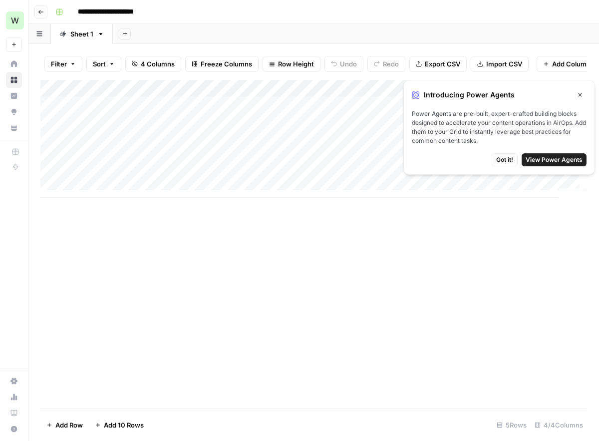
click at [495, 159] on button "Got it!" at bounding box center [504, 159] width 26 height 13
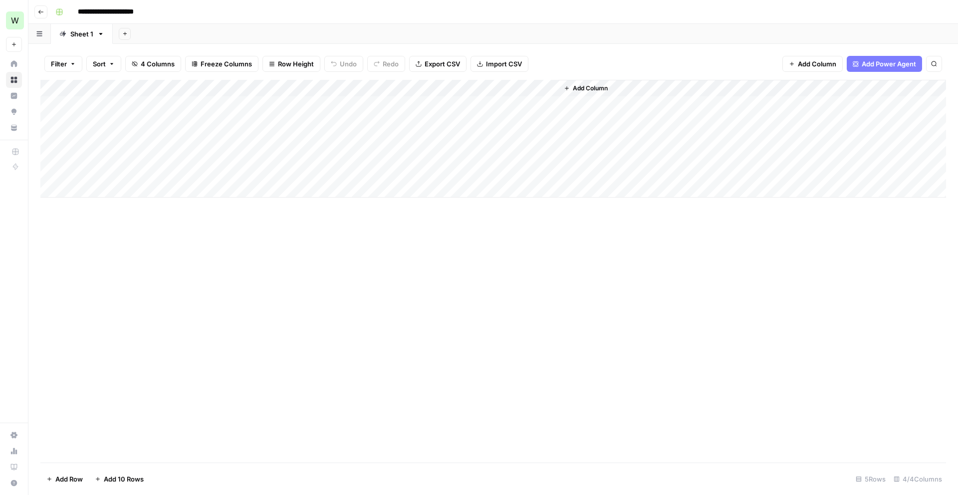
click at [118, 98] on div "Add Column" at bounding box center [492, 139] width 905 height 118
click at [112, 101] on div "Add Column" at bounding box center [492, 139] width 905 height 118
type textarea "**********"
click at [331, 110] on div "Add Column" at bounding box center [492, 139] width 905 height 118
type textarea "**********"
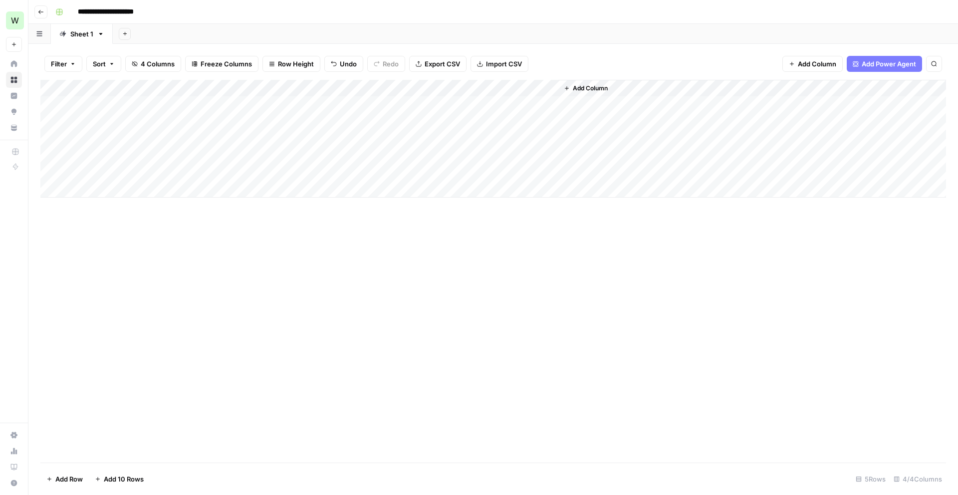
click at [400, 103] on div "Add Column" at bounding box center [492, 139] width 905 height 118
type input "50"
click at [499, 103] on div "Add Column" at bounding box center [492, 139] width 905 height 118
click at [512, 105] on div "Add Column" at bounding box center [492, 139] width 905 height 118
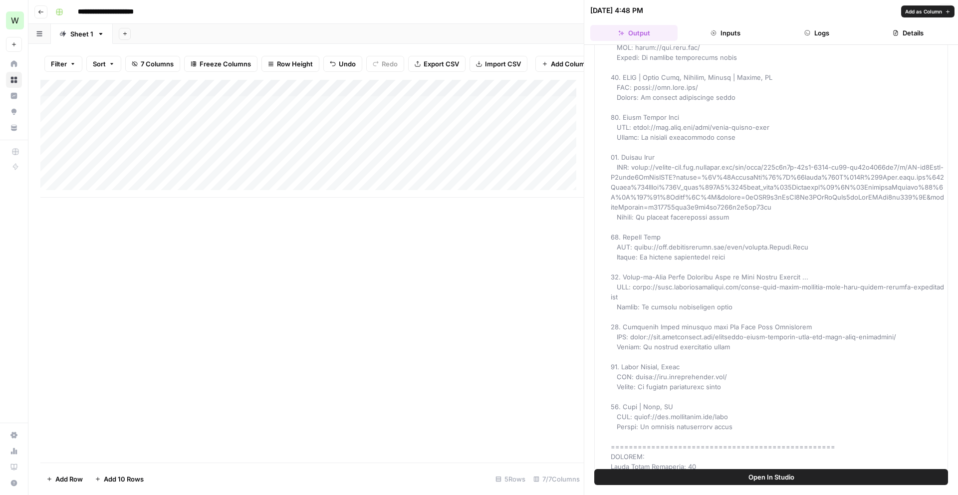
scroll to position [633, 0]
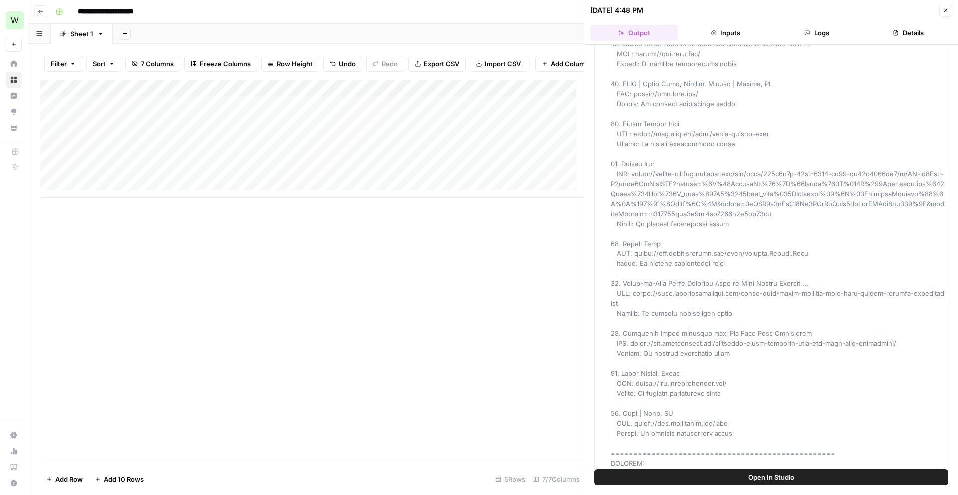
click at [260, 323] on div "Add Column" at bounding box center [311, 271] width 543 height 383
drag, startPoint x: 162, startPoint y: 339, endPoint x: 180, endPoint y: 340, distance: 17.5
click at [162, 339] on div "Add Column" at bounding box center [311, 271] width 543 height 383
click at [396, 300] on div "Add Column" at bounding box center [311, 271] width 543 height 383
drag, startPoint x: 180, startPoint y: 206, endPoint x: 219, endPoint y: 204, distance: 39.0
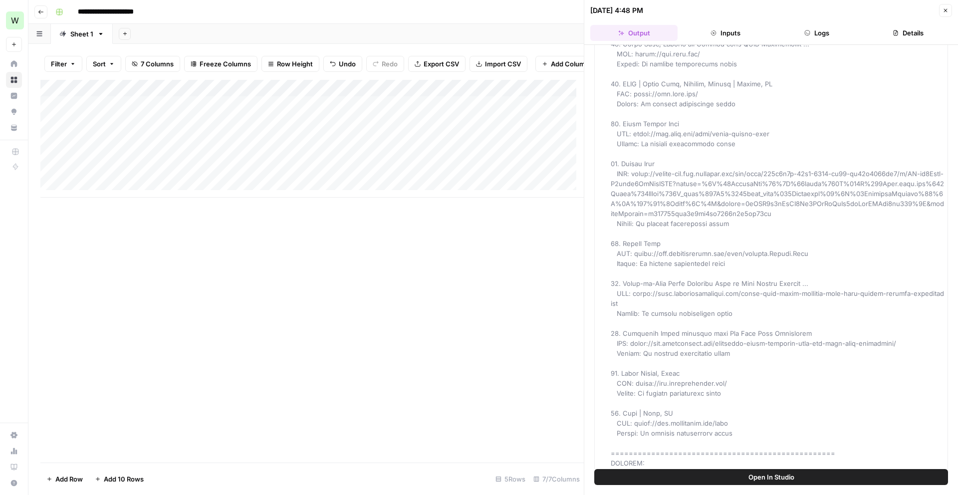
click at [219, 204] on div "Add Column" at bounding box center [311, 271] width 543 height 383
click at [598, 9] on icon "button" at bounding box center [945, 10] width 6 height 6
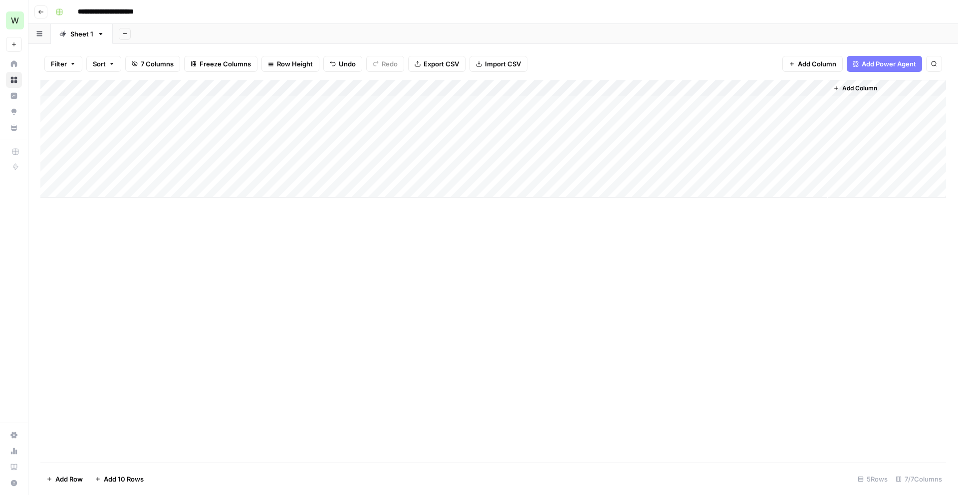
click at [39, 9] on icon "button" at bounding box center [41, 12] width 6 height 6
